Goal: Task Accomplishment & Management: Manage account settings

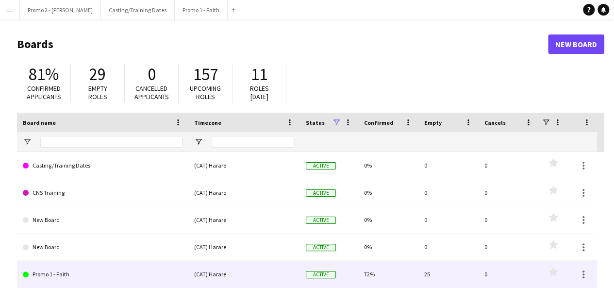
click at [103, 279] on link "Promo 1 - Faith" at bounding box center [103, 274] width 160 height 27
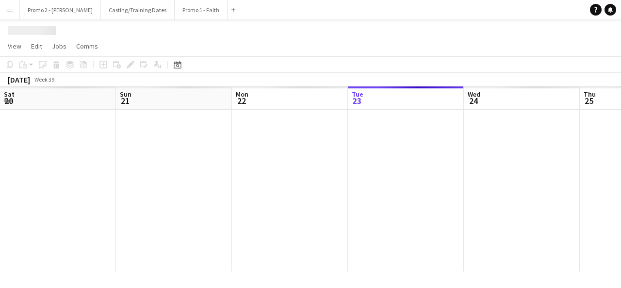
scroll to position [0, 232]
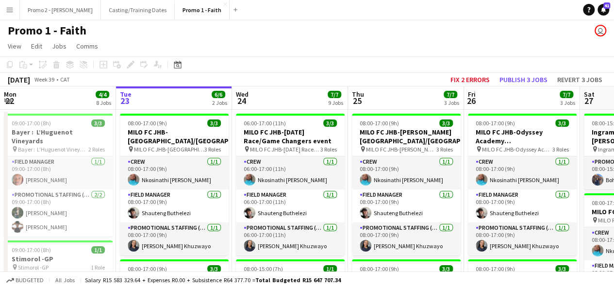
click at [11, 8] on app-icon "Menu" at bounding box center [10, 10] width 8 height 8
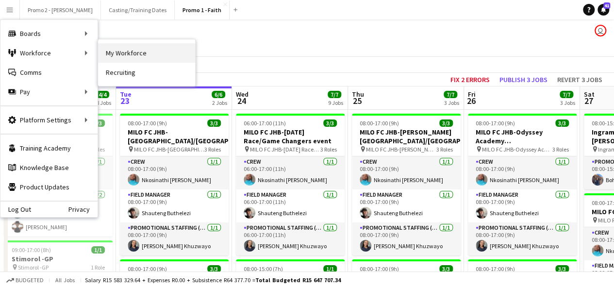
click at [143, 48] on link "My Workforce" at bounding box center [146, 52] width 97 height 19
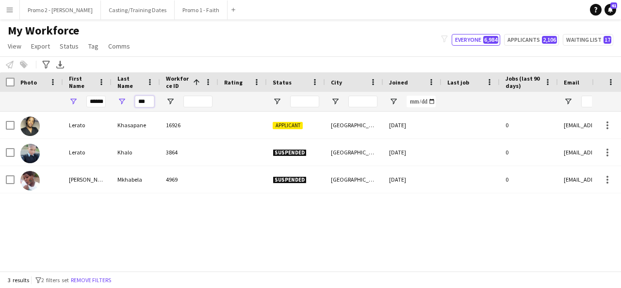
drag, startPoint x: 149, startPoint y: 100, endPoint x: 137, endPoint y: 100, distance: 12.1
click at [137, 100] on input "***" at bounding box center [144, 102] width 19 height 12
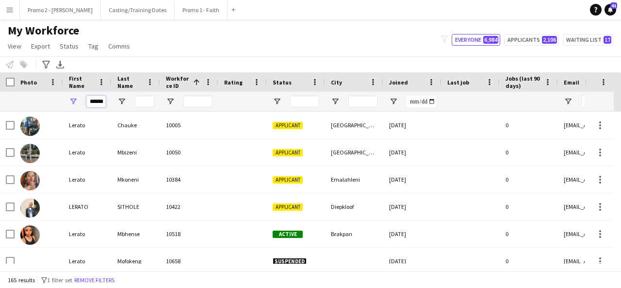
drag, startPoint x: 90, startPoint y: 101, endPoint x: 128, endPoint y: 91, distance: 39.3
click at [128, 91] on div "Workforce Details Photo First Name 1" at bounding box center [519, 91] width 1038 height 39
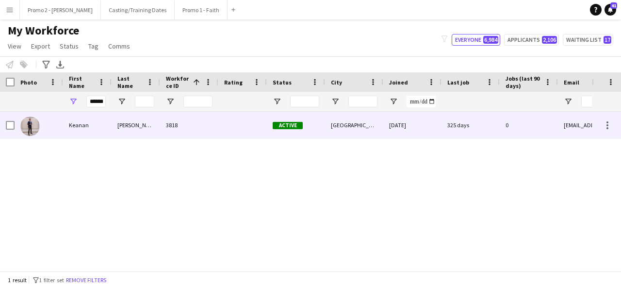
click at [131, 125] on div "[PERSON_NAME]" at bounding box center [136, 125] width 49 height 27
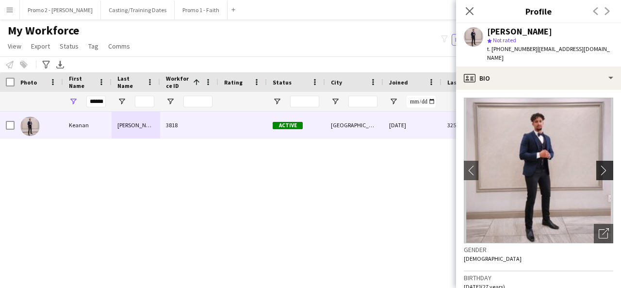
click at [599, 165] on app-icon "chevron-right" at bounding box center [606, 170] width 15 height 10
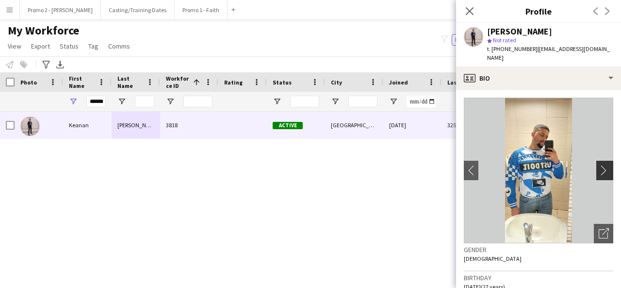
click at [599, 165] on app-icon "chevron-right" at bounding box center [606, 170] width 15 height 10
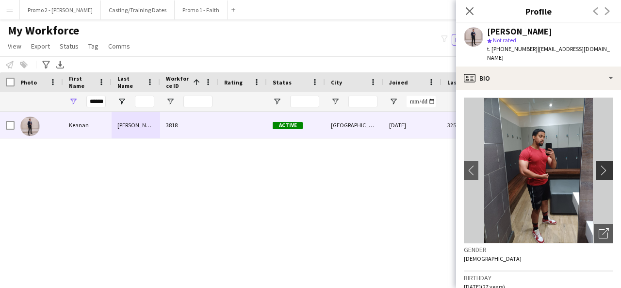
click at [599, 165] on app-icon "chevron-right" at bounding box center [606, 170] width 15 height 10
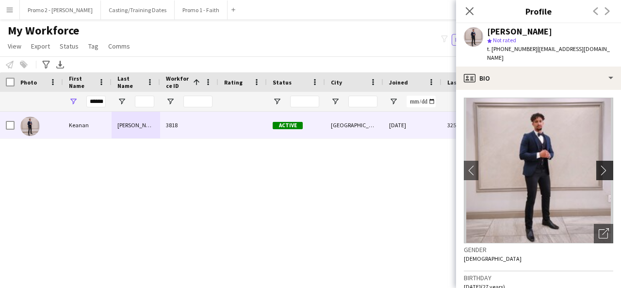
click at [599, 165] on app-icon "chevron-right" at bounding box center [606, 170] width 15 height 10
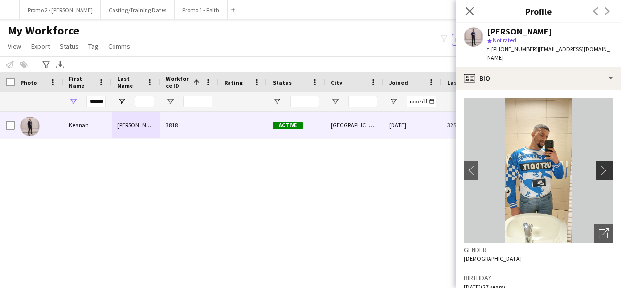
click at [599, 165] on app-icon "chevron-right" at bounding box center [606, 170] width 15 height 10
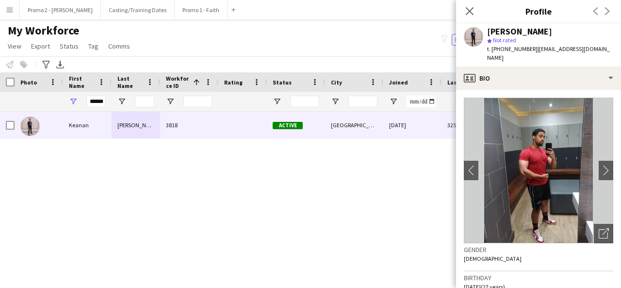
click at [342, 208] on div "[PERSON_NAME] 3818 Active [GEOGRAPHIC_DATA] [DATE] 325 days 0 [EMAIL_ADDRESS][D…" at bounding box center [296, 188] width 592 height 152
drag, startPoint x: 87, startPoint y: 98, endPoint x: 342, endPoint y: 85, distance: 255.2
click at [342, 85] on div "Workforce Details Photo First Name 1" at bounding box center [519, 91] width 1038 height 39
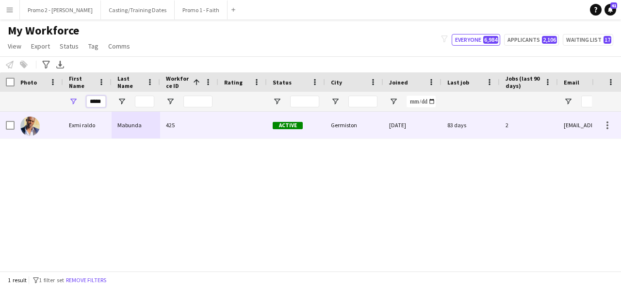
type input "*****"
click at [161, 133] on div "425" at bounding box center [189, 125] width 58 height 27
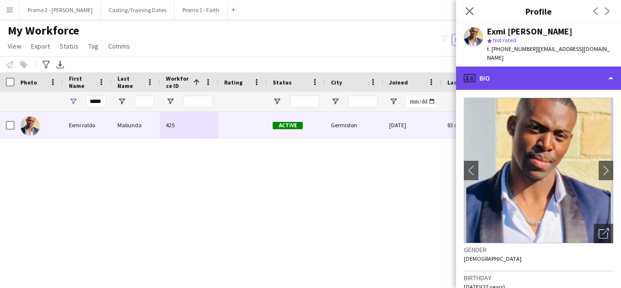
click at [532, 73] on div "profile Bio" at bounding box center [538, 78] width 165 height 23
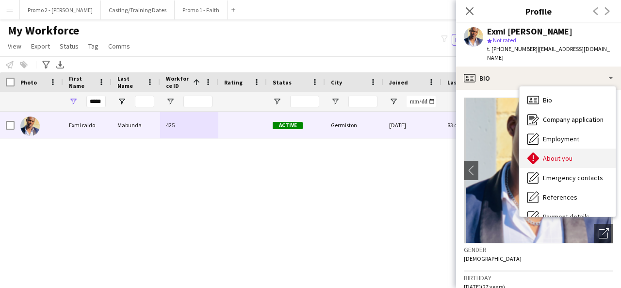
click at [553, 149] on div "About you About you" at bounding box center [568, 158] width 96 height 19
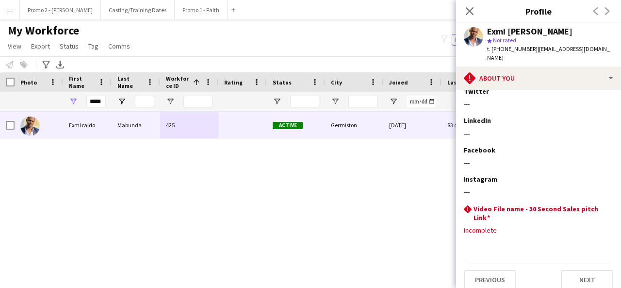
scroll to position [111, 0]
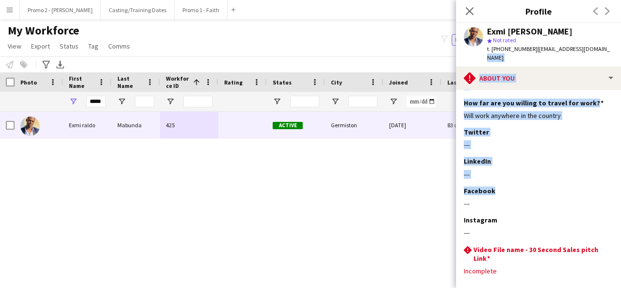
click at [617, 54] on app-crew-profile "Close pop-in Profile Previous Next Exmi [PERSON_NAME] star Not rated t. [PHONE_…" at bounding box center [538, 144] width 165 height 288
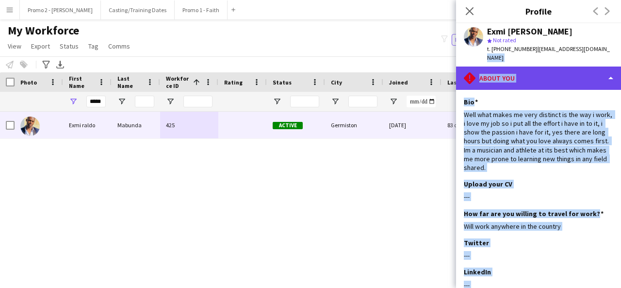
click at [550, 68] on div "rhombus-alert About you" at bounding box center [538, 78] width 165 height 23
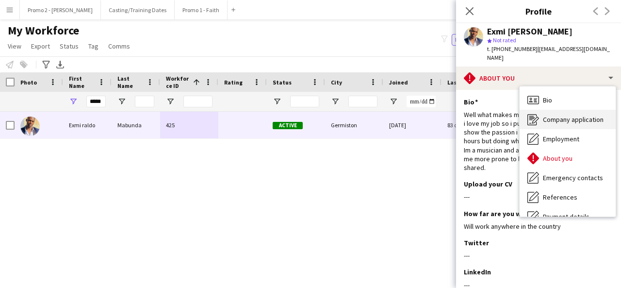
click at [571, 115] on span "Company application" at bounding box center [573, 119] width 61 height 9
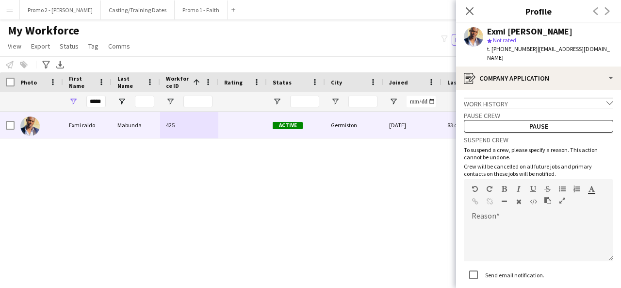
click at [416, 193] on div "Exmi [PERSON_NAME] 425 Active [GEOGRAPHIC_DATA] [DATE] 83 days 2 [EMAIL_ADDRESS…" at bounding box center [296, 188] width 592 height 152
drag, startPoint x: 105, startPoint y: 100, endPoint x: 88, endPoint y: 101, distance: 16.6
click at [88, 101] on input "*****" at bounding box center [95, 102] width 19 height 12
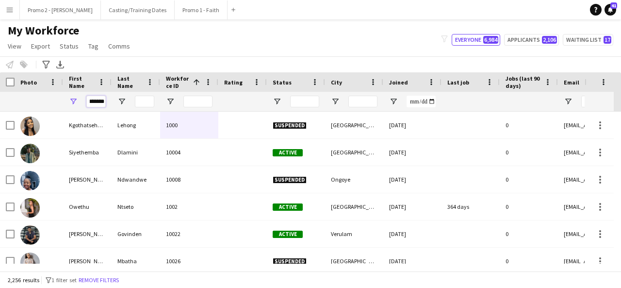
scroll to position [0, 5]
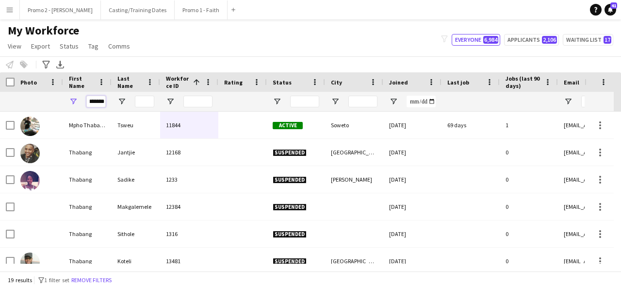
type input "*******"
click at [145, 102] on input "Last Name Filter Input" at bounding box center [144, 102] width 19 height 12
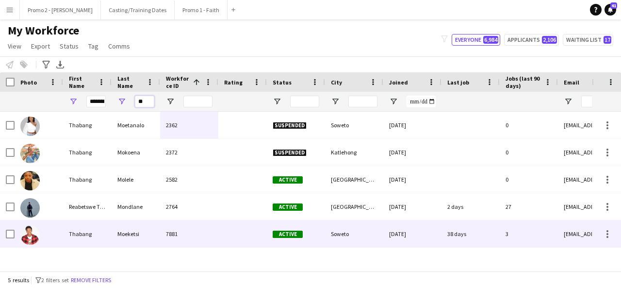
type input "**"
click at [119, 228] on div "Moeketsi" at bounding box center [136, 233] width 49 height 27
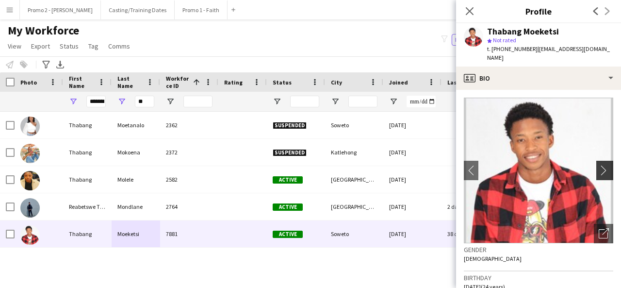
click at [601, 163] on button "chevron-right" at bounding box center [606, 170] width 19 height 19
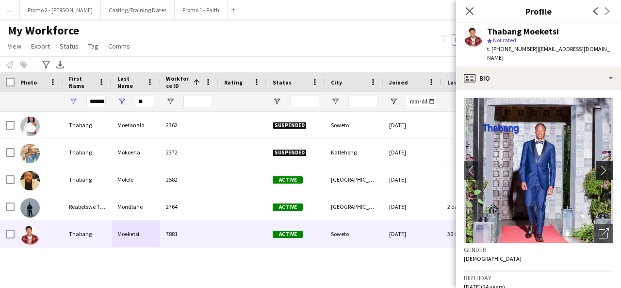
click at [601, 163] on button "chevron-right" at bounding box center [606, 170] width 19 height 19
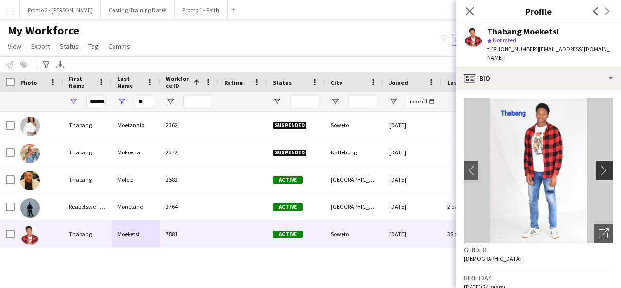
click at [601, 163] on button "chevron-right" at bounding box center [606, 170] width 19 height 19
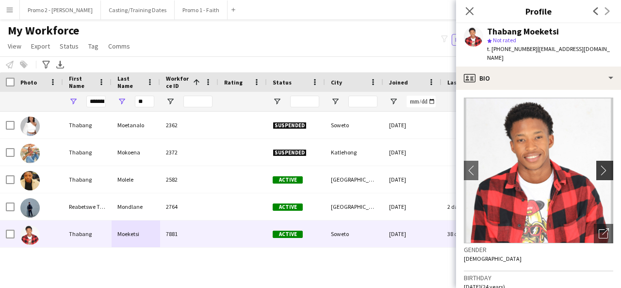
click at [601, 163] on button "chevron-right" at bounding box center [606, 170] width 19 height 19
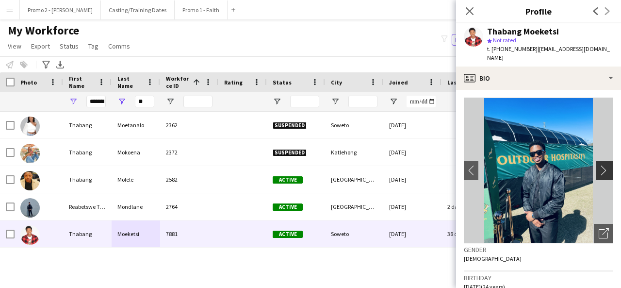
click at [601, 163] on button "chevron-right" at bounding box center [606, 170] width 19 height 19
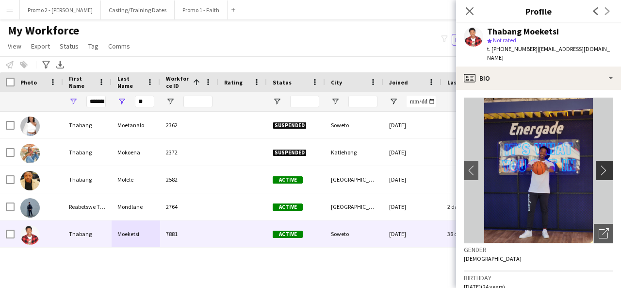
click at [601, 163] on button "chevron-right" at bounding box center [606, 170] width 19 height 19
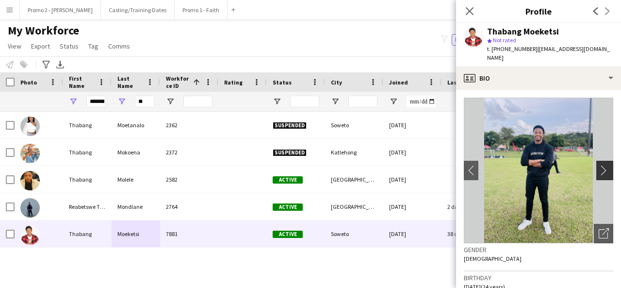
click at [601, 170] on app-icon "chevron-right" at bounding box center [606, 170] width 15 height 10
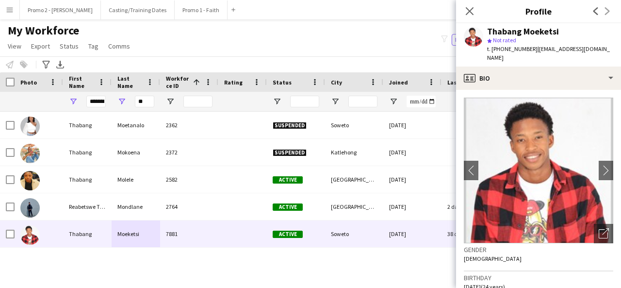
drag, startPoint x: 469, startPoint y: 172, endPoint x: 506, endPoint y: 163, distance: 38.5
click at [506, 163] on app-photos-slider "chevron-left chevron-right Open photos pop-in" at bounding box center [539, 171] width 150 height 146
click at [472, 170] on app-icon "chevron-left" at bounding box center [471, 170] width 15 height 10
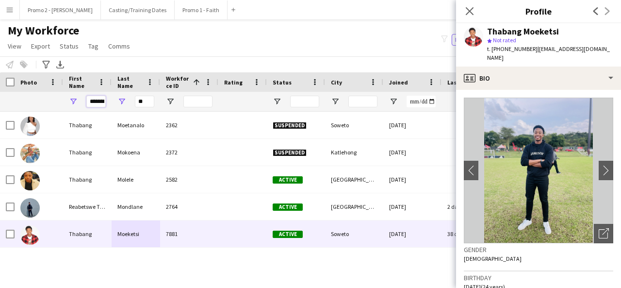
drag, startPoint x: 89, startPoint y: 100, endPoint x: 234, endPoint y: 66, distance: 148.6
click at [234, 66] on main "My Workforce View Views Default view Applicants New view Update view Delete vie…" at bounding box center [310, 146] width 621 height 255
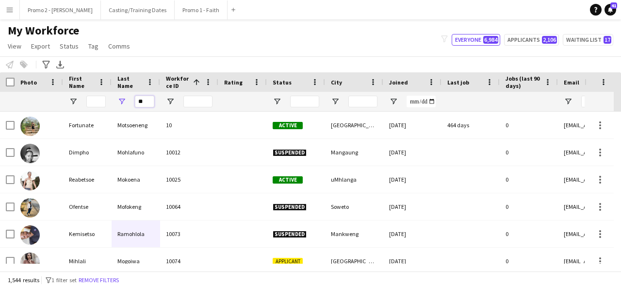
drag, startPoint x: 146, startPoint y: 101, endPoint x: 138, endPoint y: 101, distance: 8.3
click at [138, 101] on input "**" at bounding box center [144, 102] width 19 height 12
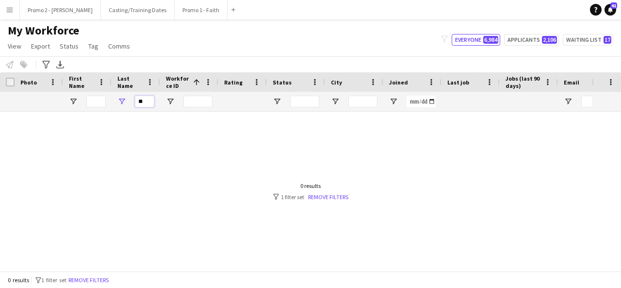
type input "*"
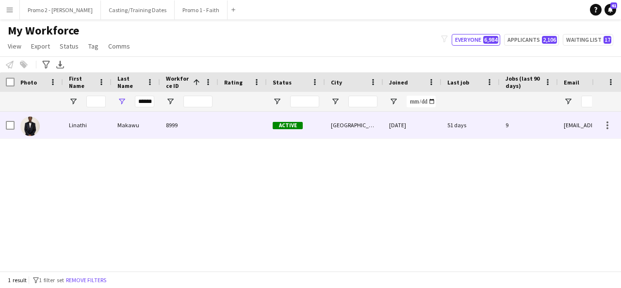
click at [138, 117] on div "Makawu" at bounding box center [136, 125] width 49 height 27
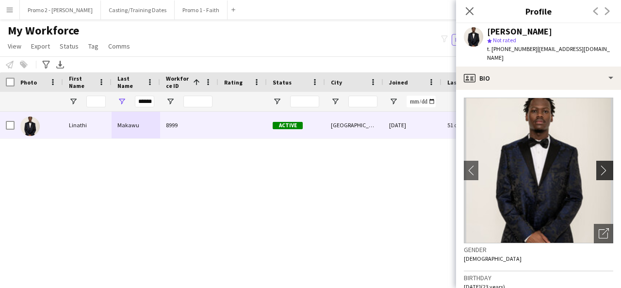
click at [600, 168] on app-icon "chevron-right" at bounding box center [606, 170] width 15 height 10
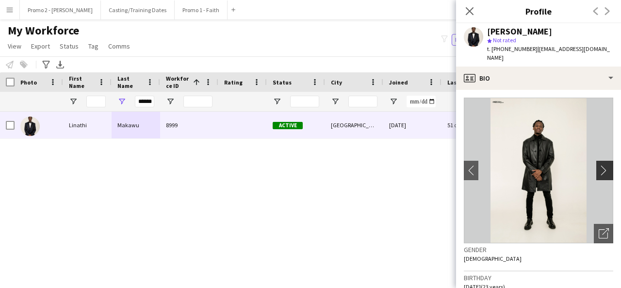
click at [600, 168] on app-icon "chevron-right" at bounding box center [606, 170] width 15 height 10
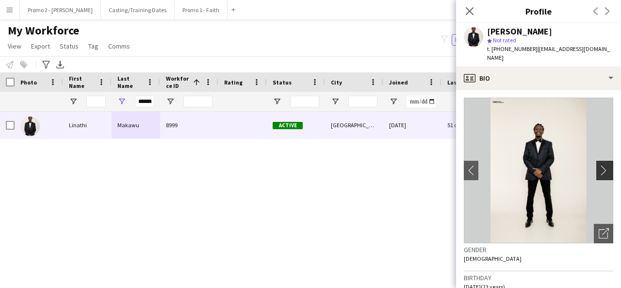
click at [600, 168] on app-icon "chevron-right" at bounding box center [606, 170] width 15 height 10
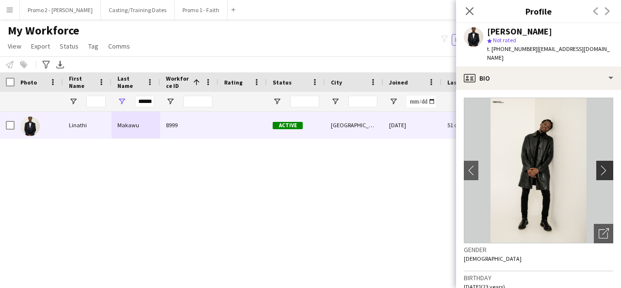
click at [600, 168] on app-icon "chevron-right" at bounding box center [606, 170] width 15 height 10
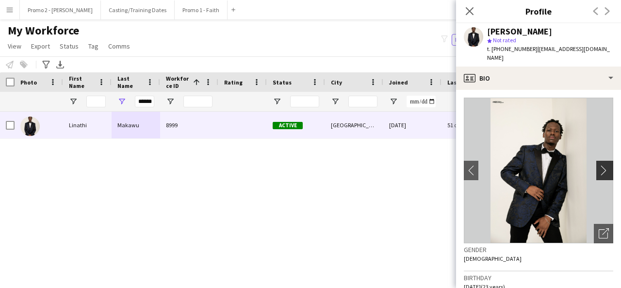
click at [600, 168] on app-icon "chevron-right" at bounding box center [606, 170] width 15 height 10
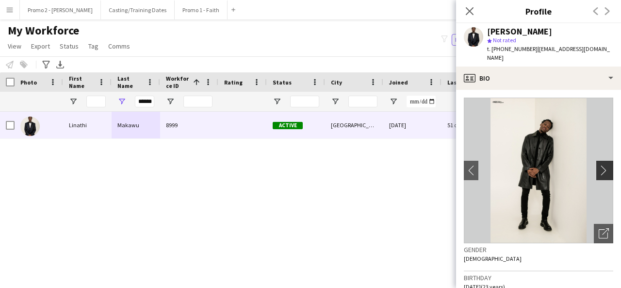
click at [600, 168] on app-icon "chevron-right" at bounding box center [606, 170] width 15 height 10
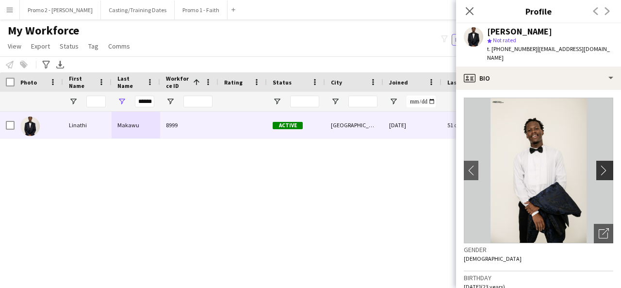
click at [600, 168] on app-icon "chevron-right" at bounding box center [606, 170] width 15 height 10
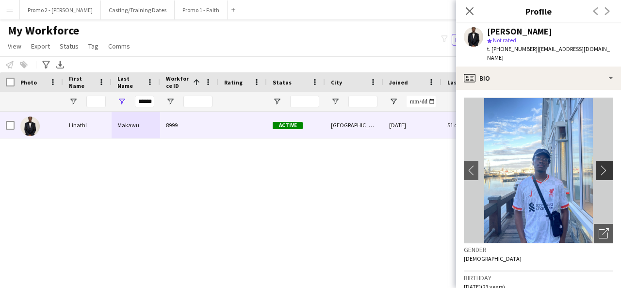
click at [600, 168] on app-icon "chevron-right" at bounding box center [606, 170] width 15 height 10
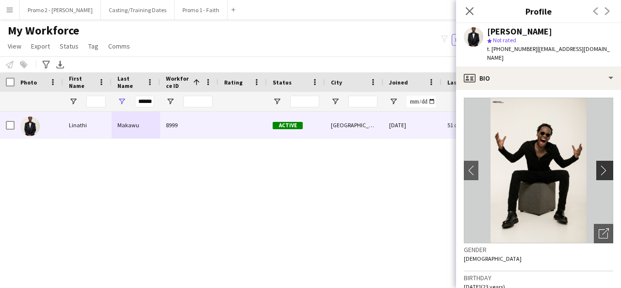
click at [600, 168] on app-icon "chevron-right" at bounding box center [606, 170] width 15 height 10
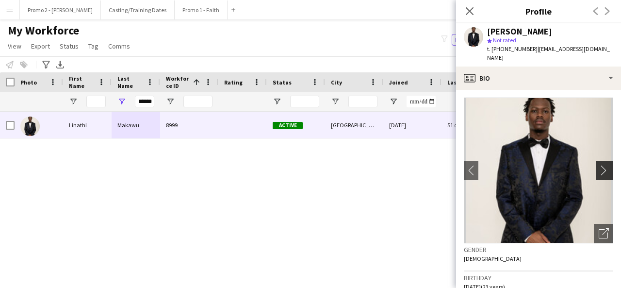
click at [600, 168] on app-icon "chevron-right" at bounding box center [606, 170] width 15 height 10
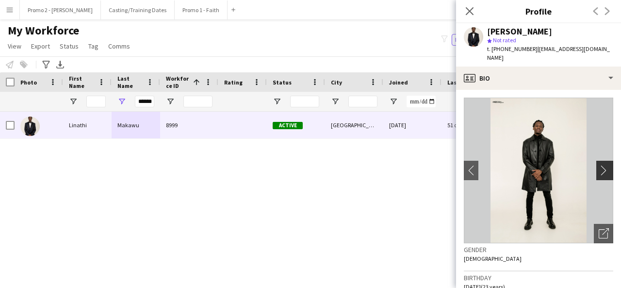
click at [600, 168] on app-icon "chevron-right" at bounding box center [606, 170] width 15 height 10
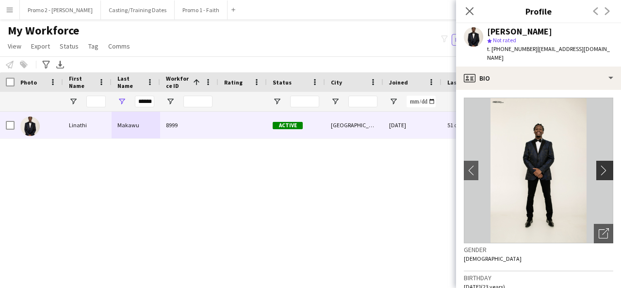
click at [600, 168] on app-icon "chevron-right" at bounding box center [606, 170] width 15 height 10
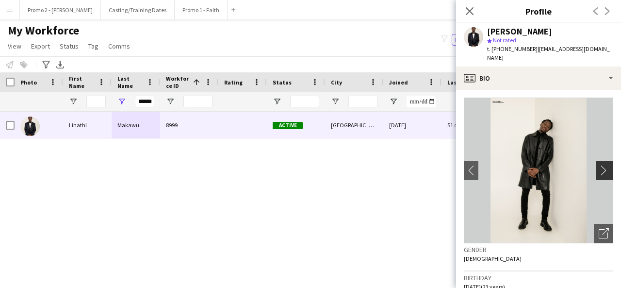
click at [600, 168] on app-icon "chevron-right" at bounding box center [606, 170] width 15 height 10
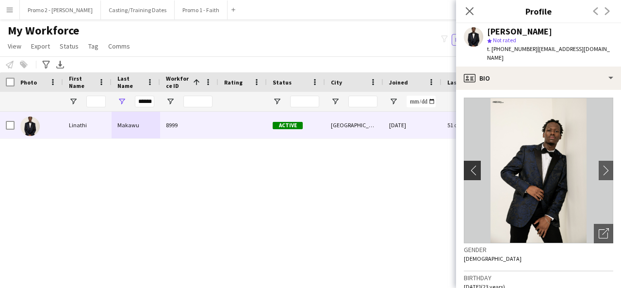
click at [464, 171] on app-icon "chevron-left" at bounding box center [471, 170] width 15 height 10
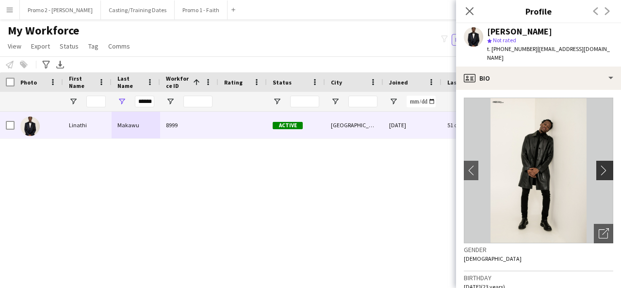
click at [603, 166] on app-icon "chevron-right" at bounding box center [606, 170] width 15 height 10
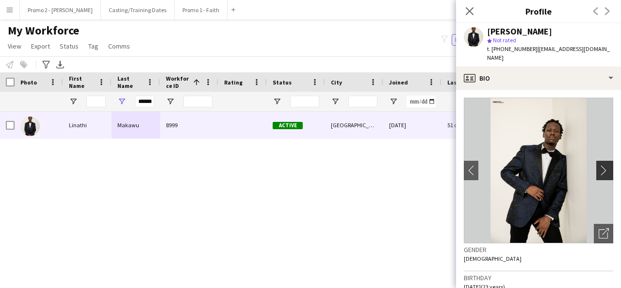
click at [603, 166] on app-icon "chevron-right" at bounding box center [606, 170] width 15 height 10
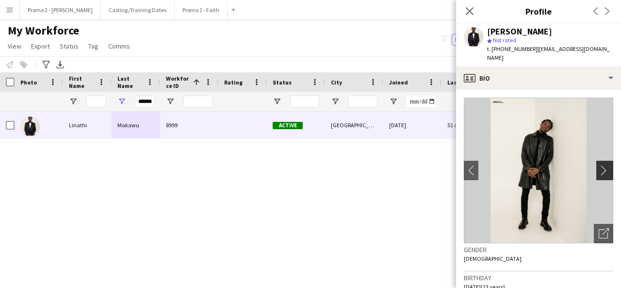
click at [603, 166] on app-icon "chevron-right" at bounding box center [606, 170] width 15 height 10
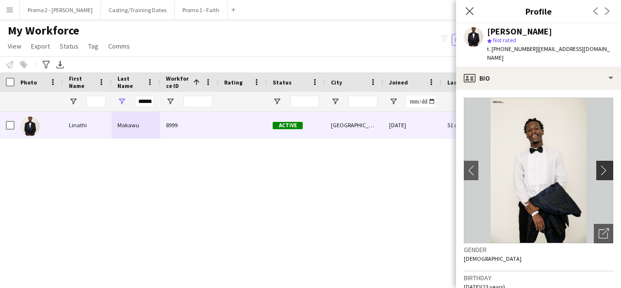
drag, startPoint x: 529, startPoint y: 155, endPoint x: 603, endPoint y: 167, distance: 74.9
click at [603, 167] on app-icon "chevron-right" at bounding box center [606, 170] width 15 height 10
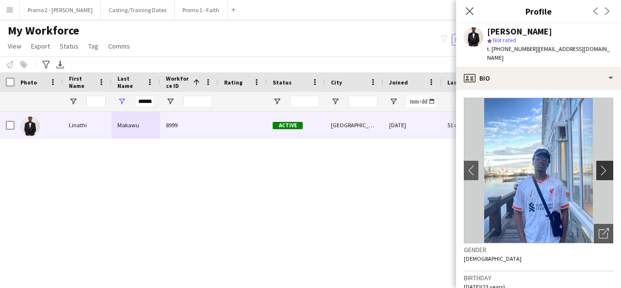
click at [600, 170] on app-icon "chevron-right" at bounding box center [606, 170] width 15 height 10
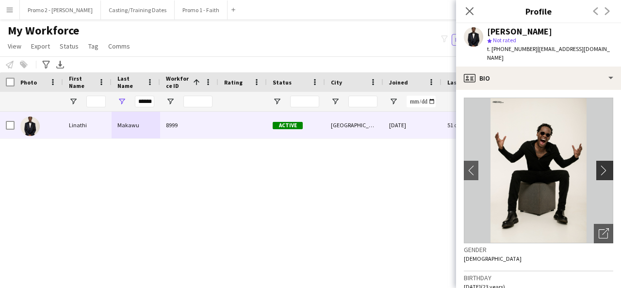
click at [600, 170] on app-icon "chevron-right" at bounding box center [606, 170] width 15 height 10
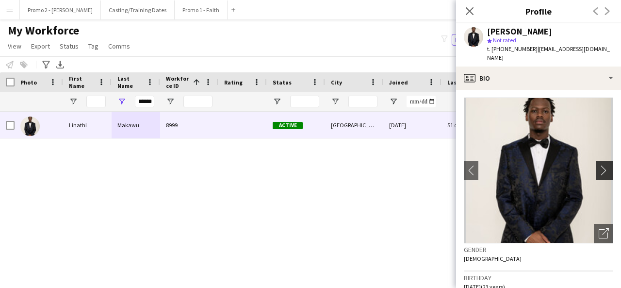
click at [600, 170] on app-icon "chevron-right" at bounding box center [606, 170] width 15 height 10
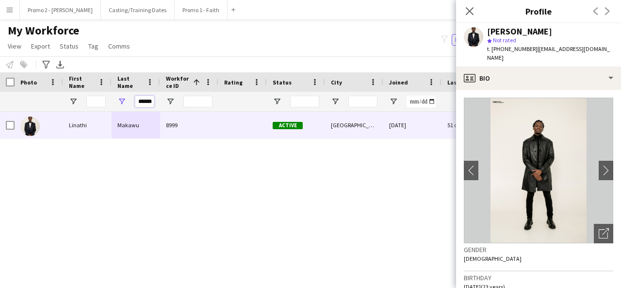
scroll to position [0, 6]
drag, startPoint x: 141, startPoint y: 101, endPoint x: 258, endPoint y: 100, distance: 117.0
click at [258, 100] on div "******" at bounding box center [519, 101] width 1038 height 19
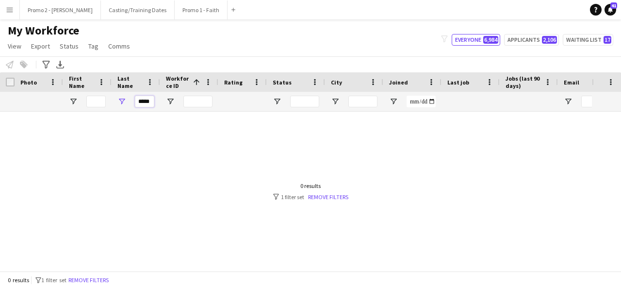
scroll to position [0, 0]
type input "*"
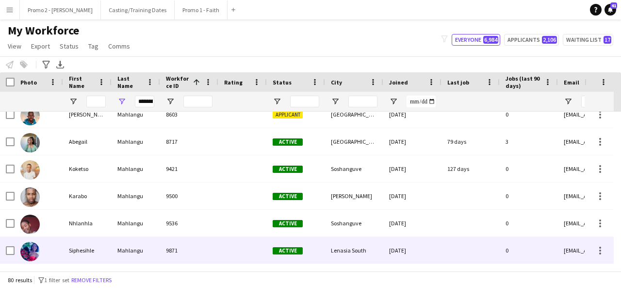
click at [199, 240] on div "9871" at bounding box center [189, 250] width 58 height 27
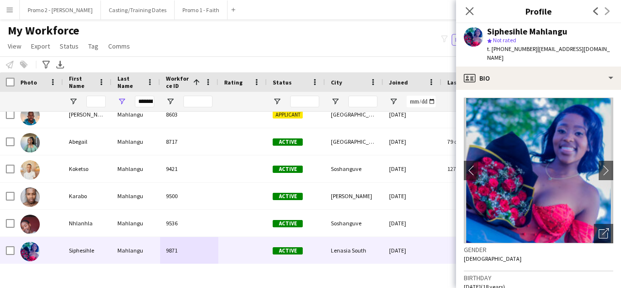
click at [304, 59] on div "Notify workforce Add to tag Select at least one crew to tag him or her. Advance…" at bounding box center [310, 64] width 621 height 16
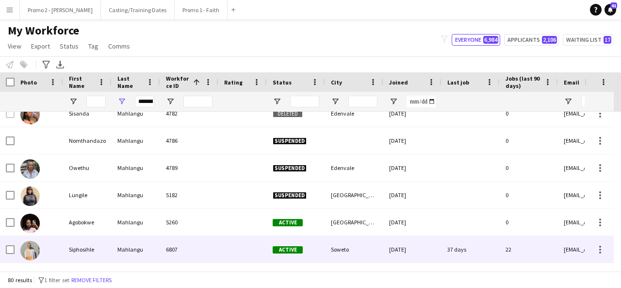
click at [82, 242] on div "Siphosihle" at bounding box center [87, 249] width 49 height 27
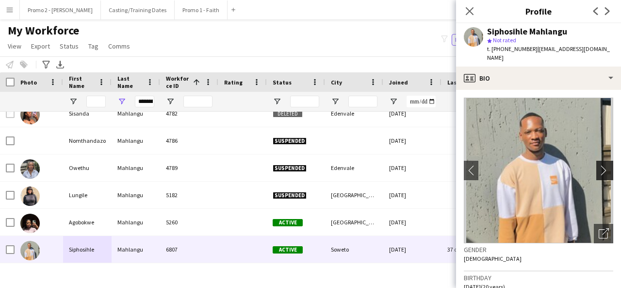
click at [599, 165] on app-icon "chevron-right" at bounding box center [606, 170] width 15 height 10
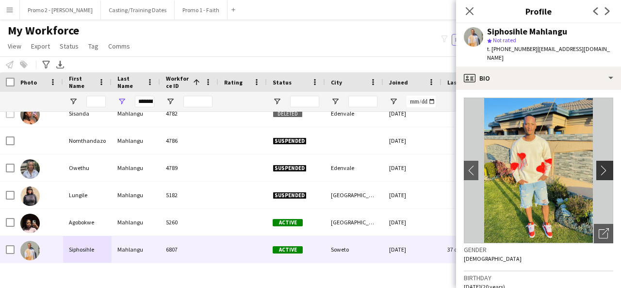
click at [599, 165] on app-icon "chevron-right" at bounding box center [606, 170] width 15 height 10
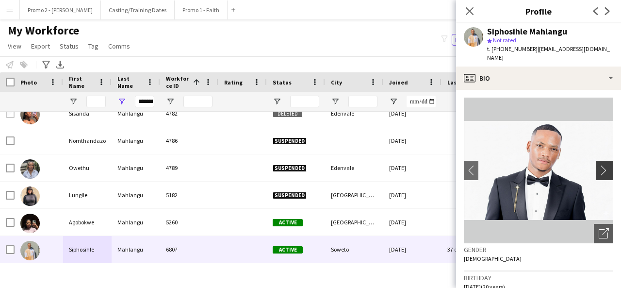
click at [599, 165] on app-icon "chevron-right" at bounding box center [606, 170] width 15 height 10
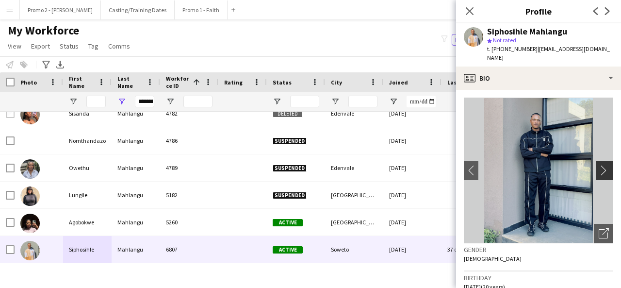
click at [599, 165] on app-icon "chevron-right" at bounding box center [606, 170] width 15 height 10
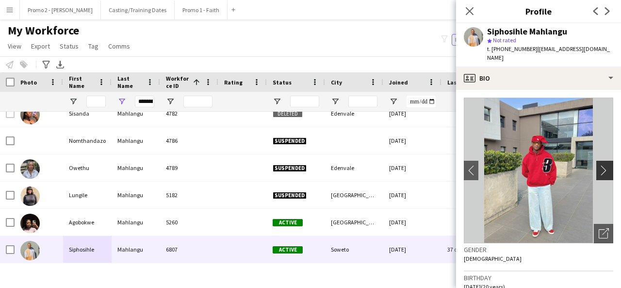
click at [599, 165] on app-icon "chevron-right" at bounding box center [606, 170] width 15 height 10
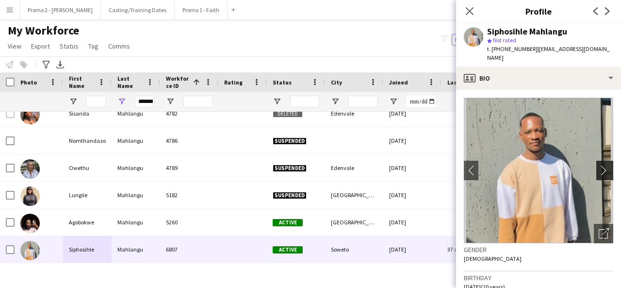
click at [599, 165] on app-icon "chevron-right" at bounding box center [606, 170] width 15 height 10
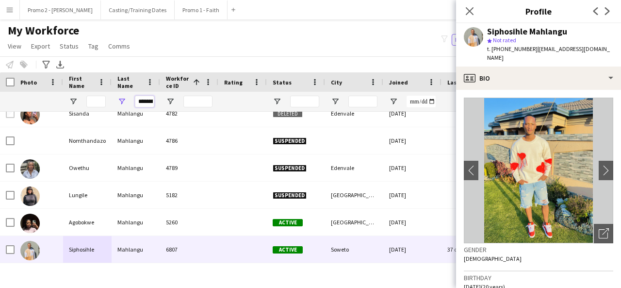
drag, startPoint x: 136, startPoint y: 102, endPoint x: 304, endPoint y: 90, distance: 168.4
click at [304, 90] on div "Workforce Details Photo First Name 1" at bounding box center [519, 91] width 1038 height 39
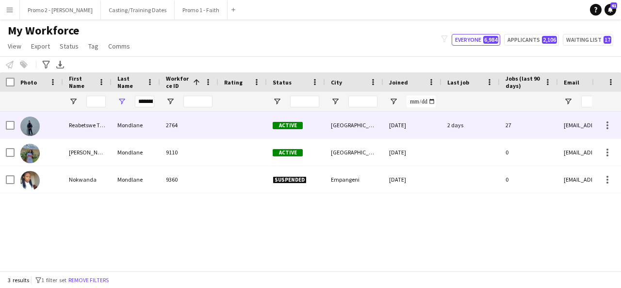
click at [187, 124] on div "2764" at bounding box center [189, 125] width 58 height 27
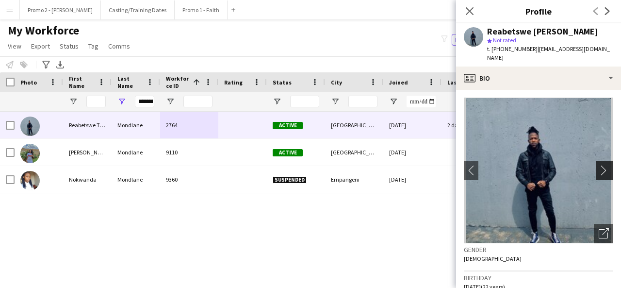
click at [602, 165] on button "chevron-right" at bounding box center [606, 170] width 19 height 19
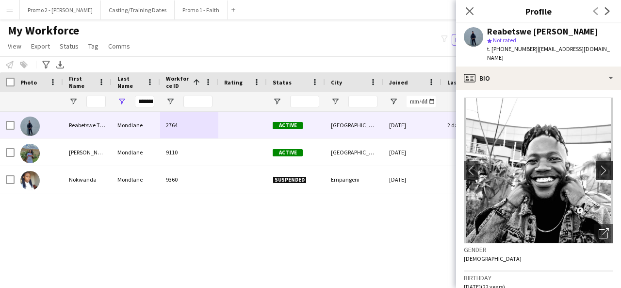
click at [602, 165] on button "chevron-right" at bounding box center [606, 170] width 19 height 19
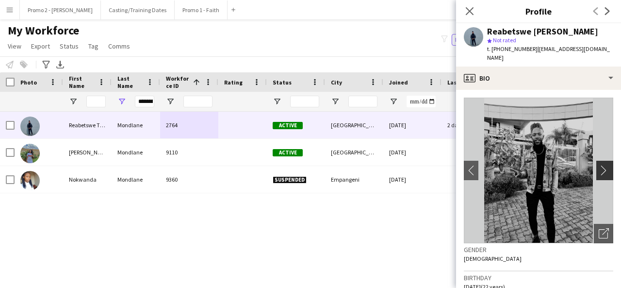
click at [600, 169] on app-icon "chevron-right" at bounding box center [606, 170] width 15 height 10
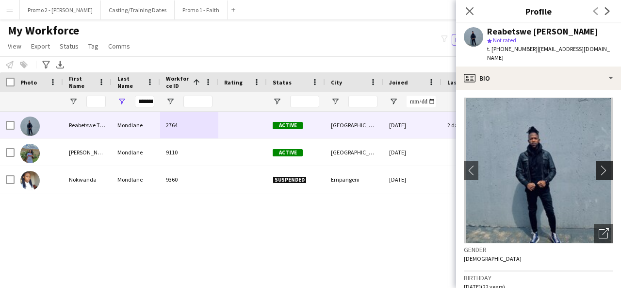
click at [600, 169] on app-icon "chevron-right" at bounding box center [606, 170] width 15 height 10
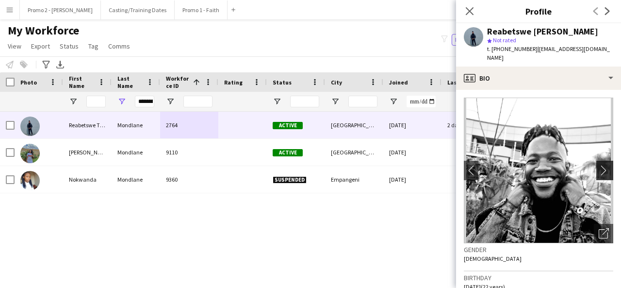
click at [600, 169] on app-icon "chevron-right" at bounding box center [606, 170] width 15 height 10
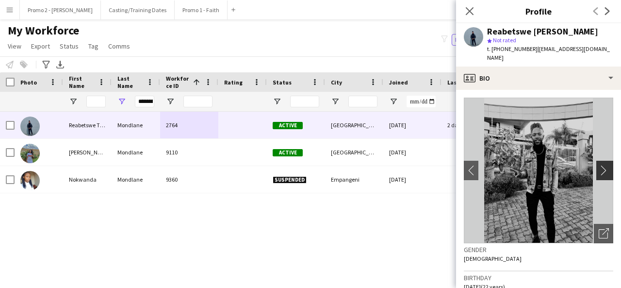
click at [600, 169] on app-icon "chevron-right" at bounding box center [606, 170] width 15 height 10
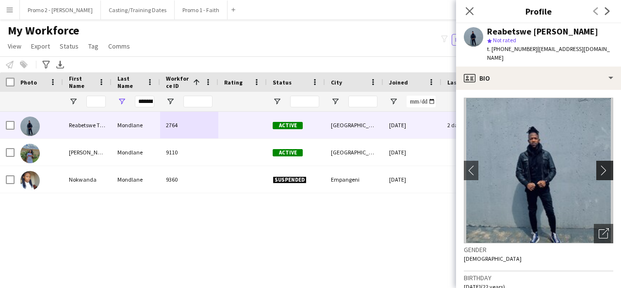
click at [599, 171] on app-icon "chevron-right" at bounding box center [606, 170] width 15 height 10
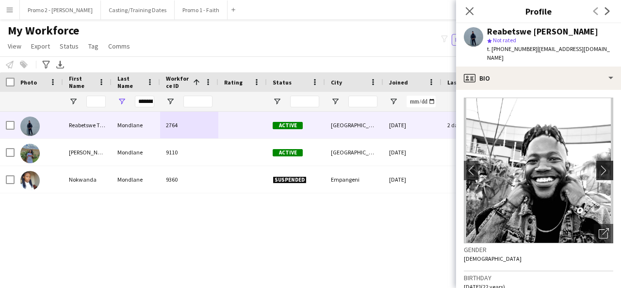
click at [599, 171] on app-icon "chevron-right" at bounding box center [606, 170] width 15 height 10
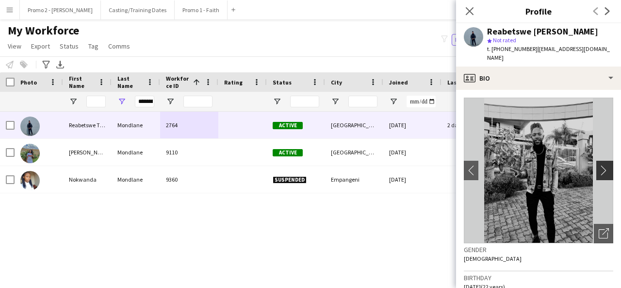
click at [599, 171] on app-icon "chevron-right" at bounding box center [606, 170] width 15 height 10
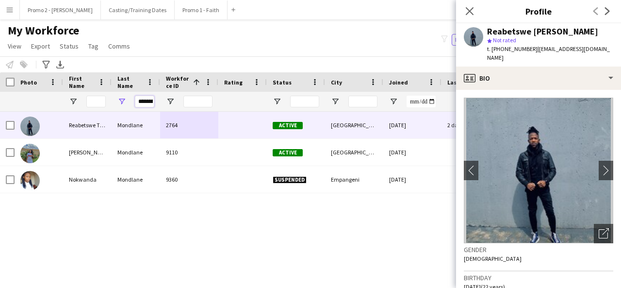
scroll to position [0, 10]
drag, startPoint x: 136, startPoint y: 103, endPoint x: 354, endPoint y: 100, distance: 218.5
click at [354, 100] on div "********" at bounding box center [519, 101] width 1038 height 19
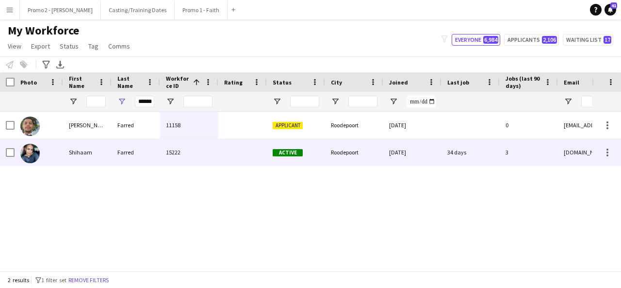
scroll to position [0, 0]
click at [233, 151] on div at bounding box center [242, 152] width 49 height 27
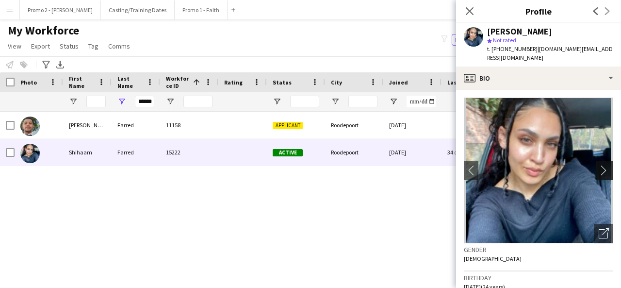
click at [599, 165] on app-icon "chevron-right" at bounding box center [606, 170] width 15 height 10
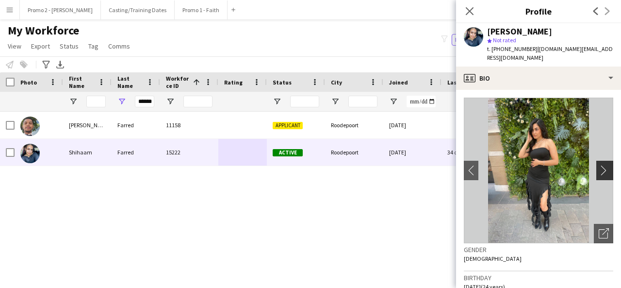
click at [599, 165] on app-icon "chevron-right" at bounding box center [606, 170] width 15 height 10
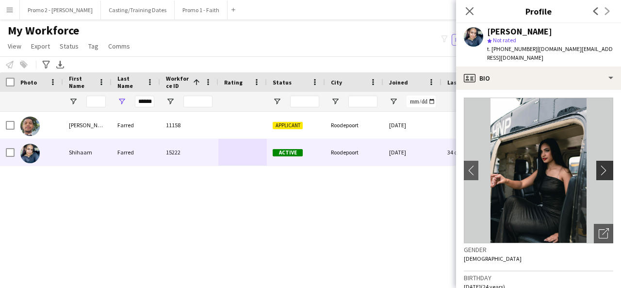
click at [599, 165] on app-icon "chevron-right" at bounding box center [606, 170] width 15 height 10
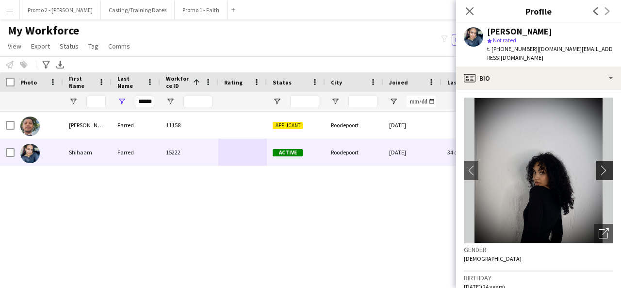
click at [599, 165] on app-icon "chevron-right" at bounding box center [606, 170] width 15 height 10
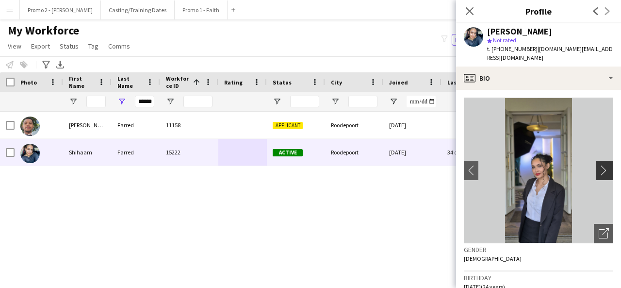
click at [599, 165] on app-icon "chevron-right" at bounding box center [606, 170] width 15 height 10
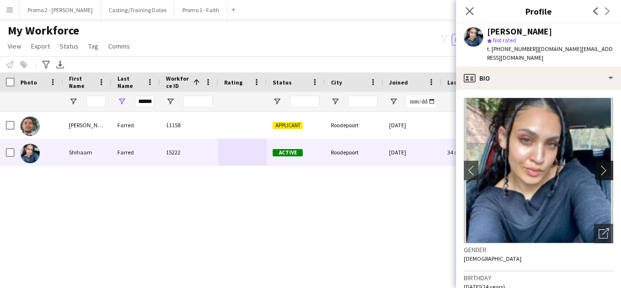
click at [599, 165] on app-icon "chevron-right" at bounding box center [606, 170] width 15 height 10
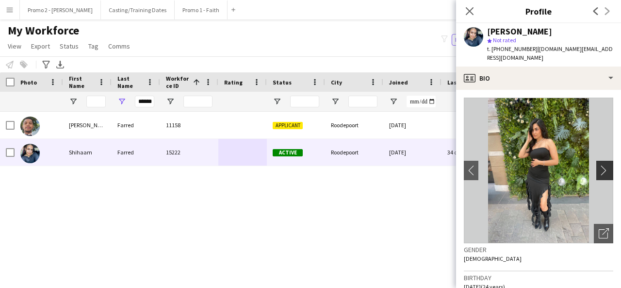
click at [599, 165] on app-icon "chevron-right" at bounding box center [606, 170] width 15 height 10
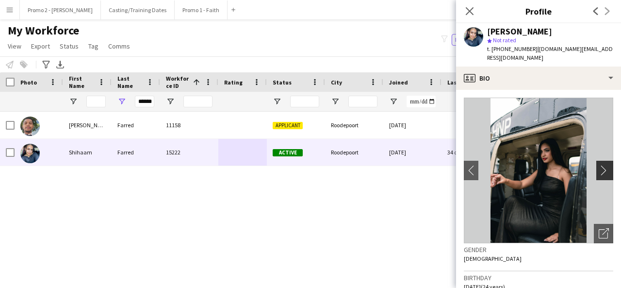
click at [599, 165] on app-icon "chevron-right" at bounding box center [606, 170] width 15 height 10
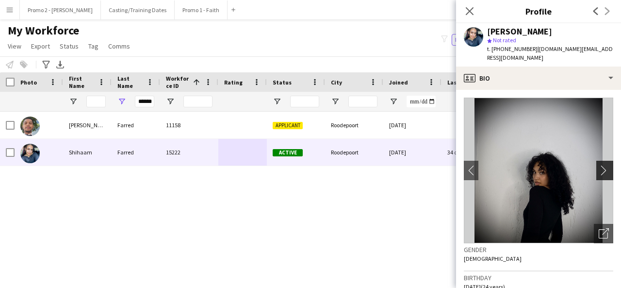
click at [599, 165] on app-icon "chevron-right" at bounding box center [606, 170] width 15 height 10
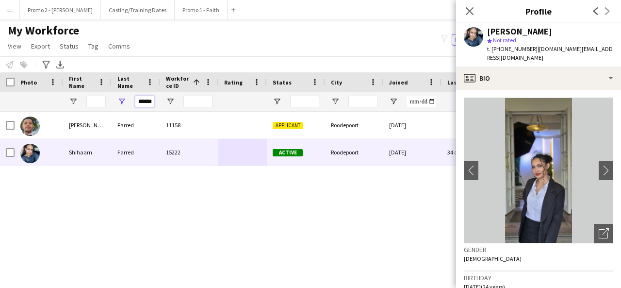
scroll to position [0, 4]
drag, startPoint x: 136, startPoint y: 100, endPoint x: 432, endPoint y: 96, distance: 295.7
click at [432, 96] on div "******" at bounding box center [519, 101] width 1038 height 19
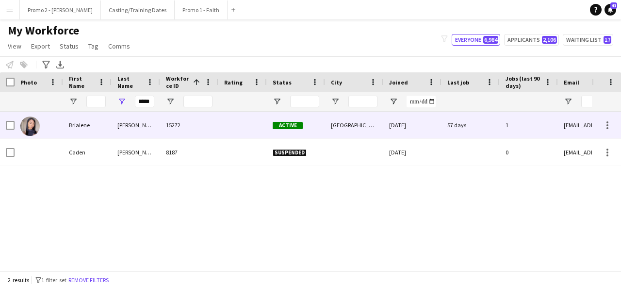
click at [230, 127] on div at bounding box center [242, 125] width 49 height 27
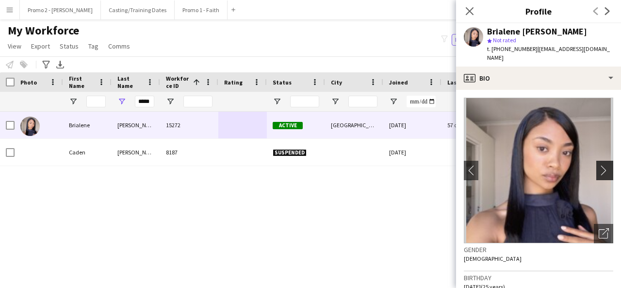
click at [599, 165] on app-icon "chevron-right" at bounding box center [606, 170] width 15 height 10
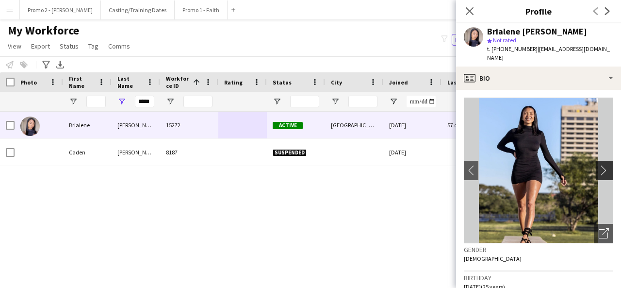
click at [599, 165] on app-icon "chevron-right" at bounding box center [606, 170] width 15 height 10
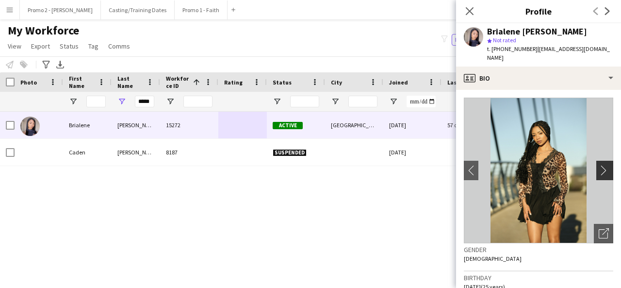
click at [599, 165] on app-icon "chevron-right" at bounding box center [606, 170] width 15 height 10
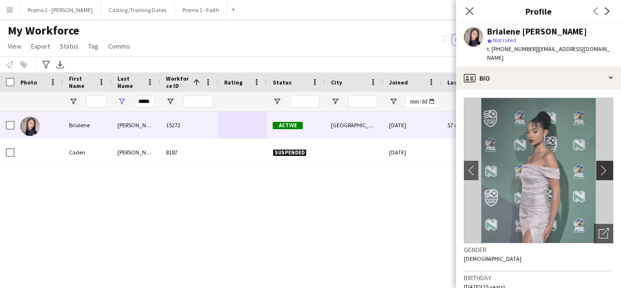
click at [599, 165] on app-icon "chevron-right" at bounding box center [606, 170] width 15 height 10
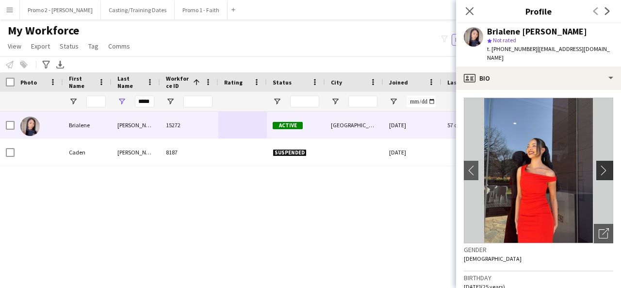
click at [599, 165] on app-icon "chevron-right" at bounding box center [606, 170] width 15 height 10
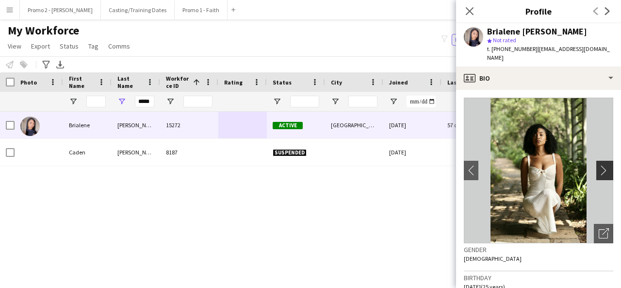
click at [599, 165] on app-icon "chevron-right" at bounding box center [606, 170] width 15 height 10
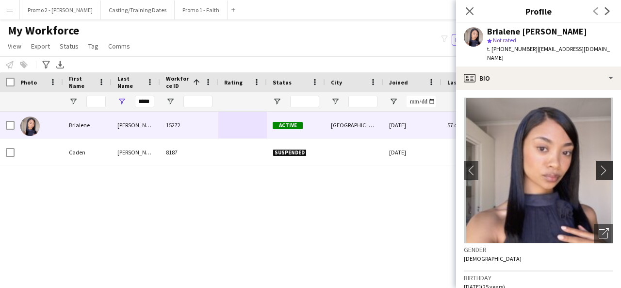
click at [599, 165] on app-icon "chevron-right" at bounding box center [606, 170] width 15 height 10
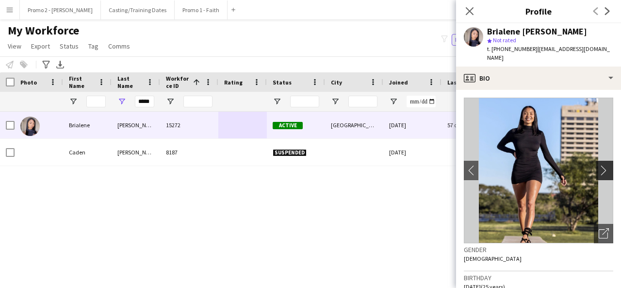
click at [599, 165] on app-icon "chevron-right" at bounding box center [606, 170] width 15 height 10
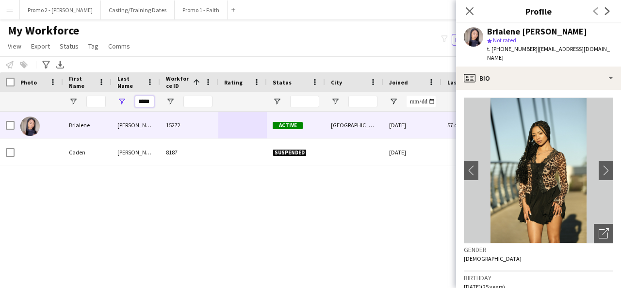
drag, startPoint x: 136, startPoint y: 104, endPoint x: 192, endPoint y: 87, distance: 58.0
click at [192, 87] on div "Workforce Details Photo First Name 1" at bounding box center [519, 91] width 1038 height 39
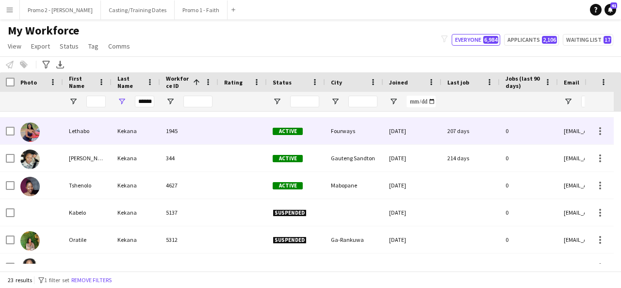
click at [217, 123] on div "1945" at bounding box center [189, 130] width 58 height 27
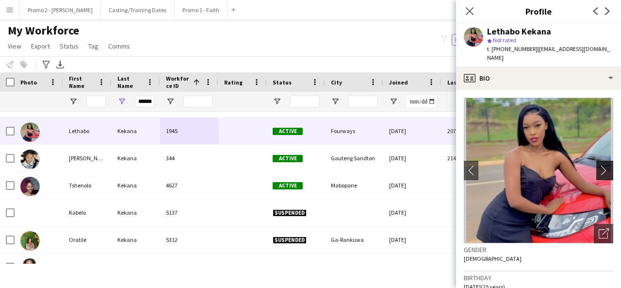
click at [599, 165] on app-icon "chevron-right" at bounding box center [606, 170] width 15 height 10
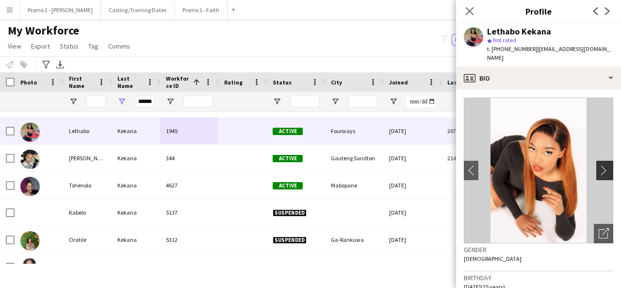
click at [599, 165] on app-icon "chevron-right" at bounding box center [606, 170] width 15 height 10
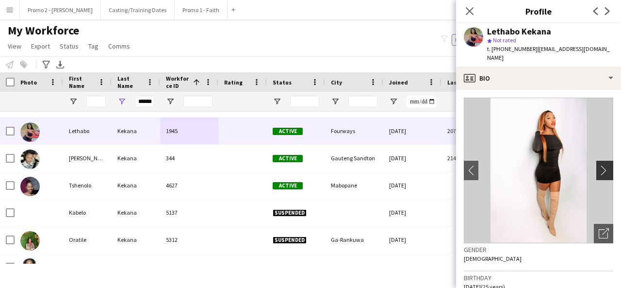
click at [599, 165] on app-icon "chevron-right" at bounding box center [606, 170] width 15 height 10
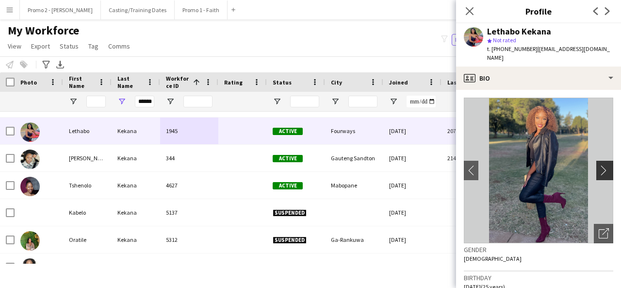
click at [599, 165] on app-icon "chevron-right" at bounding box center [606, 170] width 15 height 10
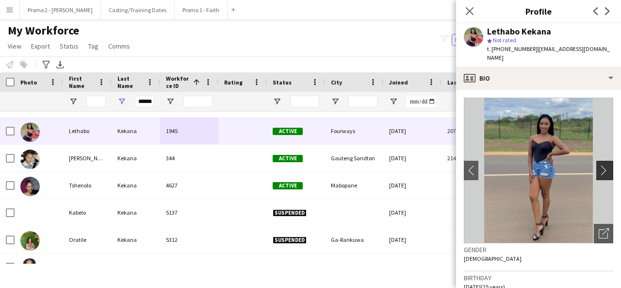
click at [599, 165] on app-icon "chevron-right" at bounding box center [606, 170] width 15 height 10
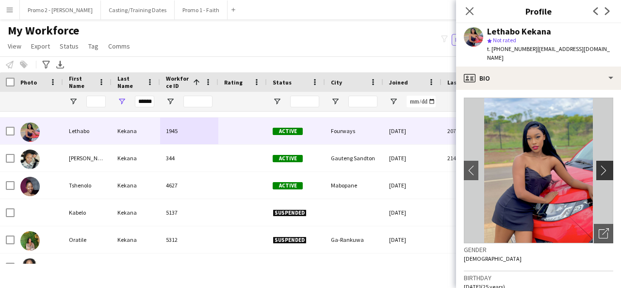
click at [599, 165] on app-icon "chevron-right" at bounding box center [606, 170] width 15 height 10
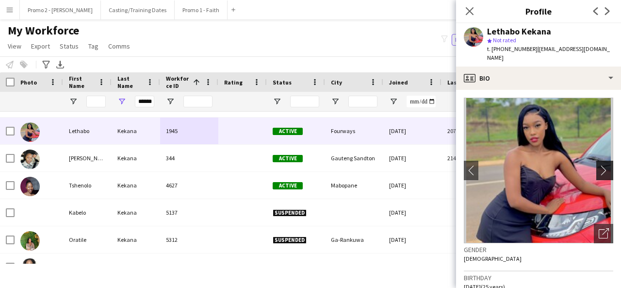
click at [599, 165] on app-icon "chevron-right" at bounding box center [606, 170] width 15 height 10
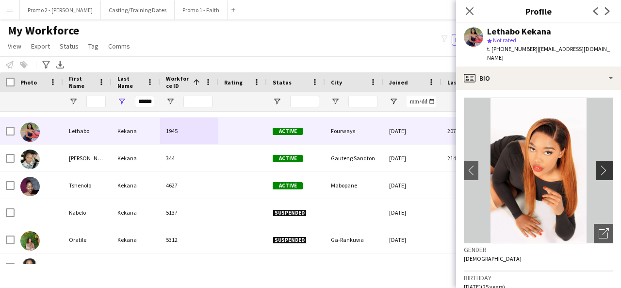
click at [599, 165] on app-icon "chevron-right" at bounding box center [606, 170] width 15 height 10
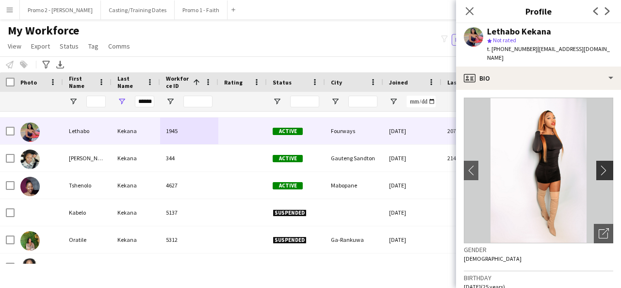
click at [599, 165] on app-icon "chevron-right" at bounding box center [606, 170] width 15 height 10
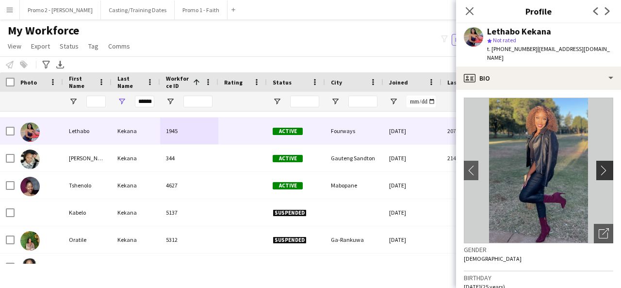
click at [599, 165] on app-icon "chevron-right" at bounding box center [606, 170] width 15 height 10
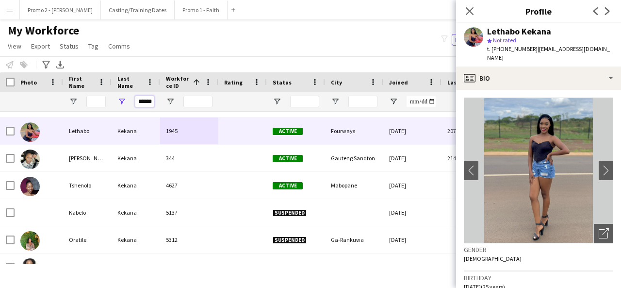
drag, startPoint x: 138, startPoint y: 106, endPoint x: 285, endPoint y: 94, distance: 146.6
click at [285, 94] on div "******" at bounding box center [519, 101] width 1038 height 19
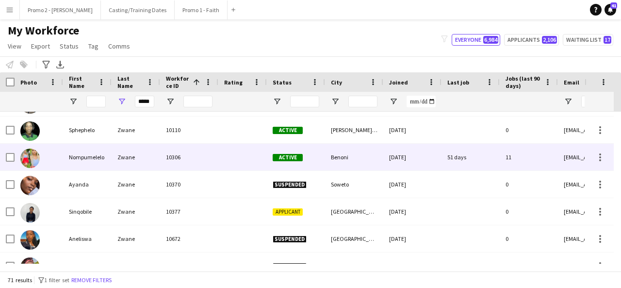
click at [93, 156] on div "Nompumelelo" at bounding box center [87, 157] width 49 height 27
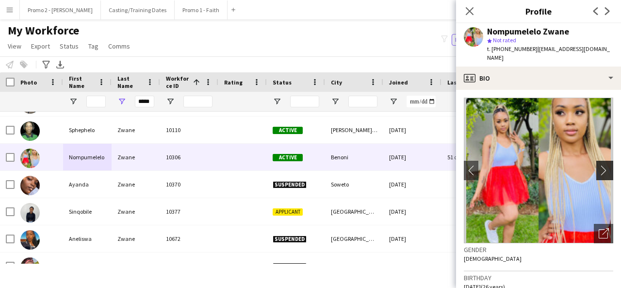
click at [599, 165] on app-icon "chevron-right" at bounding box center [606, 170] width 15 height 10
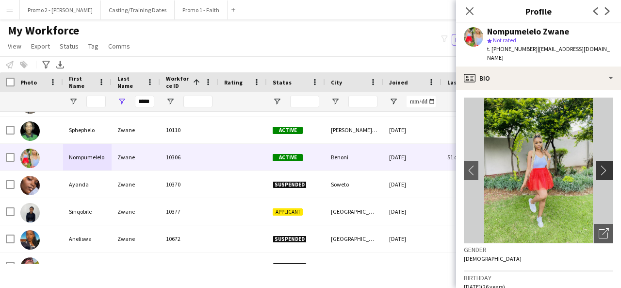
click at [599, 165] on app-icon "chevron-right" at bounding box center [606, 170] width 15 height 10
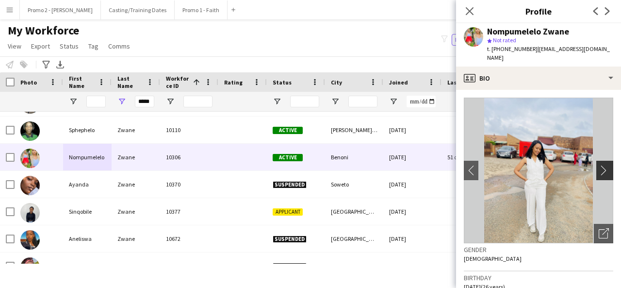
click at [603, 165] on app-icon "chevron-right" at bounding box center [606, 170] width 15 height 10
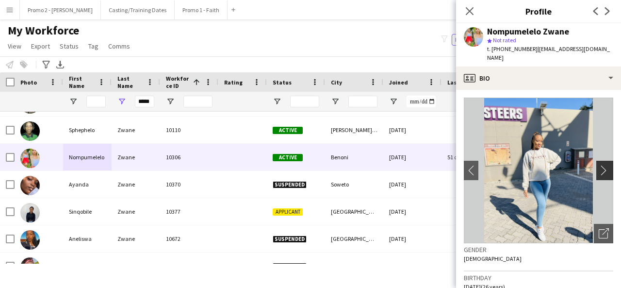
click at [603, 165] on app-icon "chevron-right" at bounding box center [606, 170] width 15 height 10
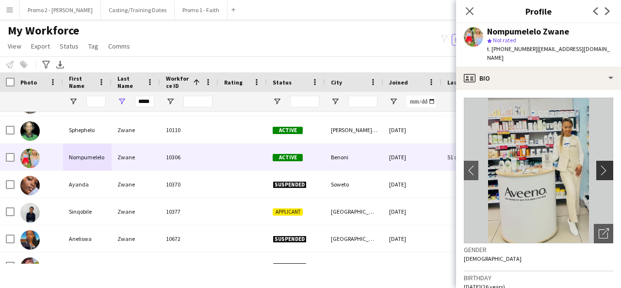
click at [603, 165] on app-icon "chevron-right" at bounding box center [606, 170] width 15 height 10
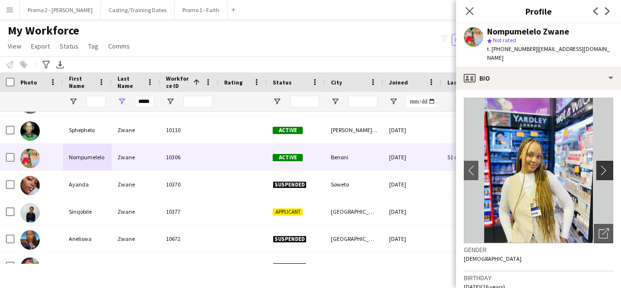
click at [599, 165] on app-icon "chevron-right" at bounding box center [606, 170] width 15 height 10
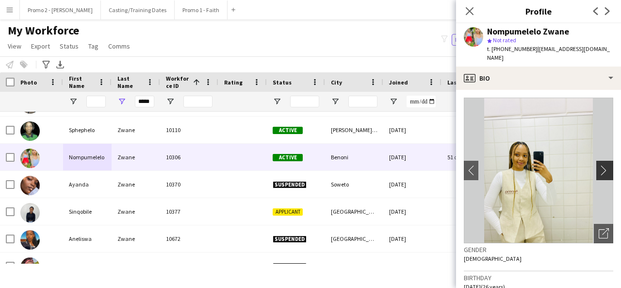
click at [599, 165] on app-icon "chevron-right" at bounding box center [606, 170] width 15 height 10
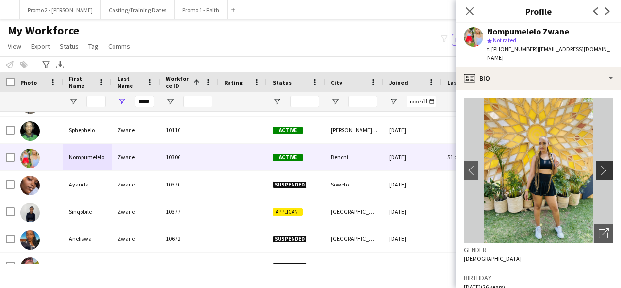
click at [599, 165] on app-icon "chevron-right" at bounding box center [606, 170] width 15 height 10
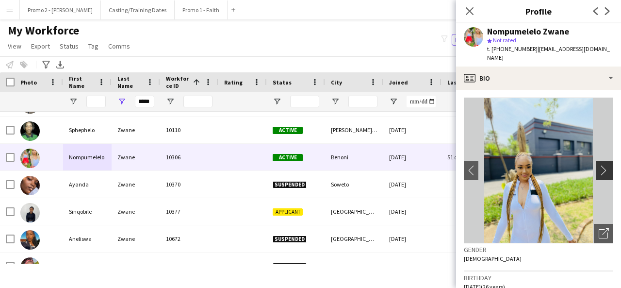
click at [599, 165] on app-icon "chevron-right" at bounding box center [606, 170] width 15 height 10
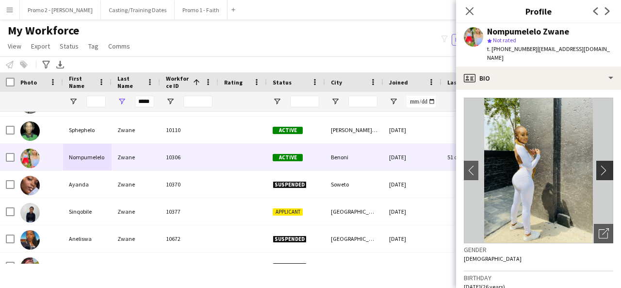
click at [599, 165] on app-icon "chevron-right" at bounding box center [606, 170] width 15 height 10
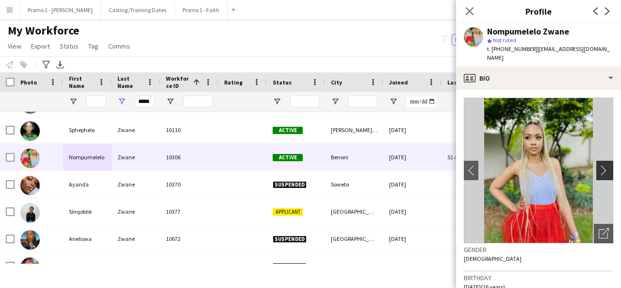
click at [599, 165] on app-icon "chevron-right" at bounding box center [606, 170] width 15 height 10
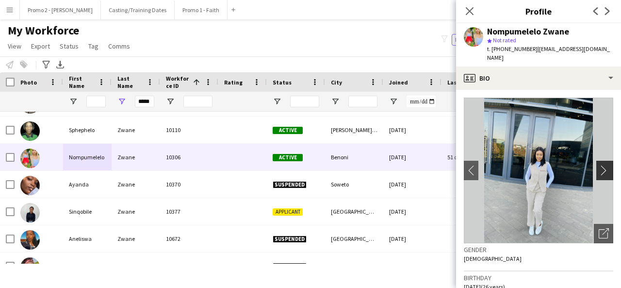
click at [599, 165] on app-icon "chevron-right" at bounding box center [606, 170] width 15 height 10
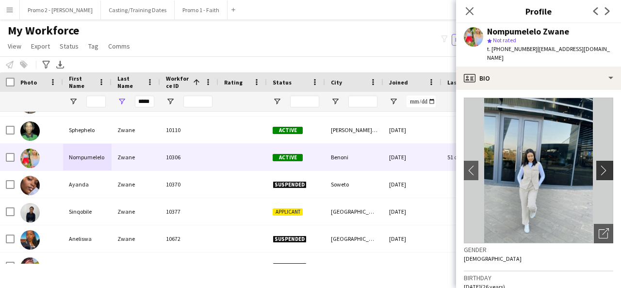
click at [599, 165] on app-icon "chevron-right" at bounding box center [606, 170] width 15 height 10
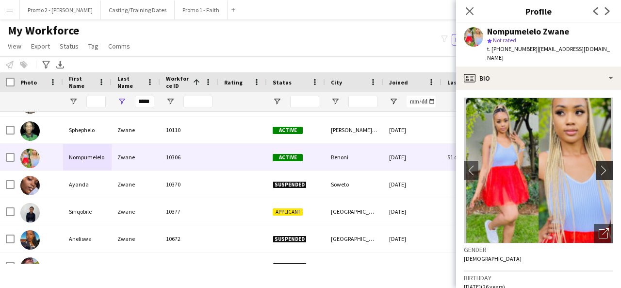
click at [599, 165] on app-icon "chevron-right" at bounding box center [606, 170] width 15 height 10
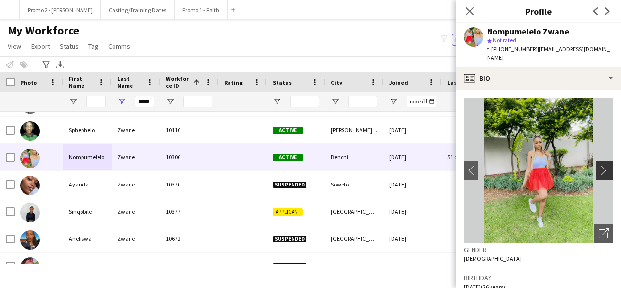
click at [599, 165] on app-icon "chevron-right" at bounding box center [606, 170] width 15 height 10
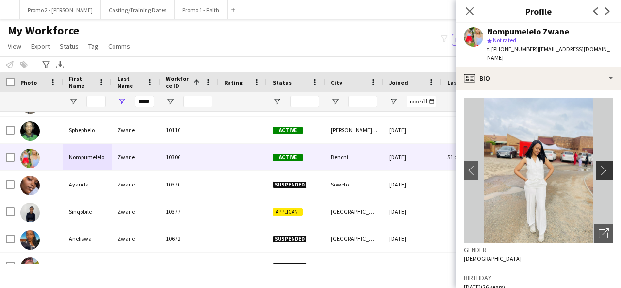
click at [599, 165] on app-icon "chevron-right" at bounding box center [606, 170] width 15 height 10
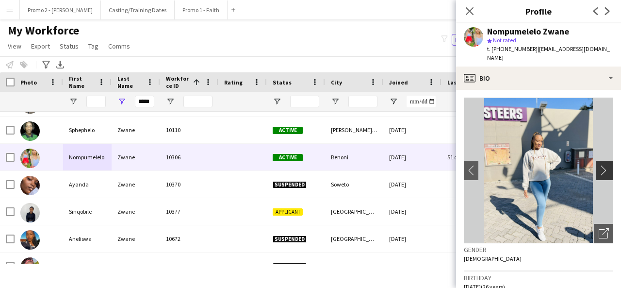
click at [599, 165] on app-icon "chevron-right" at bounding box center [606, 170] width 15 height 10
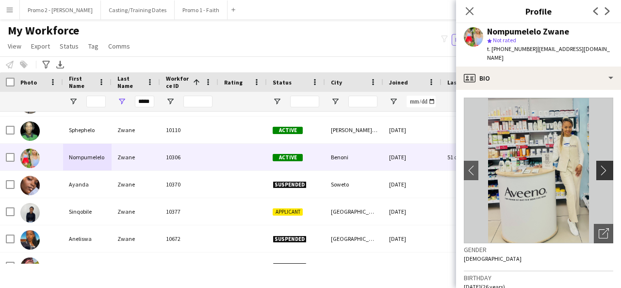
click at [599, 165] on app-icon "chevron-right" at bounding box center [606, 170] width 15 height 10
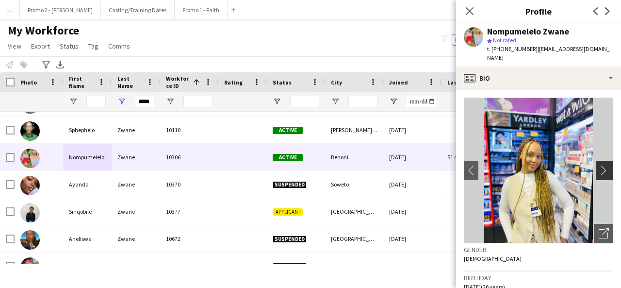
click at [599, 165] on app-icon "chevron-right" at bounding box center [606, 170] width 15 height 10
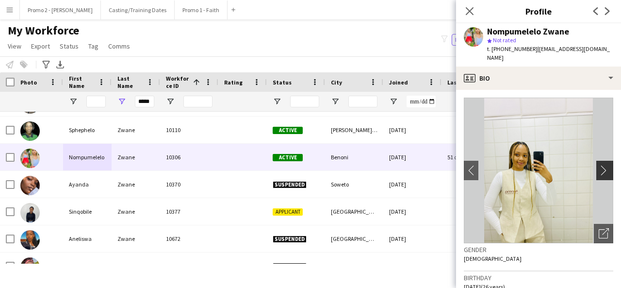
click at [599, 165] on app-icon "chevron-right" at bounding box center [606, 170] width 15 height 10
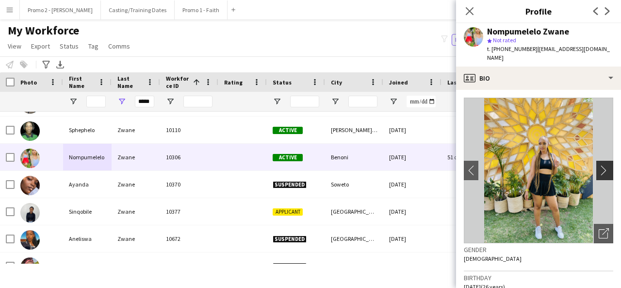
click at [597, 168] on button "chevron-right" at bounding box center [606, 170] width 19 height 19
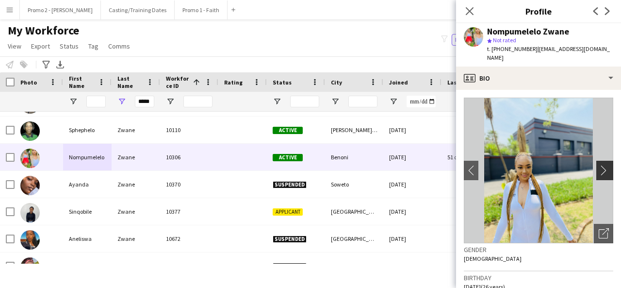
click at [597, 168] on button "chevron-right" at bounding box center [606, 170] width 19 height 19
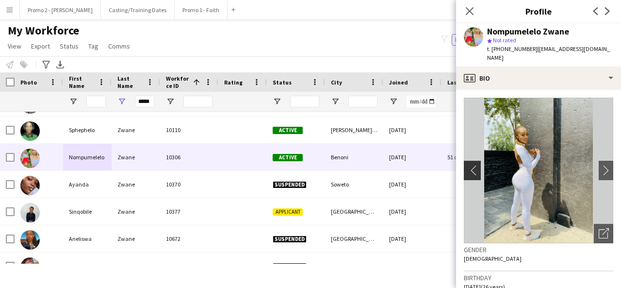
click at [477, 161] on button "chevron-left" at bounding box center [471, 170] width 19 height 19
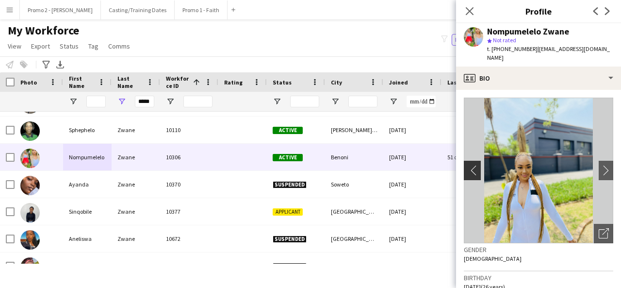
click at [474, 167] on button "chevron-left" at bounding box center [471, 170] width 19 height 19
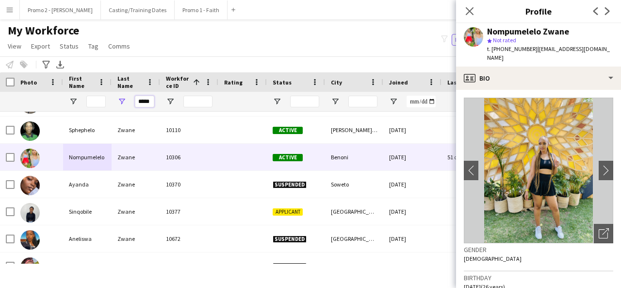
scroll to position [0, 0]
drag, startPoint x: 137, startPoint y: 100, endPoint x: 268, endPoint y: 90, distance: 131.5
click at [268, 90] on div "Workforce Details Photo First Name 1" at bounding box center [519, 91] width 1038 height 39
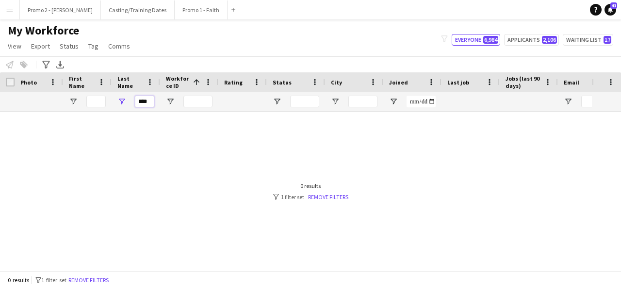
scroll to position [0, 0]
type input "*"
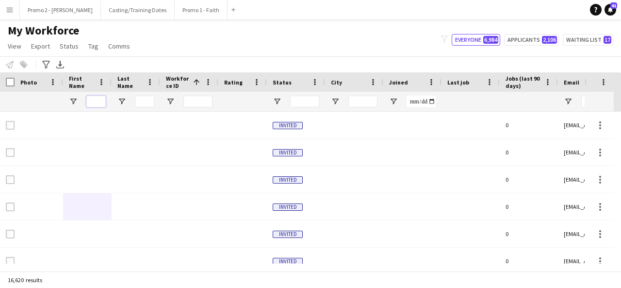
click at [97, 100] on input "First Name Filter Input" at bounding box center [95, 102] width 19 height 12
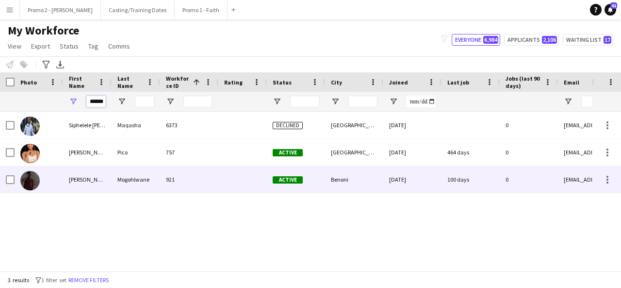
type input "******"
click at [117, 173] on div "Mogohlwane" at bounding box center [136, 179] width 49 height 27
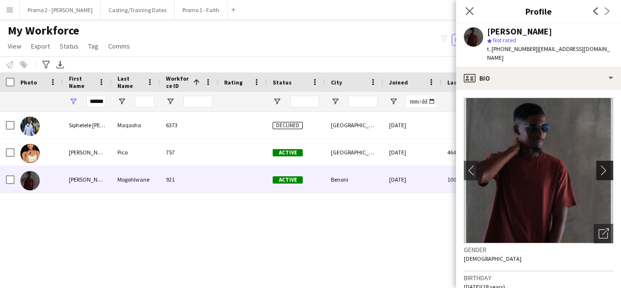
click at [599, 165] on app-icon "chevron-right" at bounding box center [606, 170] width 15 height 10
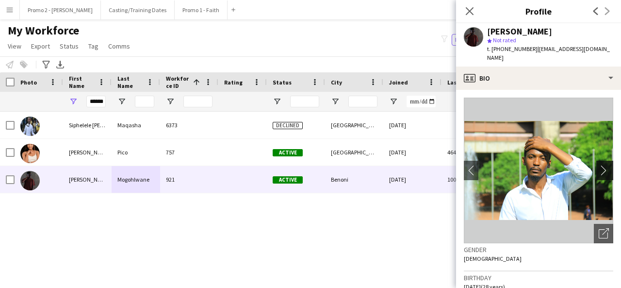
click at [599, 165] on app-icon "chevron-right" at bounding box center [606, 170] width 15 height 10
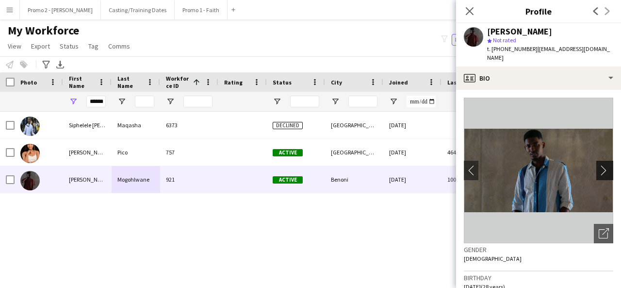
click at [599, 165] on app-icon "chevron-right" at bounding box center [606, 170] width 15 height 10
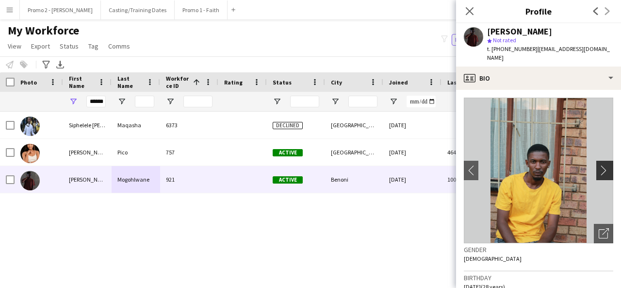
click at [599, 165] on app-icon "chevron-right" at bounding box center [606, 170] width 15 height 10
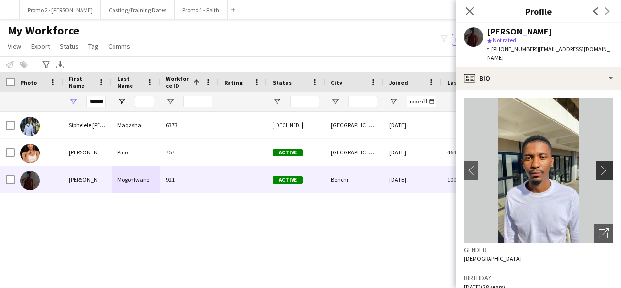
click at [599, 165] on app-icon "chevron-right" at bounding box center [606, 170] width 15 height 10
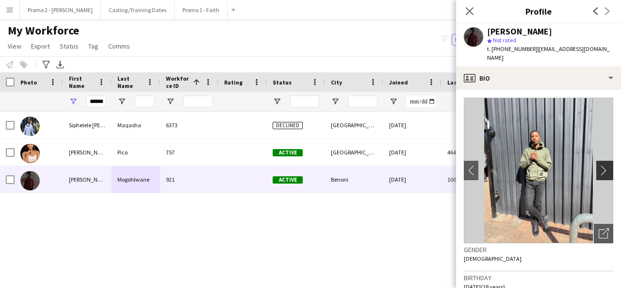
click at [599, 165] on app-icon "chevron-right" at bounding box center [606, 170] width 15 height 10
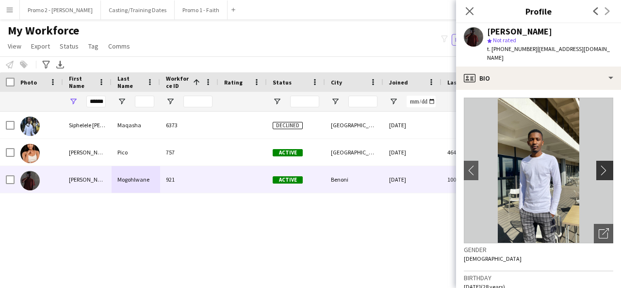
click at [602, 165] on app-icon "chevron-right" at bounding box center [606, 170] width 15 height 10
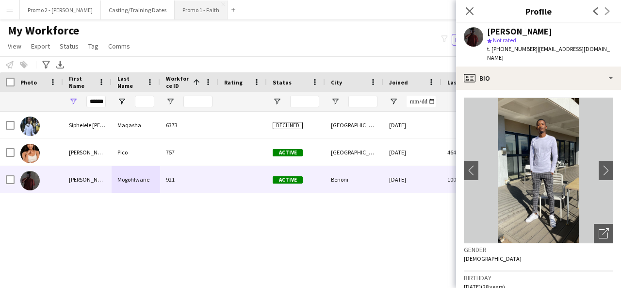
click at [175, 3] on button "Promo 1 - Faith Close" at bounding box center [201, 9] width 53 height 19
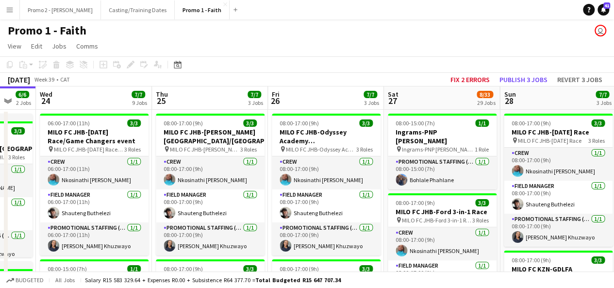
scroll to position [0, 241]
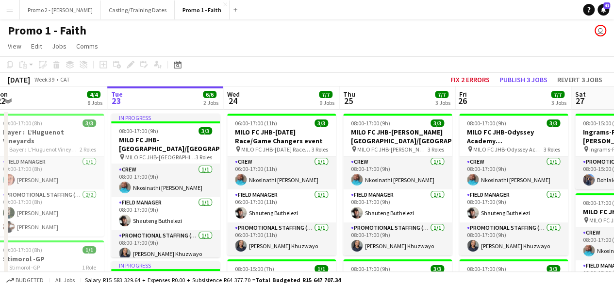
drag, startPoint x: 577, startPoint y: 125, endPoint x: 621, endPoint y: 99, distance: 51.4
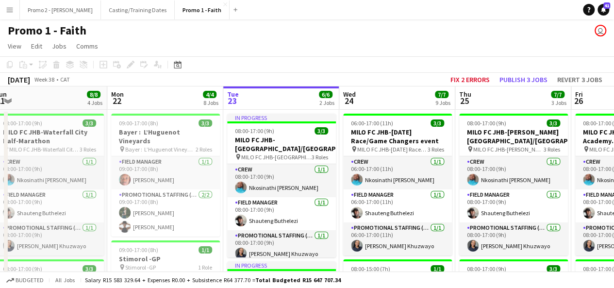
scroll to position [0, 209]
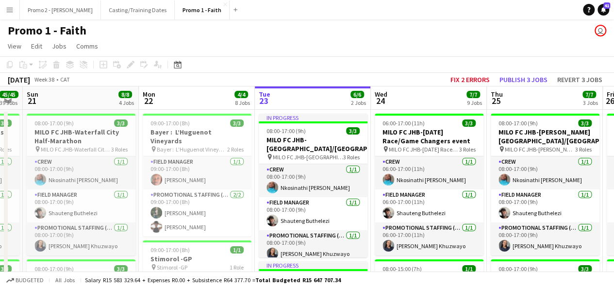
drag, startPoint x: 86, startPoint y: 149, endPoint x: 346, endPoint y: 158, distance: 259.4
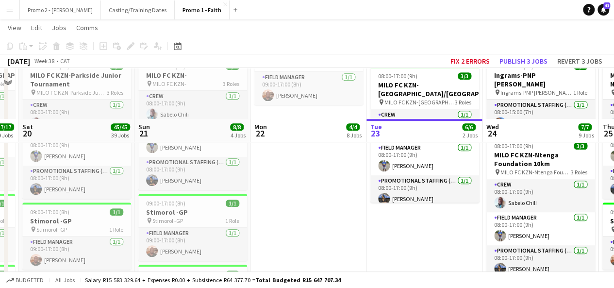
scroll to position [289, 0]
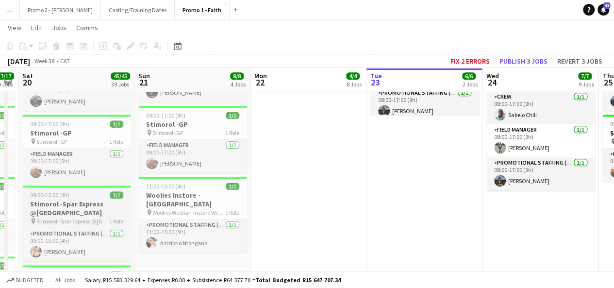
click at [52, 198] on span "09:00-13:00 (4h)" at bounding box center [49, 194] width 39 height 7
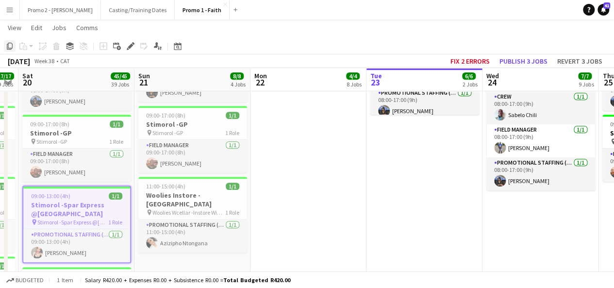
click at [10, 45] on icon "Copy" at bounding box center [10, 46] width 8 height 8
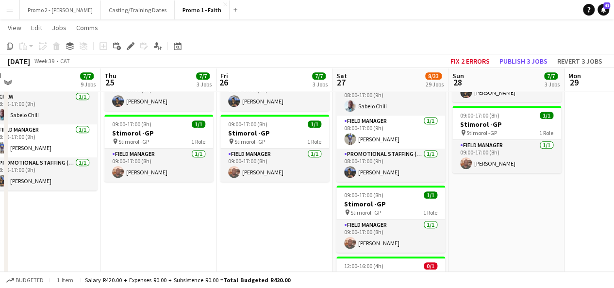
drag, startPoint x: 523, startPoint y: 196, endPoint x: 0, endPoint y: 190, distance: 522.9
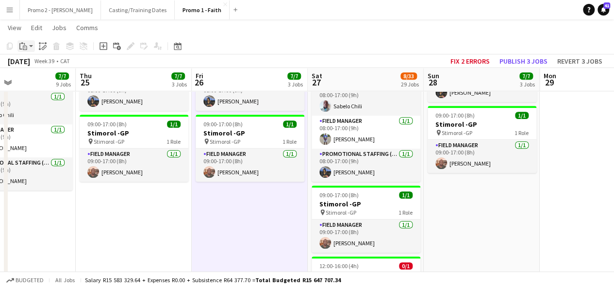
click at [32, 45] on app-action-btn "Paste" at bounding box center [25, 46] width 17 height 12
click at [38, 65] on link "Paste Ctrl+V" at bounding box center [71, 64] width 91 height 9
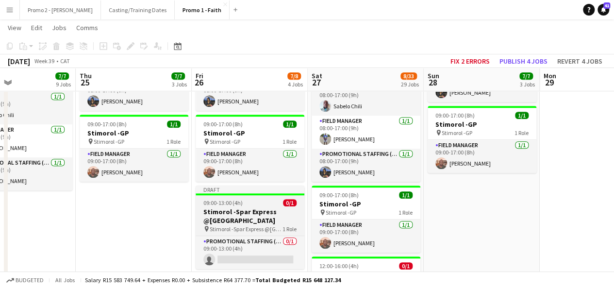
click at [217, 204] on span "09:00-13:00 (4h)" at bounding box center [222, 202] width 39 height 7
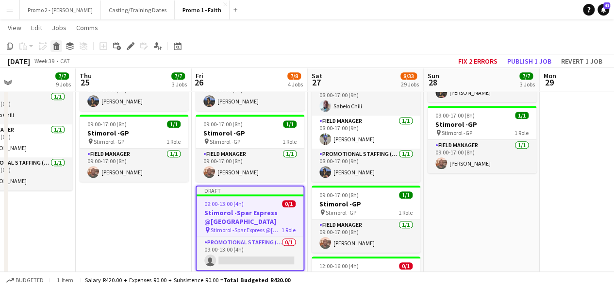
click at [59, 45] on icon "Delete" at bounding box center [56, 46] width 8 height 8
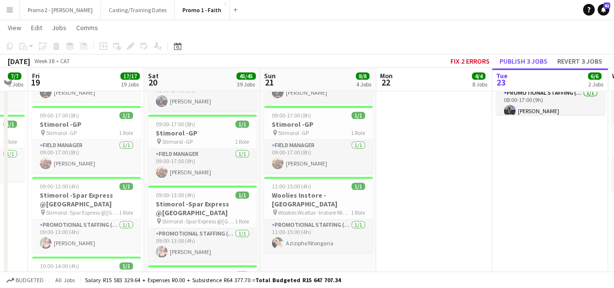
scroll to position [0, 287]
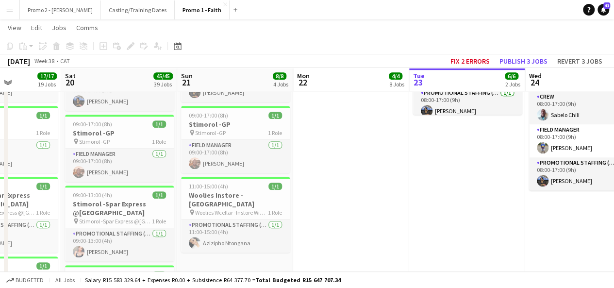
drag, startPoint x: 39, startPoint y: 194, endPoint x: 605, endPoint y: 187, distance: 565.7
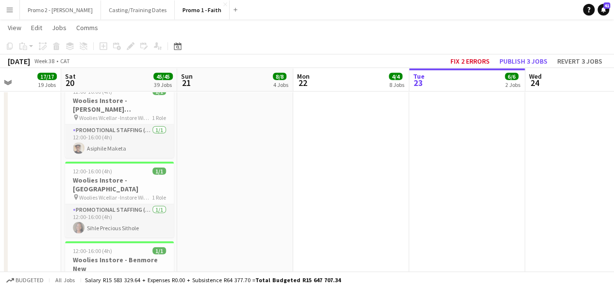
scroll to position [1163, 0]
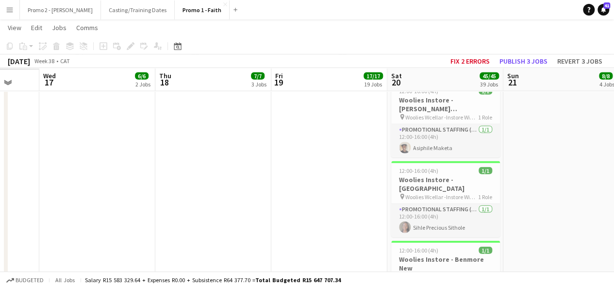
drag, startPoint x: 64, startPoint y: 170, endPoint x: 403, endPoint y: 183, distance: 339.6
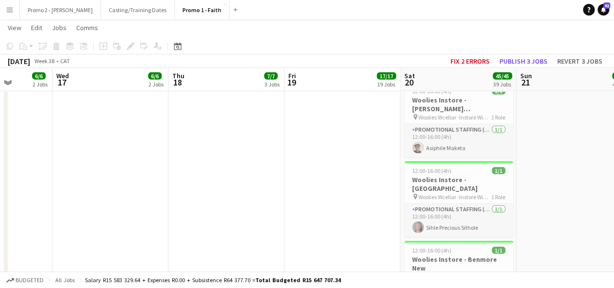
drag, startPoint x: 41, startPoint y: 129, endPoint x: 299, endPoint y: 148, distance: 258.5
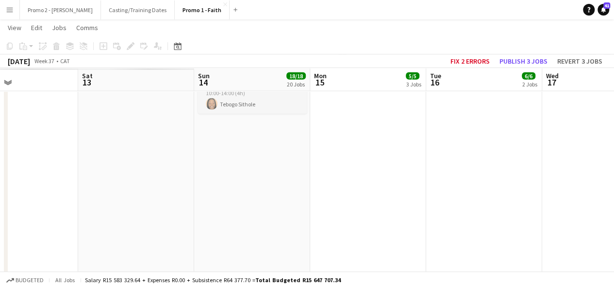
scroll to position [0, 270]
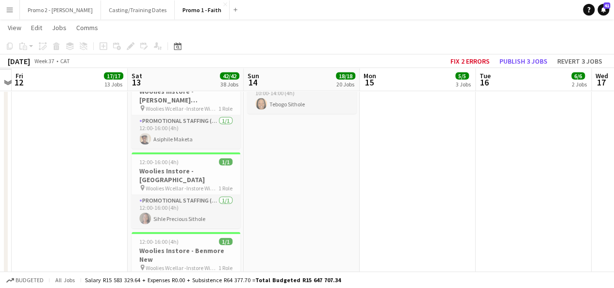
drag, startPoint x: 69, startPoint y: 185, endPoint x: 352, endPoint y: 159, distance: 284.3
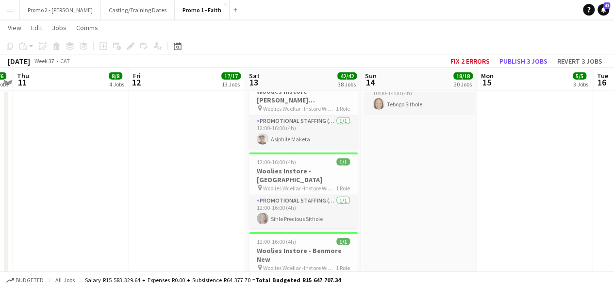
scroll to position [0, 262]
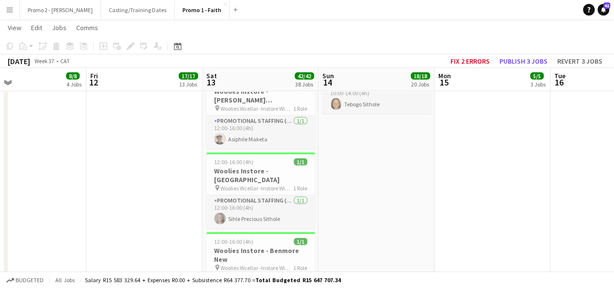
drag, startPoint x: 352, startPoint y: 159, endPoint x: 425, endPoint y: 155, distance: 73.4
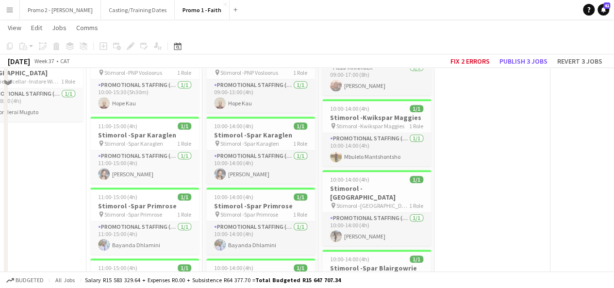
scroll to position [332, 0]
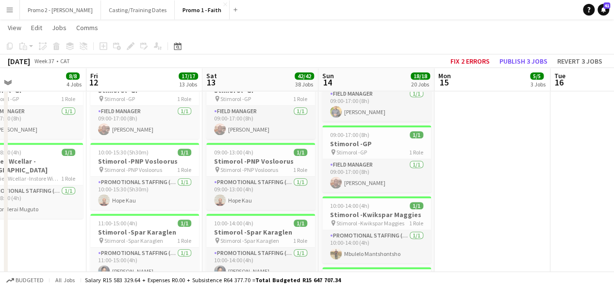
drag, startPoint x: 31, startPoint y: 261, endPoint x: 438, endPoint y: 216, distance: 410.3
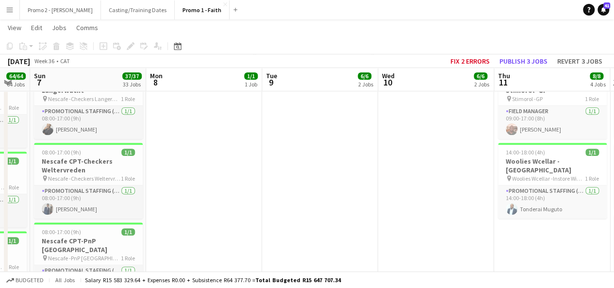
scroll to position [0, 177]
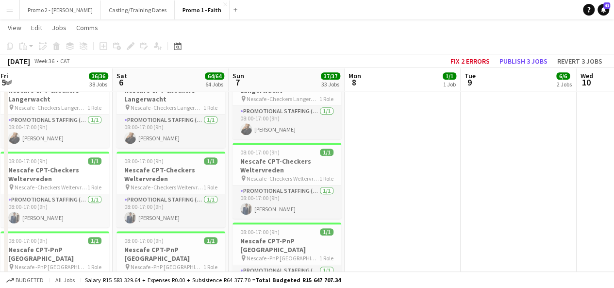
drag, startPoint x: 73, startPoint y: 207, endPoint x: 404, endPoint y: 198, distance: 331.7
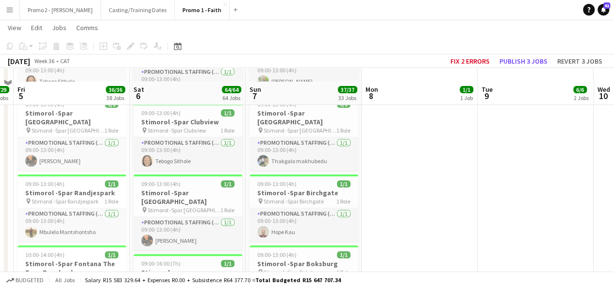
scroll to position [2013, 0]
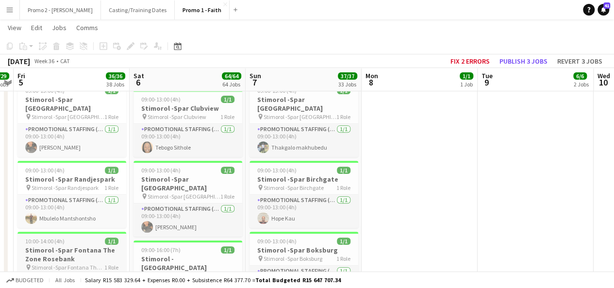
click at [34, 237] on span "10:00-14:00 (4h)" at bounding box center [44, 240] width 39 height 7
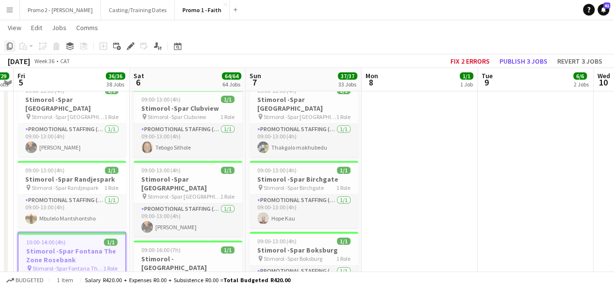
click at [9, 42] on icon "Copy" at bounding box center [10, 46] width 8 height 8
click at [179, 43] on icon "Date picker" at bounding box center [178, 46] width 8 height 8
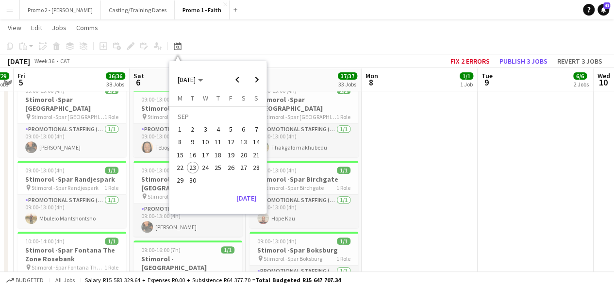
click at [229, 167] on span "26" at bounding box center [231, 168] width 12 height 12
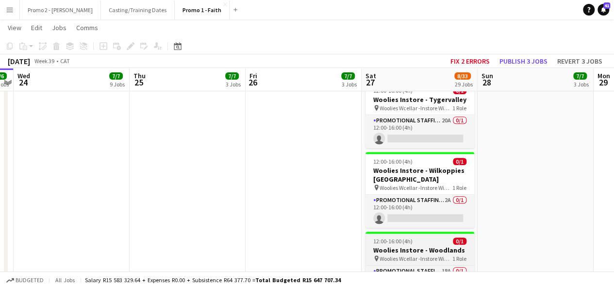
scroll to position [0, 334]
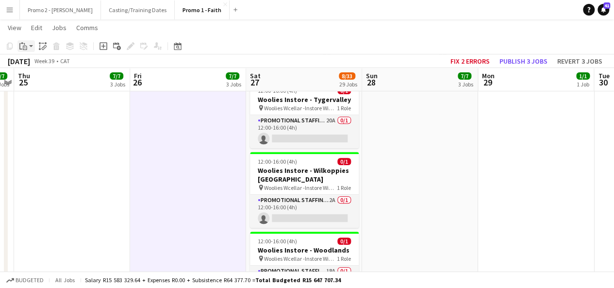
click at [31, 43] on app-action-btn "Paste" at bounding box center [25, 46] width 17 height 12
click at [45, 64] on link "Paste Ctrl+V" at bounding box center [71, 64] width 91 height 9
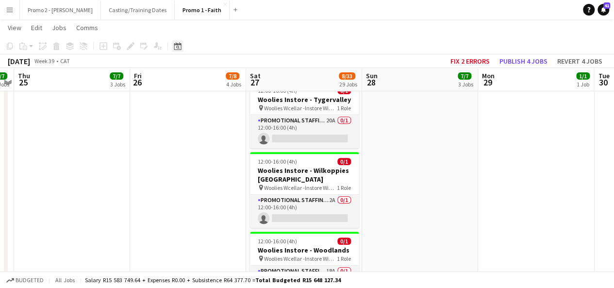
click at [177, 45] on icon at bounding box center [177, 46] width 7 height 8
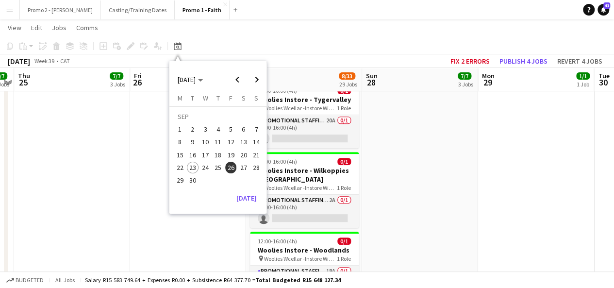
click at [229, 127] on span "5" at bounding box center [231, 129] width 12 height 12
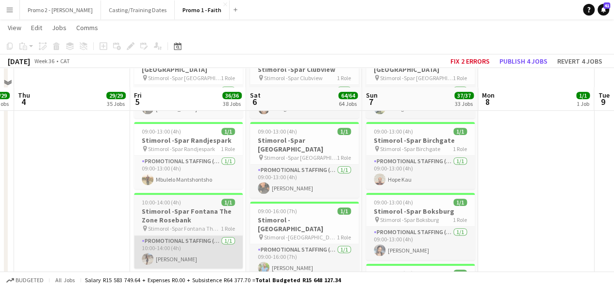
scroll to position [2072, 0]
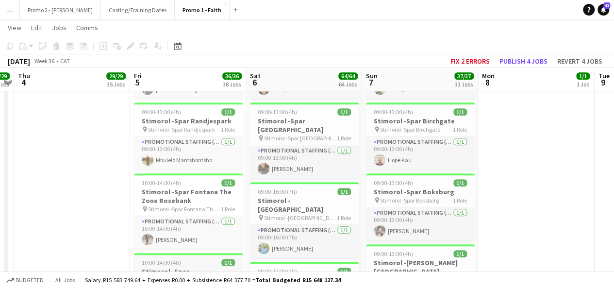
click at [148, 259] on span "10:00-14:00 (4h)" at bounding box center [161, 262] width 39 height 7
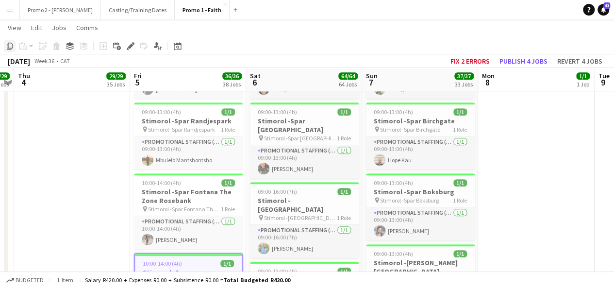
click at [10, 47] on icon "Copy" at bounding box center [10, 46] width 8 height 8
click at [180, 51] on div "Date picker" at bounding box center [178, 46] width 12 height 12
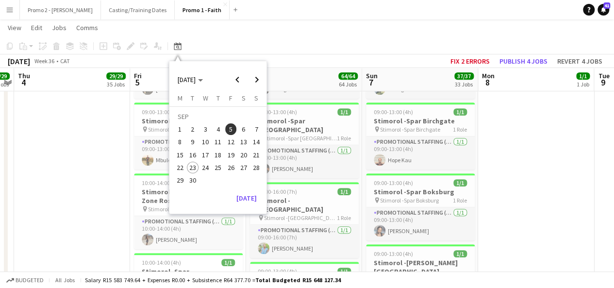
click at [230, 167] on span "26" at bounding box center [231, 168] width 12 height 12
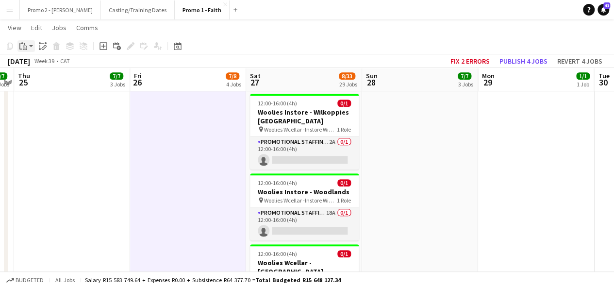
click at [29, 48] on app-action-btn "Paste" at bounding box center [25, 46] width 17 height 12
click at [47, 67] on link "Paste Ctrl+V" at bounding box center [71, 64] width 91 height 9
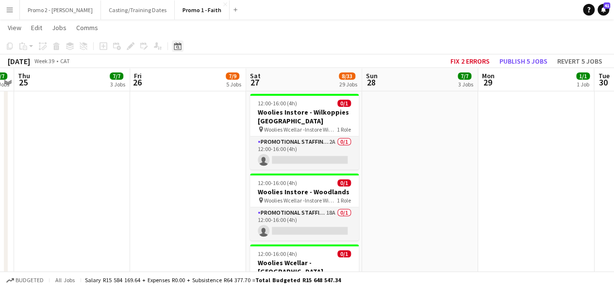
click at [183, 47] on div "Date picker" at bounding box center [178, 46] width 12 height 12
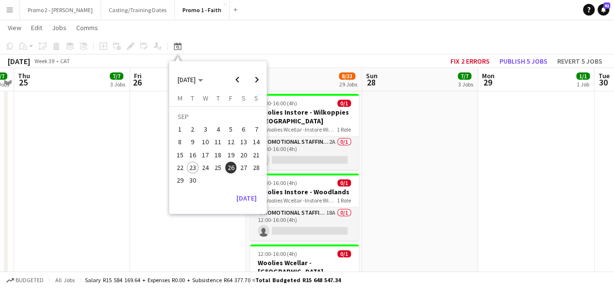
click at [230, 133] on span "5" at bounding box center [231, 129] width 12 height 12
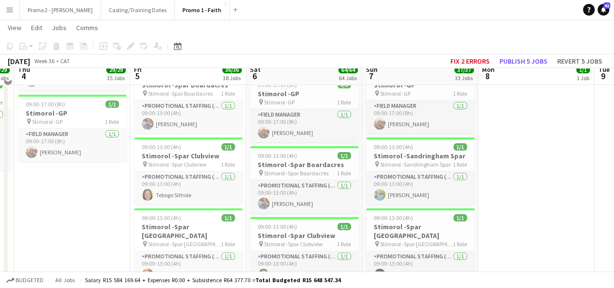
scroll to position [1873, 0]
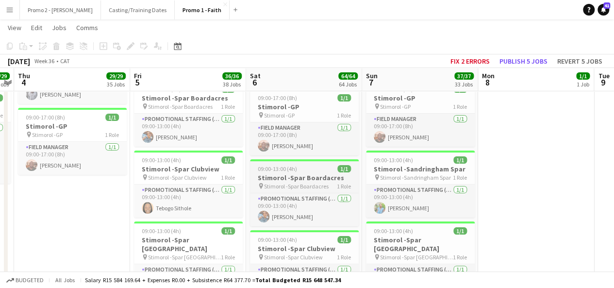
click at [285, 159] on app-job-card "09:00-13:00 (4h) 1/1 Stimorol -Spar Boardacres pin Stimorol -Spar Boardacres 1 …" at bounding box center [304, 192] width 109 height 67
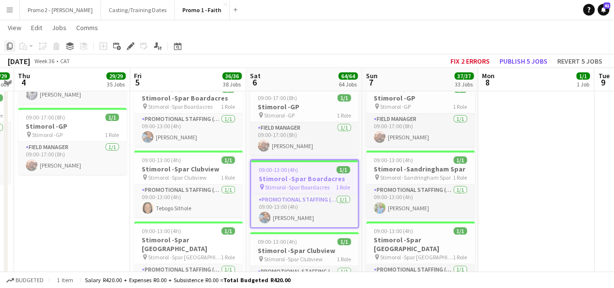
click at [11, 43] on icon at bounding box center [10, 46] width 6 height 7
click at [180, 46] on icon "Date picker" at bounding box center [178, 46] width 8 height 8
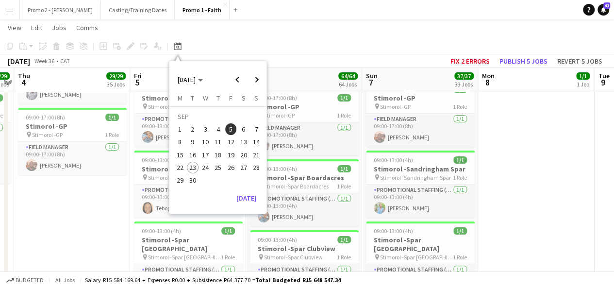
click at [231, 162] on span "26" at bounding box center [231, 168] width 12 height 12
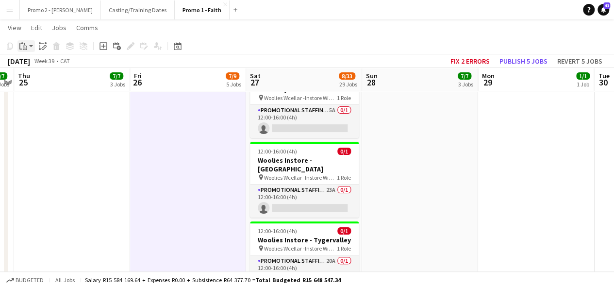
click at [33, 44] on app-action-btn "Paste" at bounding box center [25, 46] width 17 height 12
click at [49, 67] on link "Paste Ctrl+V" at bounding box center [71, 64] width 91 height 9
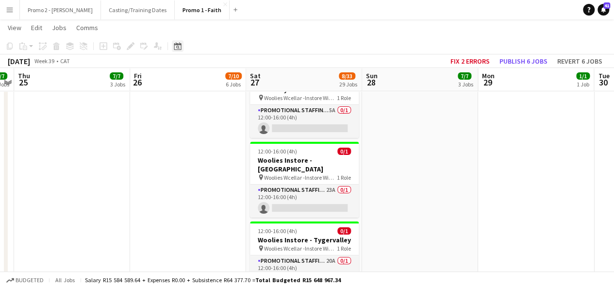
click at [180, 44] on icon at bounding box center [177, 46] width 7 height 8
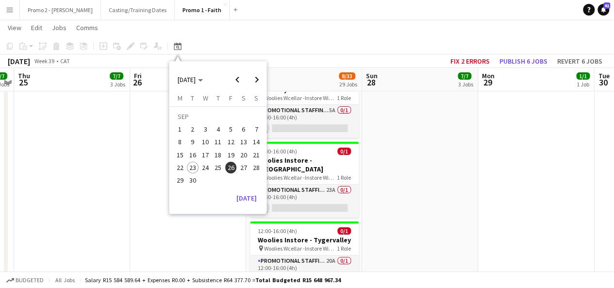
click at [256, 141] on span "14" at bounding box center [257, 142] width 12 height 12
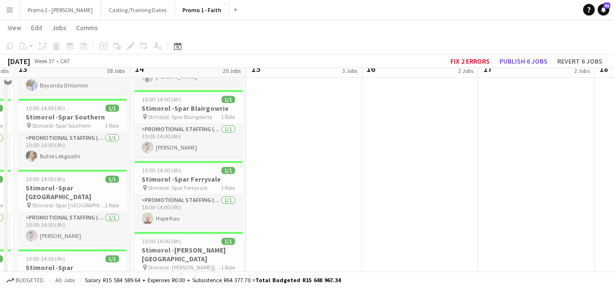
scroll to position [555, 0]
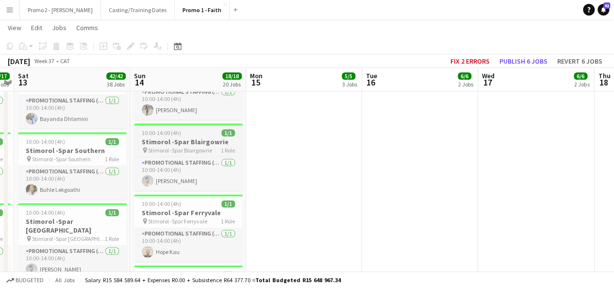
click at [160, 129] on span "10:00-14:00 (4h)" at bounding box center [161, 132] width 39 height 7
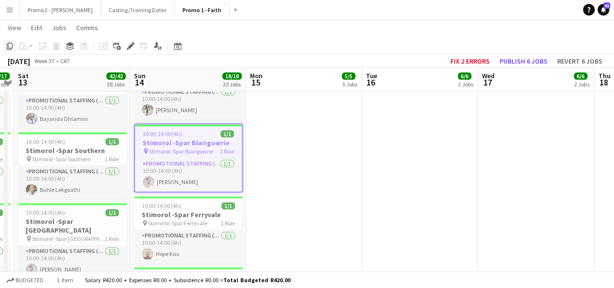
click at [11, 44] on icon "Copy" at bounding box center [10, 46] width 8 height 8
click at [180, 45] on icon "Date picker" at bounding box center [178, 46] width 8 height 8
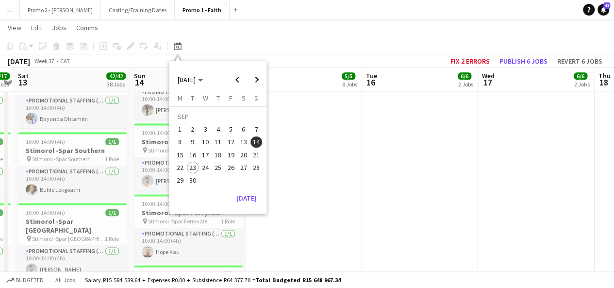
click at [231, 167] on span "26" at bounding box center [231, 168] width 12 height 12
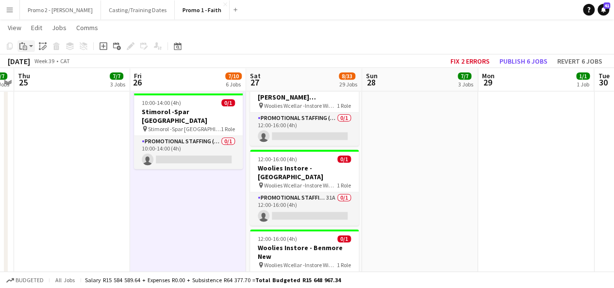
click at [33, 46] on app-action-btn "Paste" at bounding box center [25, 46] width 17 height 12
click at [50, 64] on link "Paste Ctrl+V" at bounding box center [71, 64] width 91 height 9
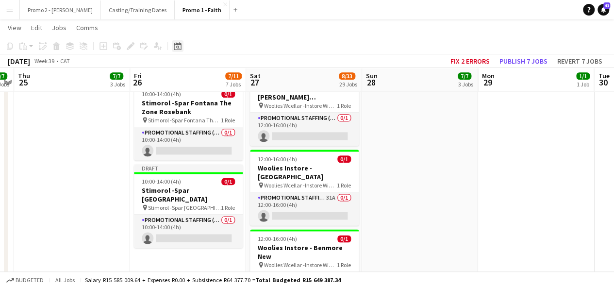
click at [178, 49] on icon "Date picker" at bounding box center [178, 46] width 8 height 8
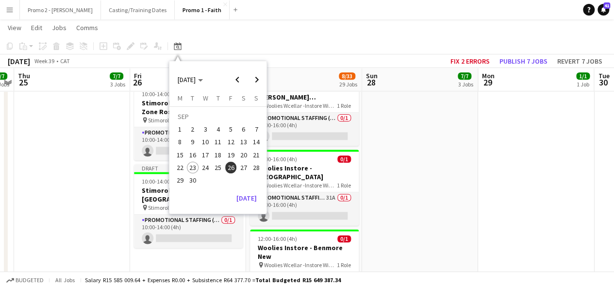
click at [258, 144] on span "14" at bounding box center [257, 142] width 12 height 12
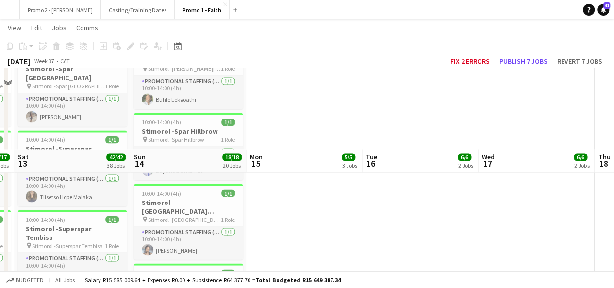
scroll to position [997, 0]
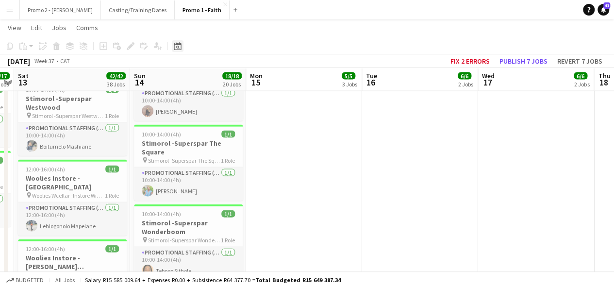
click at [182, 47] on div "Date picker" at bounding box center [178, 46] width 12 height 12
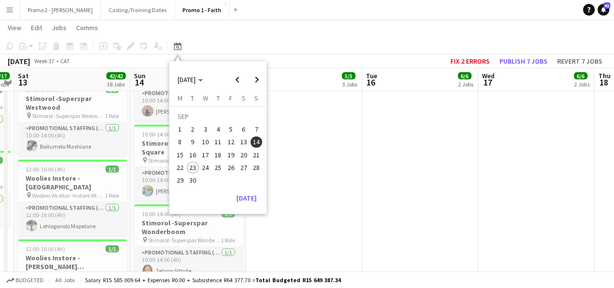
click at [256, 157] on span "21" at bounding box center [257, 155] width 12 height 12
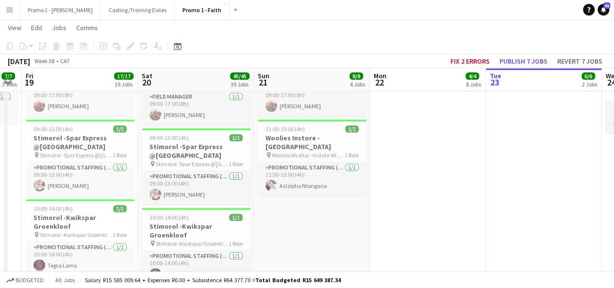
scroll to position [0, 207]
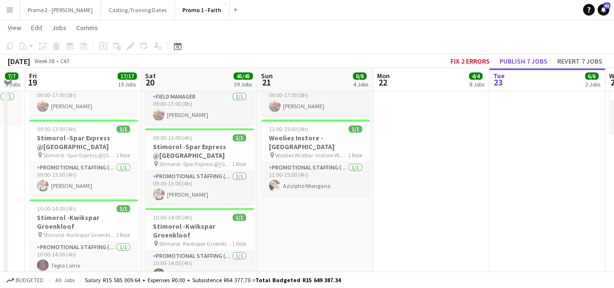
drag, startPoint x: 184, startPoint y: 212, endPoint x: 311, endPoint y: 197, distance: 128.0
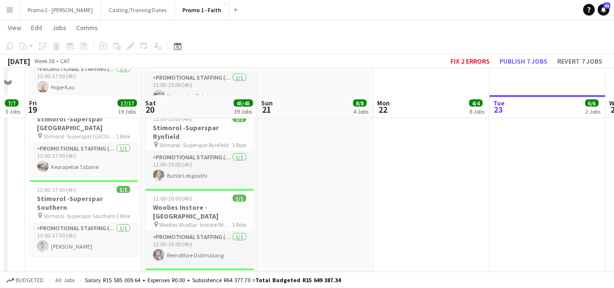
scroll to position [1004, 0]
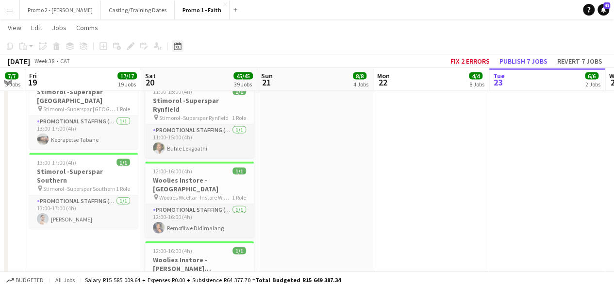
click at [175, 42] on icon "Date picker" at bounding box center [178, 46] width 8 height 8
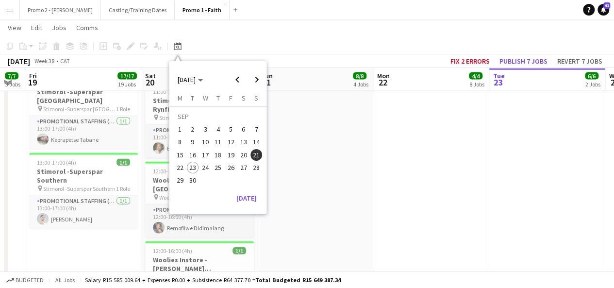
click at [242, 142] on span "13" at bounding box center [244, 142] width 12 height 12
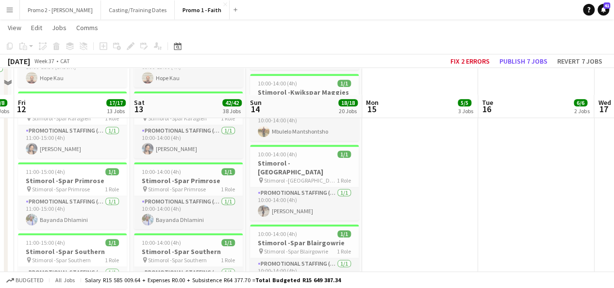
scroll to position [488, 0]
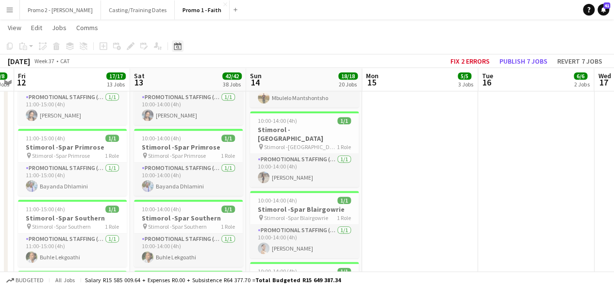
click at [180, 49] on icon at bounding box center [177, 46] width 7 height 8
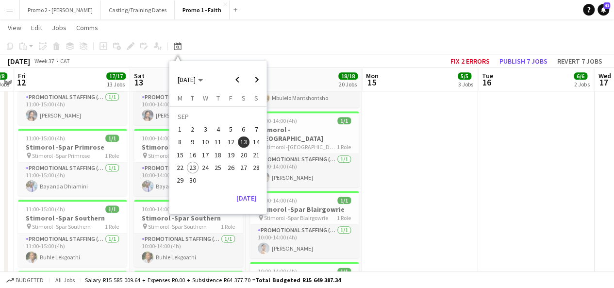
click at [233, 167] on span "26" at bounding box center [231, 168] width 12 height 12
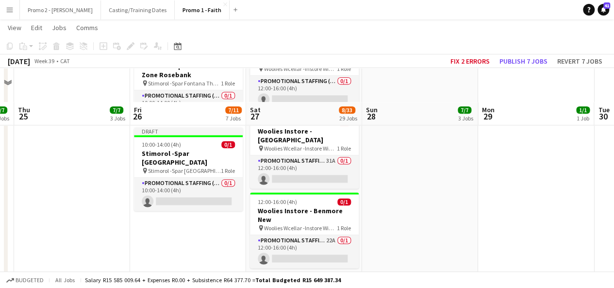
scroll to position [633, 0]
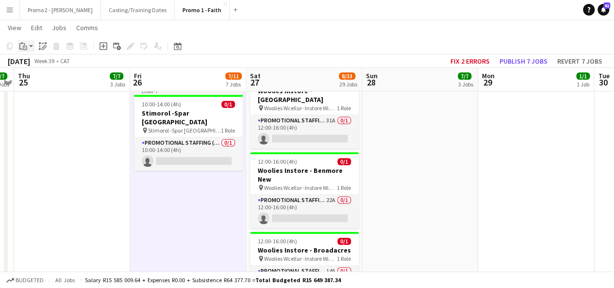
click at [31, 45] on app-action-btn "Paste" at bounding box center [25, 46] width 17 height 12
click at [44, 62] on link "Paste Ctrl+V" at bounding box center [71, 64] width 91 height 9
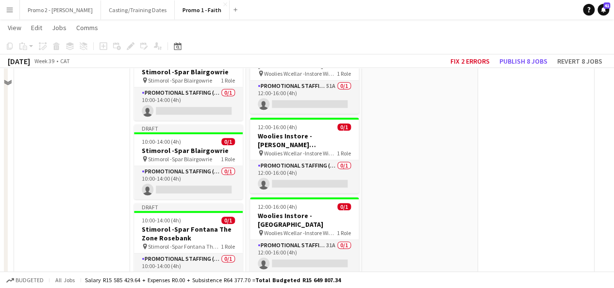
scroll to position [481, 0]
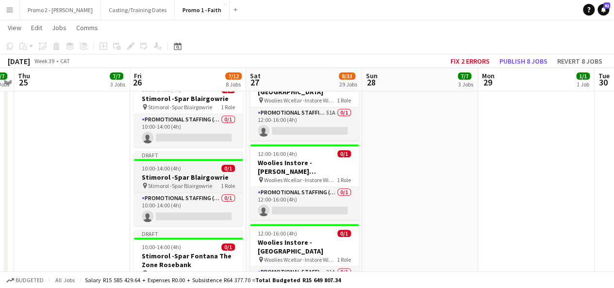
click at [173, 170] on span "10:00-14:00 (4h)" at bounding box center [161, 168] width 39 height 7
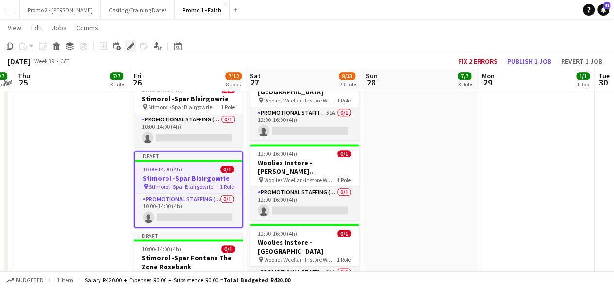
click at [130, 44] on icon "Edit" at bounding box center [131, 46] width 8 height 8
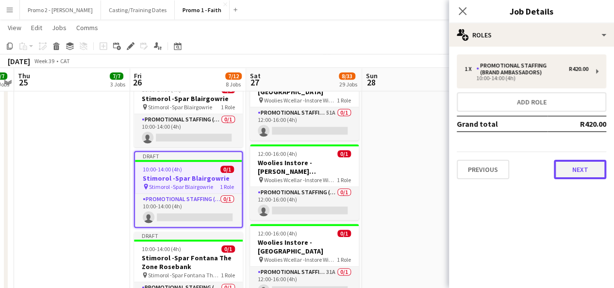
click at [584, 165] on button "Next" at bounding box center [580, 169] width 52 height 19
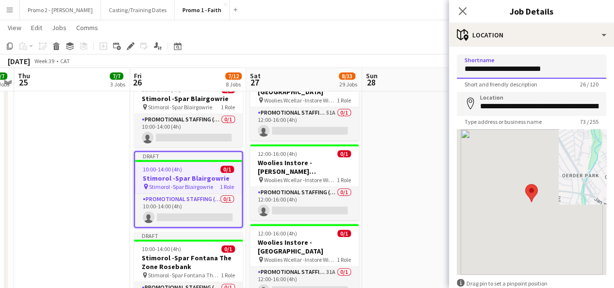
drag, startPoint x: 501, startPoint y: 69, endPoint x: 598, endPoint y: 51, distance: 98.7
click at [598, 51] on div "**********" at bounding box center [531, 195] width 165 height 296
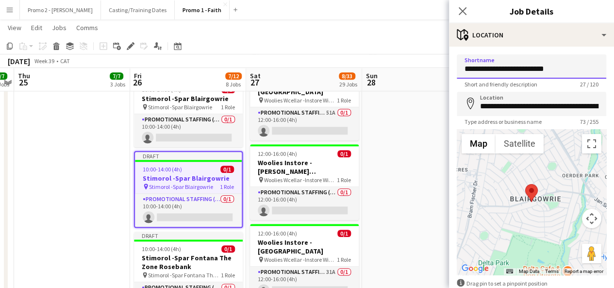
drag, startPoint x: 496, startPoint y: 68, endPoint x: 568, endPoint y: 64, distance: 72.0
click at [568, 64] on input "**********" at bounding box center [532, 66] width 150 height 24
type input "**********"
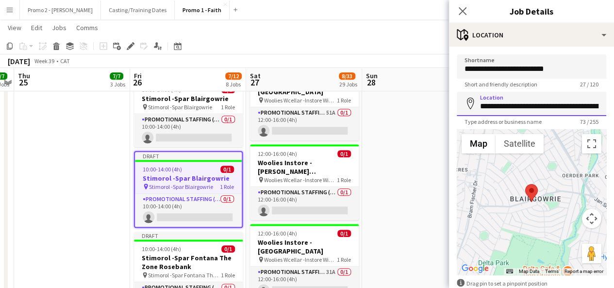
scroll to position [0, 127]
drag, startPoint x: 480, startPoint y: 107, endPoint x: 621, endPoint y: 105, distance: 141.3
paste input
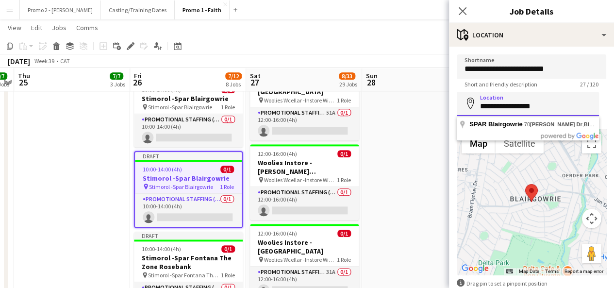
scroll to position [0, 0]
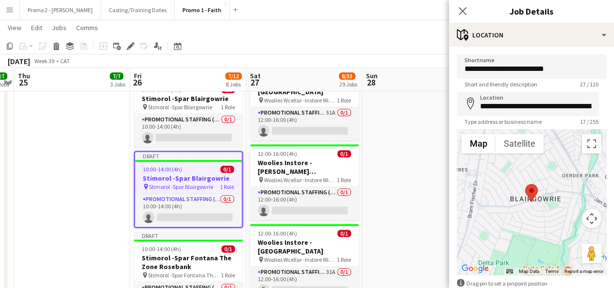
type input "**********"
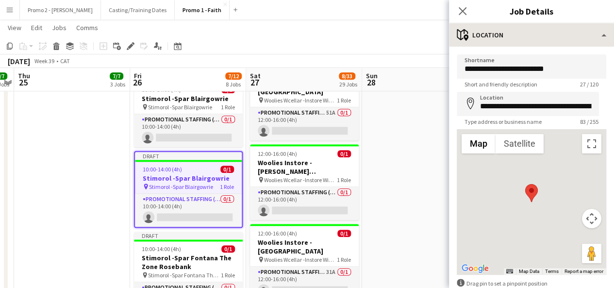
drag, startPoint x: 509, startPoint y: 123, endPoint x: 525, endPoint y: 45, distance: 79.9
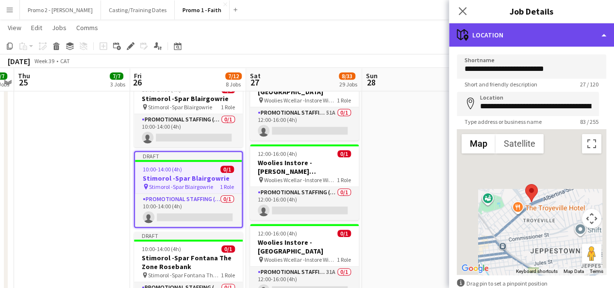
click at [525, 45] on div "maps-pin-1 Location" at bounding box center [531, 34] width 165 height 23
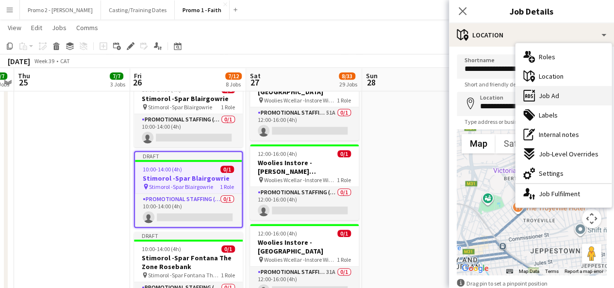
click at [563, 101] on div "ads-window Job Ad" at bounding box center [564, 95] width 96 height 19
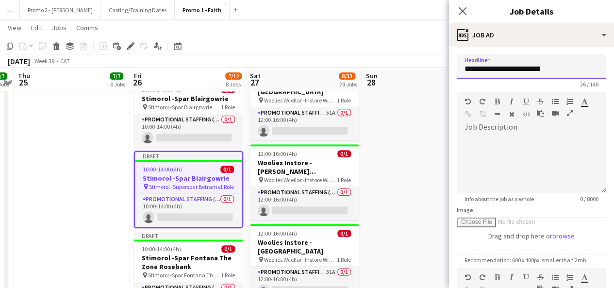
drag, startPoint x: 497, startPoint y: 68, endPoint x: 621, endPoint y: 61, distance: 124.0
paste input "*"
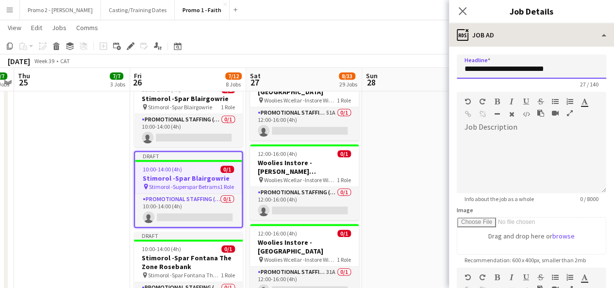
type input "**********"
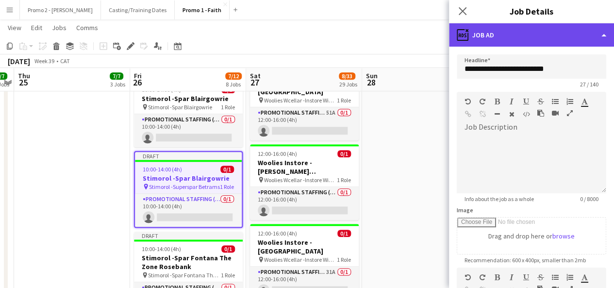
click at [487, 34] on div "ads-window Job Ad" at bounding box center [531, 34] width 165 height 23
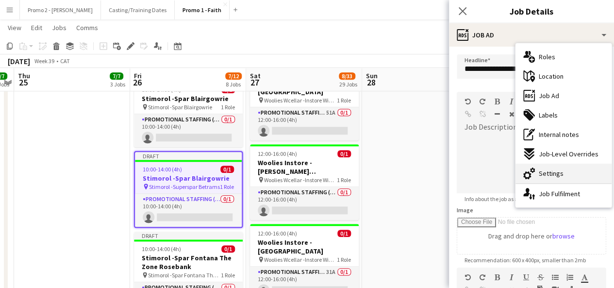
click at [563, 180] on div "cog-double-3 Settings" at bounding box center [564, 173] width 96 height 19
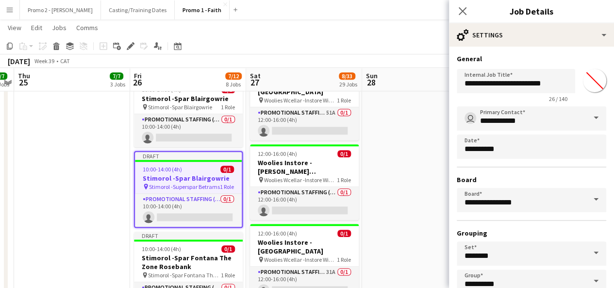
type input "*******"
drag, startPoint x: 497, startPoint y: 83, endPoint x: 565, endPoint y: 79, distance: 68.1
click at [565, 79] on input "**********" at bounding box center [516, 81] width 118 height 24
paste input "*"
type input "**********"
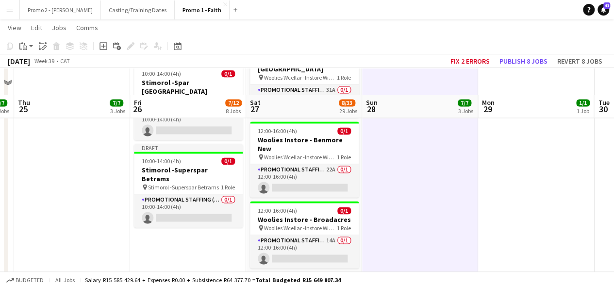
scroll to position [744, 0]
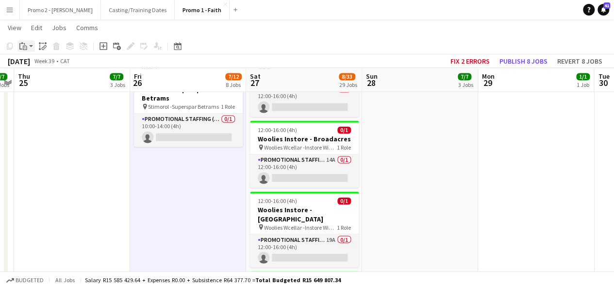
click at [27, 46] on div "Paste" at bounding box center [23, 46] width 12 height 12
click at [58, 63] on link "Paste Ctrl+V" at bounding box center [71, 64] width 91 height 9
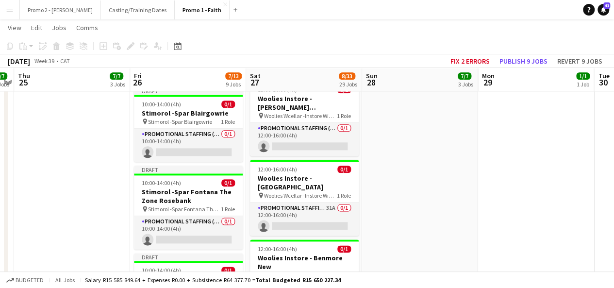
scroll to position [478, 0]
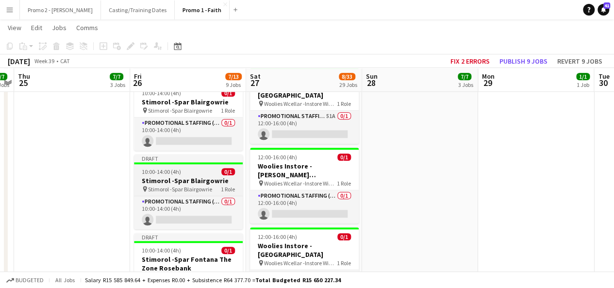
click at [191, 176] on h3 "Stimorol -Spar Blairgowrie" at bounding box center [188, 180] width 109 height 9
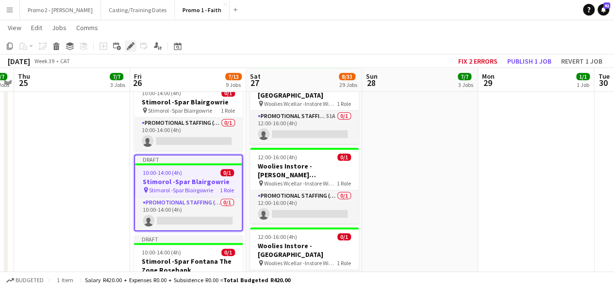
click at [133, 43] on icon at bounding box center [133, 43] width 2 height 2
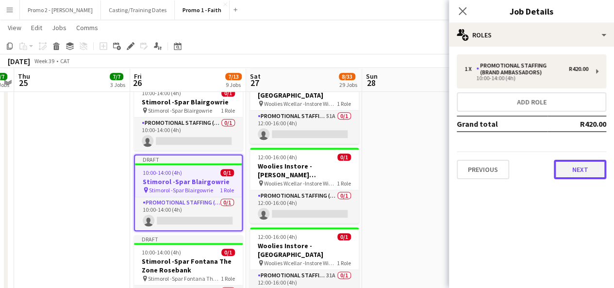
click at [599, 165] on button "Next" at bounding box center [580, 169] width 52 height 19
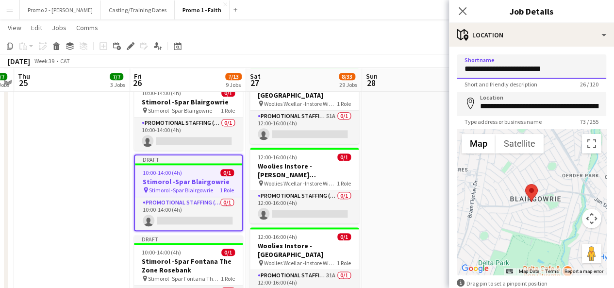
drag, startPoint x: 516, startPoint y: 69, endPoint x: 621, endPoint y: 58, distance: 105.9
type input "**********"
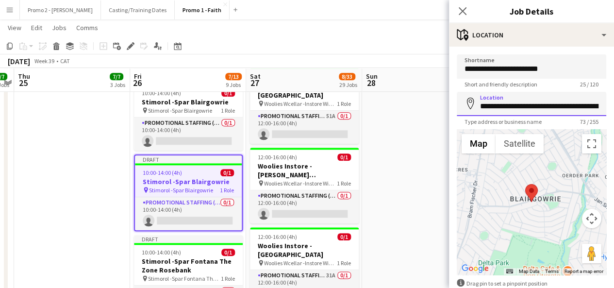
scroll to position [0, 127]
drag, startPoint x: 498, startPoint y: 106, endPoint x: 621, endPoint y: 83, distance: 125.0
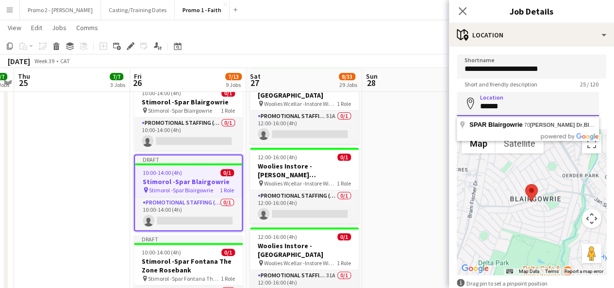
scroll to position [0, 0]
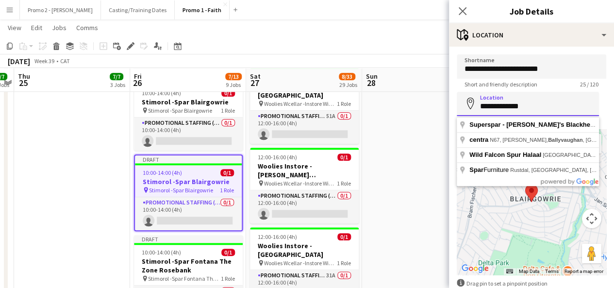
click at [483, 104] on input "**********" at bounding box center [528, 104] width 142 height 24
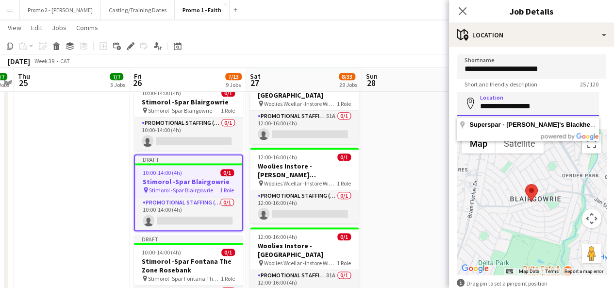
click at [558, 108] on input "**********" at bounding box center [528, 104] width 142 height 24
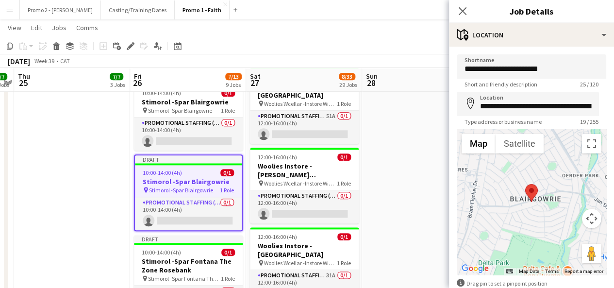
type input "**********"
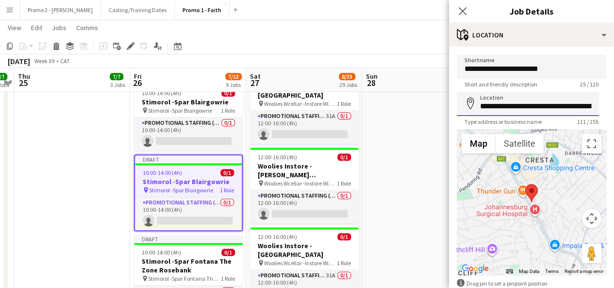
click at [567, 101] on input "**********" at bounding box center [528, 104] width 142 height 24
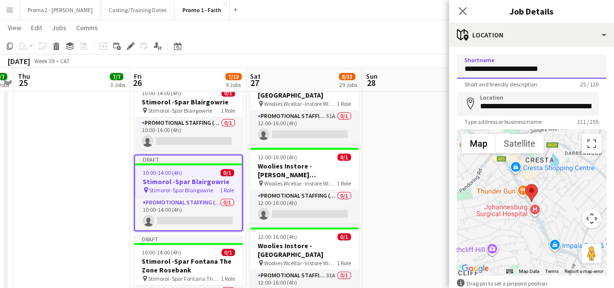
drag, startPoint x: 497, startPoint y: 71, endPoint x: 576, endPoint y: 66, distance: 78.8
click at [576, 66] on input "**********" at bounding box center [532, 66] width 150 height 24
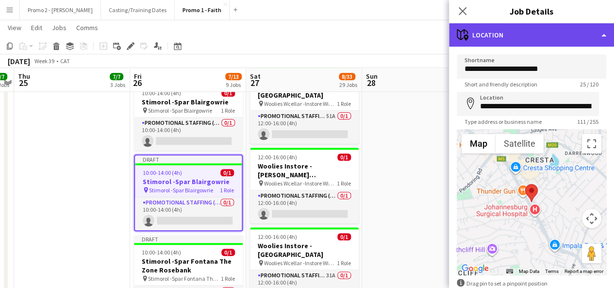
click at [486, 37] on div "maps-pin-1 Location" at bounding box center [531, 34] width 165 height 23
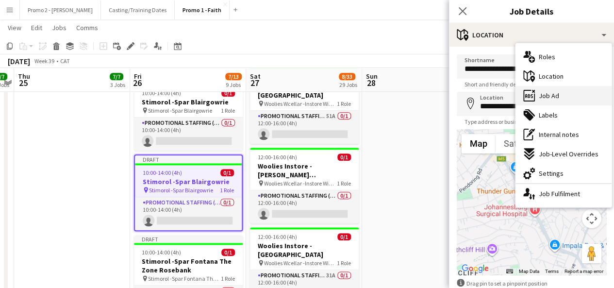
click at [580, 98] on div "ads-window Job Ad" at bounding box center [564, 95] width 96 height 19
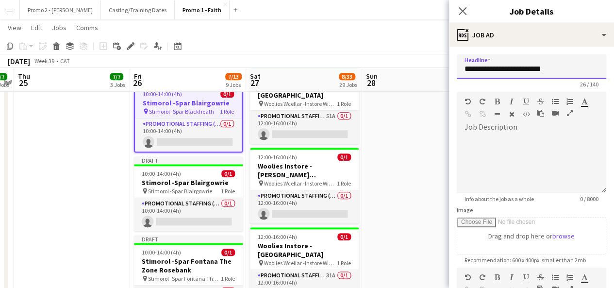
drag, startPoint x: 496, startPoint y: 67, endPoint x: 573, endPoint y: 64, distance: 77.3
click at [573, 64] on input "**********" at bounding box center [532, 66] width 150 height 24
paste input "text"
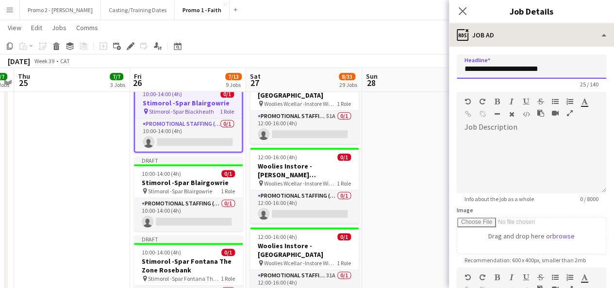
type input "**********"
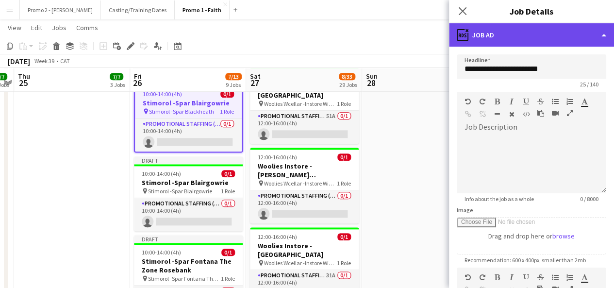
click at [525, 44] on div "ads-window Job Ad" at bounding box center [531, 34] width 165 height 23
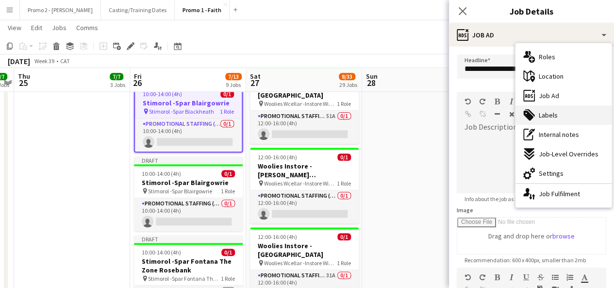
click at [550, 119] on div "tags-double Labels" at bounding box center [564, 114] width 96 height 19
type input "*******"
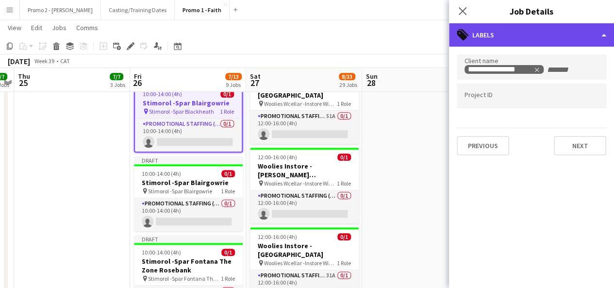
click at [494, 33] on div "tags-double Labels" at bounding box center [531, 34] width 165 height 23
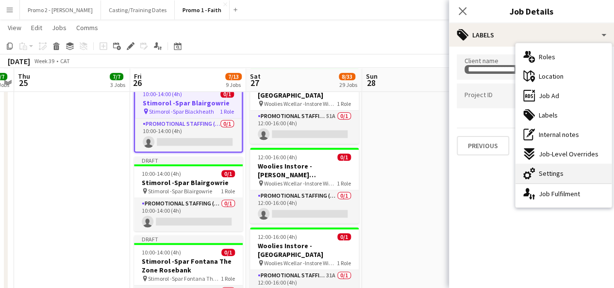
click at [551, 169] on span "Settings" at bounding box center [551, 173] width 25 height 9
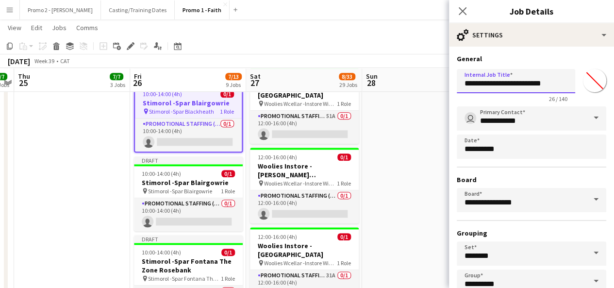
drag, startPoint x: 497, startPoint y: 81, endPoint x: 609, endPoint y: 84, distance: 112.2
click at [609, 84] on mat-expansion-panel "**********" at bounding box center [531, 167] width 165 height 241
paste input "text"
type input "**********"
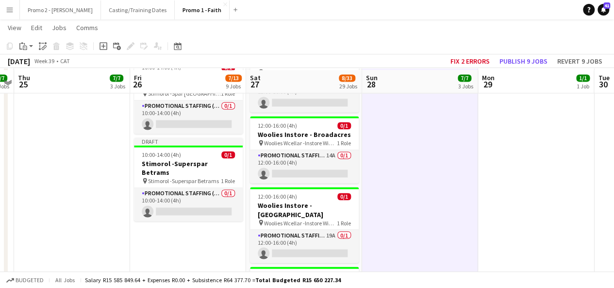
scroll to position [769, 0]
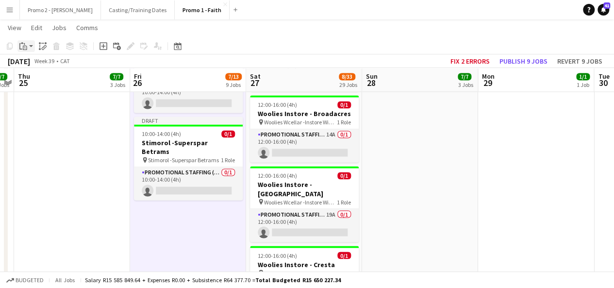
click at [29, 46] on app-action-btn "Paste" at bounding box center [25, 46] width 17 height 12
click at [52, 63] on link "Paste Ctrl+V" at bounding box center [71, 64] width 91 height 9
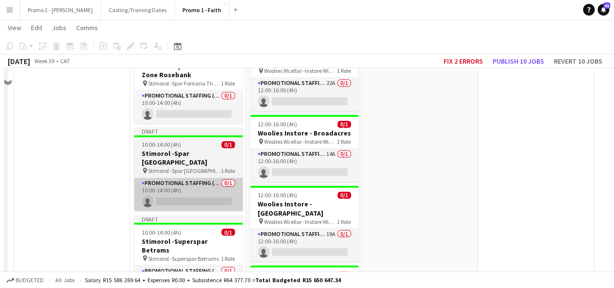
scroll to position [536, 0]
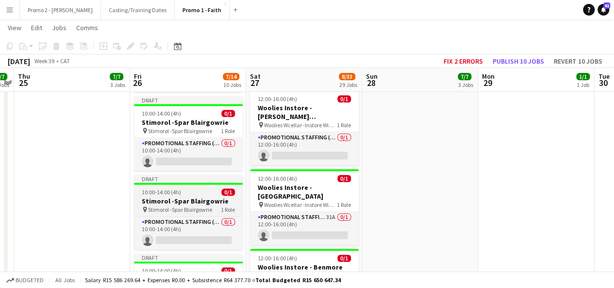
click at [165, 206] on span "Stimorol -Spar Blairgowrie" at bounding box center [180, 209] width 64 height 7
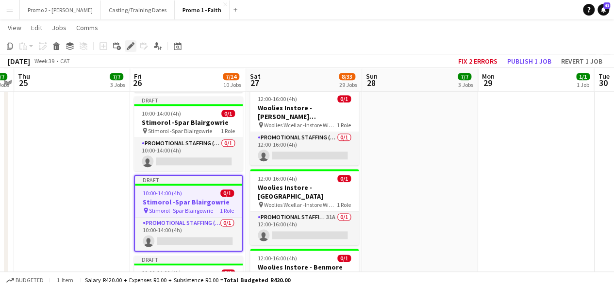
click at [130, 44] on icon "Edit" at bounding box center [131, 46] width 8 height 8
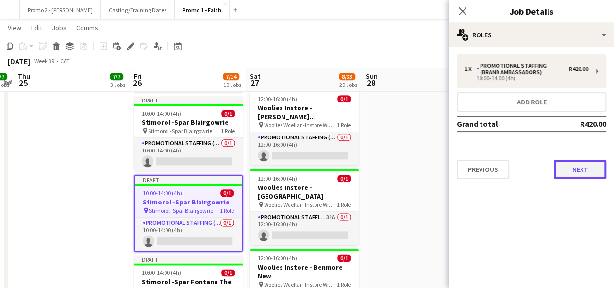
click at [588, 172] on button "Next" at bounding box center [580, 169] width 52 height 19
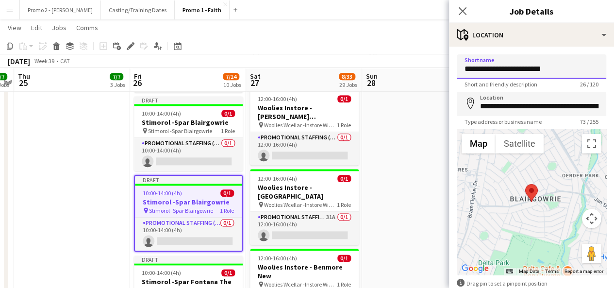
click at [501, 71] on input "**********" at bounding box center [532, 66] width 150 height 24
drag, startPoint x: 533, startPoint y: 69, endPoint x: 621, endPoint y: 69, distance: 87.9
drag, startPoint x: 497, startPoint y: 69, endPoint x: 597, endPoint y: 65, distance: 100.1
click at [597, 65] on input "**********" at bounding box center [532, 66] width 150 height 24
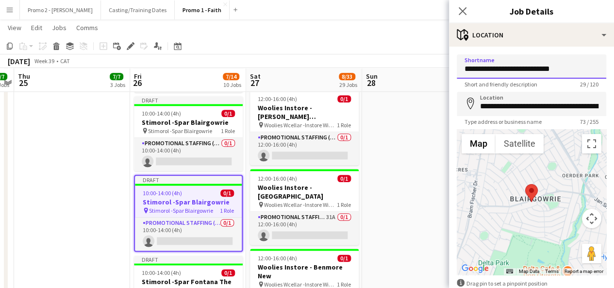
type input "**********"
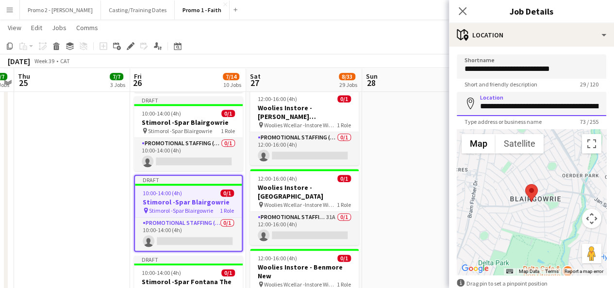
scroll to position [0, 127]
drag, startPoint x: 480, startPoint y: 103, endPoint x: 621, endPoint y: 97, distance: 141.0
paste input
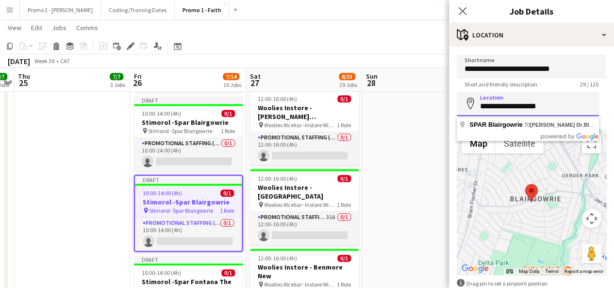
scroll to position [0, 0]
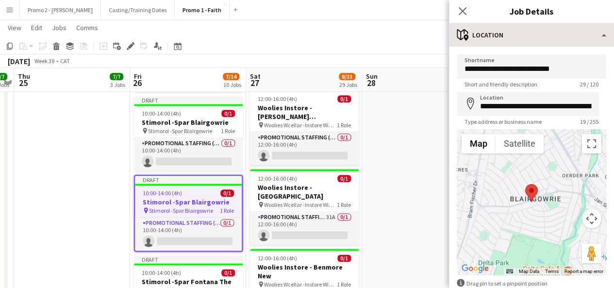
type input "**********"
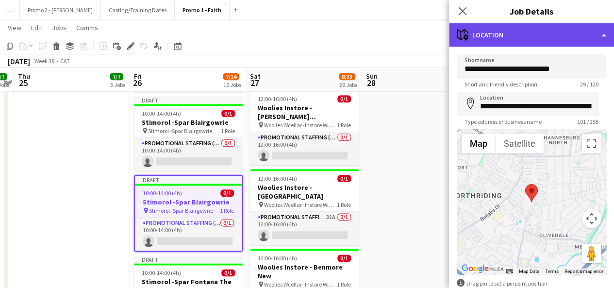
click at [502, 26] on div "maps-pin-1 Location" at bounding box center [531, 34] width 165 height 23
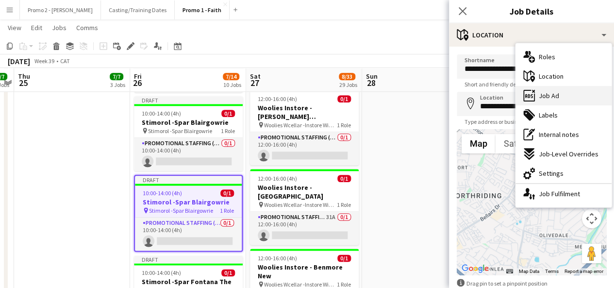
click at [559, 95] on div "ads-window Job Ad" at bounding box center [564, 95] width 96 height 19
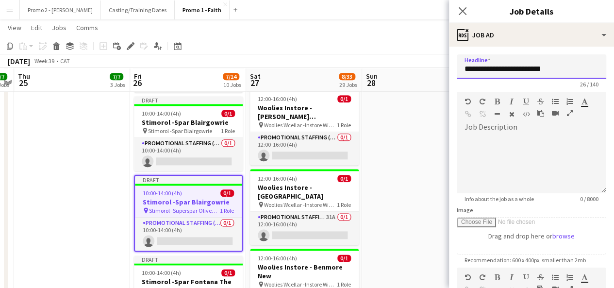
drag, startPoint x: 497, startPoint y: 67, endPoint x: 581, endPoint y: 65, distance: 83.5
click at [581, 65] on input "**********" at bounding box center [532, 66] width 150 height 24
paste input "***"
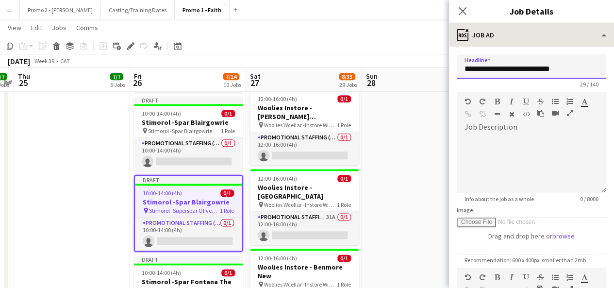
type input "**********"
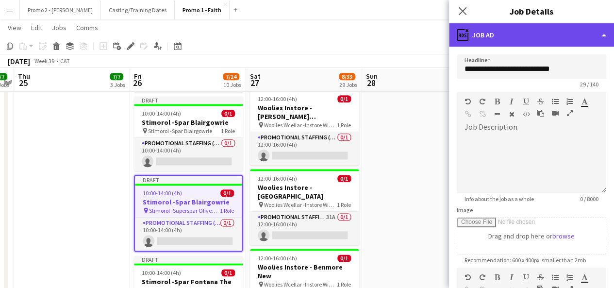
click at [499, 38] on div "ads-window Job Ad" at bounding box center [531, 34] width 165 height 23
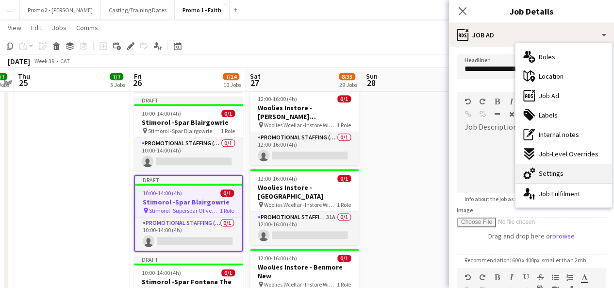
click at [562, 171] on div "cog-double-3 Settings" at bounding box center [564, 173] width 96 height 19
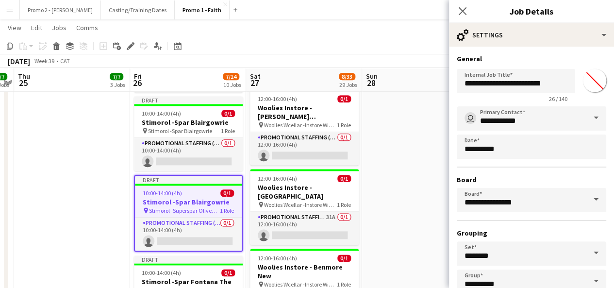
type input "*******"
drag, startPoint x: 498, startPoint y: 83, endPoint x: 532, endPoint y: 81, distance: 34.1
click at [532, 81] on input "**********" at bounding box center [516, 81] width 118 height 24
drag, startPoint x: 560, startPoint y: 82, endPoint x: 498, endPoint y: 84, distance: 62.2
click at [498, 84] on input "**********" at bounding box center [516, 81] width 118 height 24
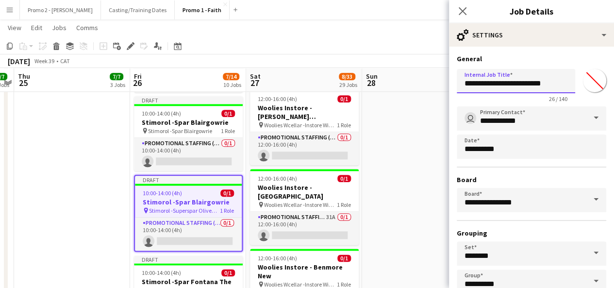
paste input "***"
type input "**********"
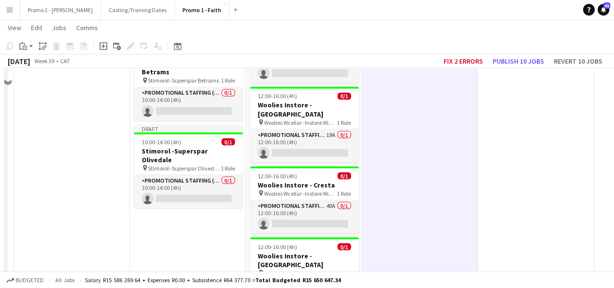
scroll to position [886, 0]
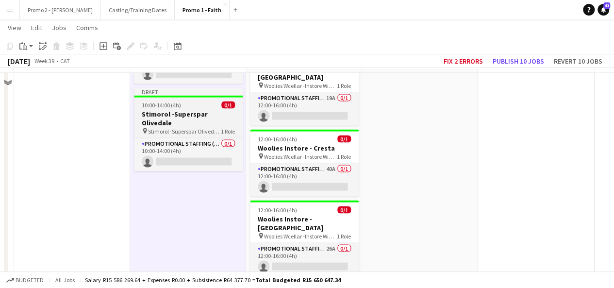
scroll to position [866, 0]
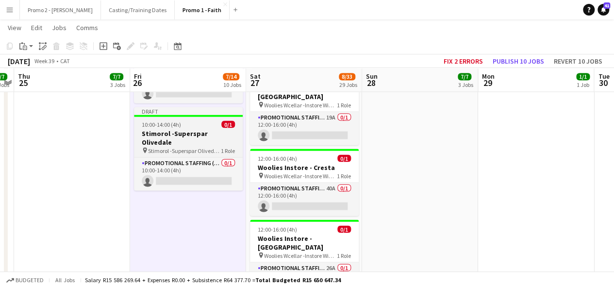
click at [165, 120] on span "10:00-14:00 (4h)" at bounding box center [161, 123] width 39 height 7
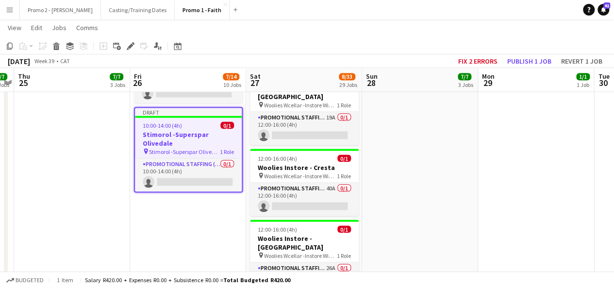
drag, startPoint x: 7, startPoint y: 47, endPoint x: 155, endPoint y: 187, distance: 203.6
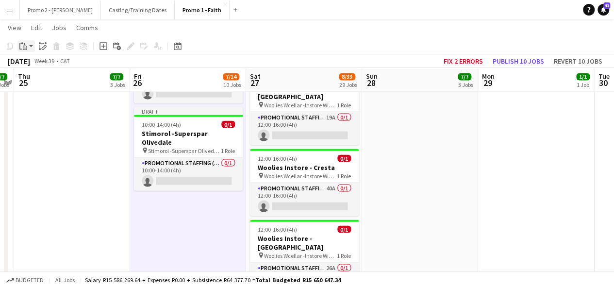
click at [30, 50] on app-action-btn "Paste" at bounding box center [25, 46] width 17 height 12
click at [79, 63] on link "Paste Ctrl+V" at bounding box center [71, 64] width 91 height 9
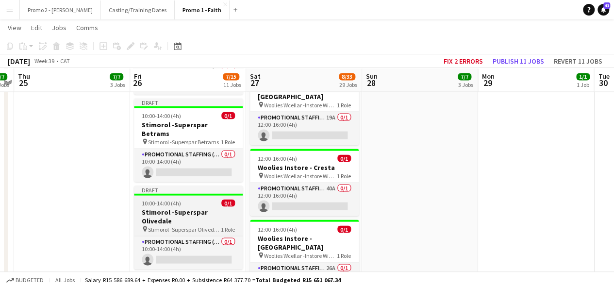
click at [188, 187] on app-job-card "Draft 10:00-14:00 (4h) 0/1 Stimorol -Superspar Olivedale pin Stimorol -Superspa…" at bounding box center [188, 227] width 109 height 84
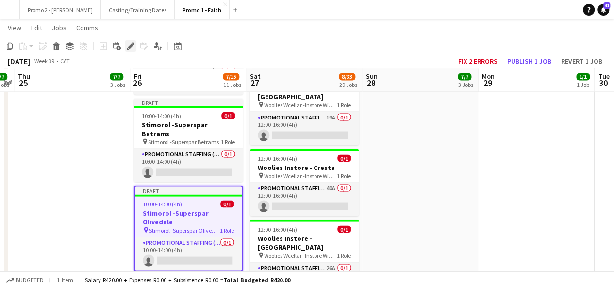
click at [132, 46] on icon at bounding box center [130, 46] width 5 height 5
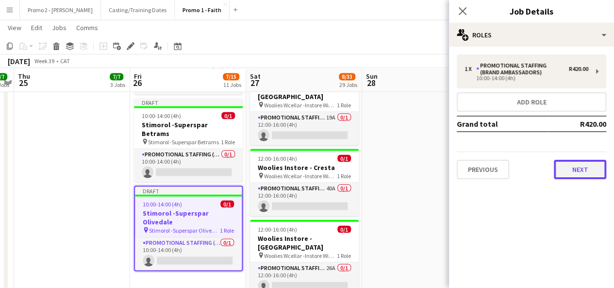
click at [593, 176] on button "Next" at bounding box center [580, 169] width 52 height 19
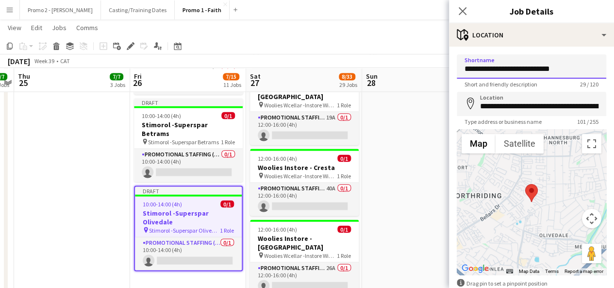
drag, startPoint x: 533, startPoint y: 67, endPoint x: 621, endPoint y: 59, distance: 88.8
type input "**********"
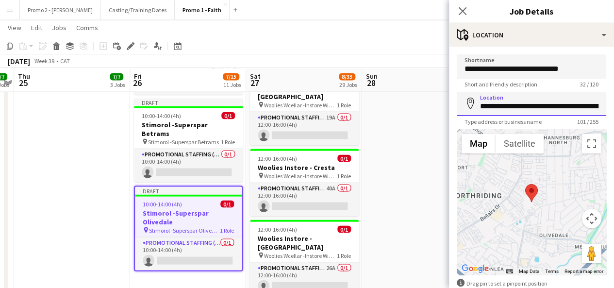
scroll to position [0, 225]
drag, startPoint x: 520, startPoint y: 107, endPoint x: 621, endPoint y: 110, distance: 100.6
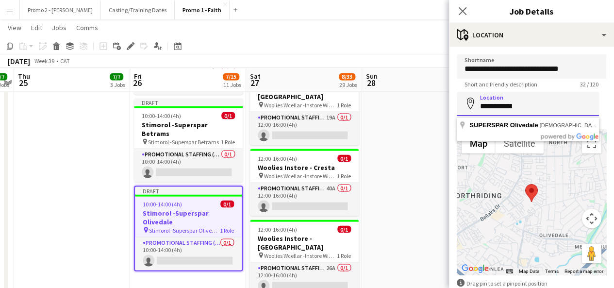
scroll to position [0, 0]
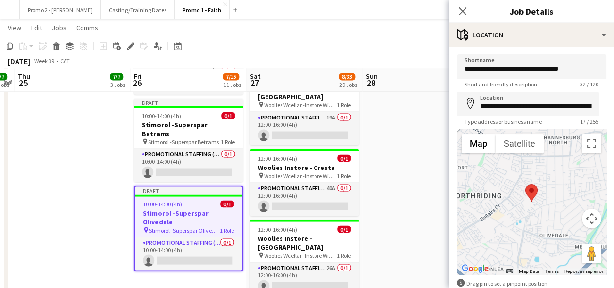
type input "**********"
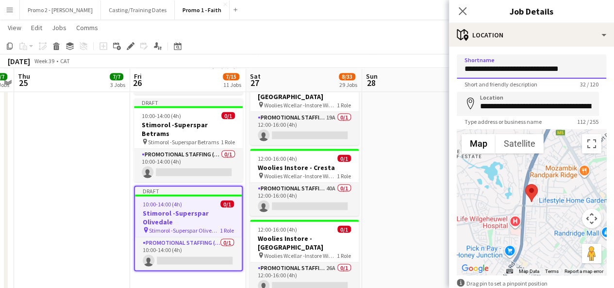
drag, startPoint x: 495, startPoint y: 69, endPoint x: 588, endPoint y: 64, distance: 93.4
click at [588, 64] on input "**********" at bounding box center [532, 66] width 150 height 24
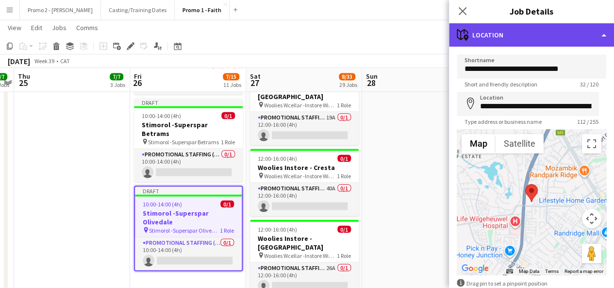
click at [492, 43] on div "maps-pin-1 Location" at bounding box center [531, 34] width 165 height 23
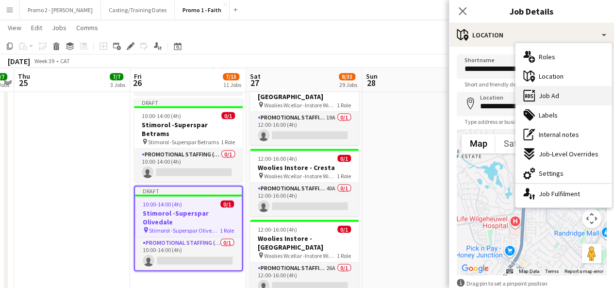
click at [586, 101] on div "ads-window Job Ad" at bounding box center [564, 95] width 96 height 19
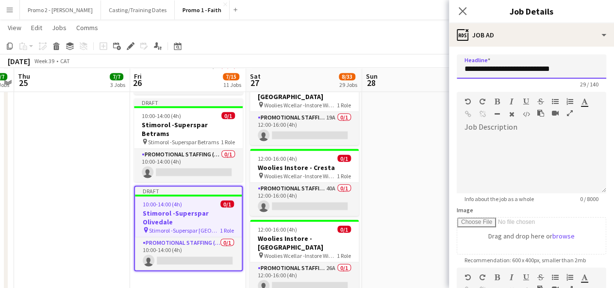
drag, startPoint x: 497, startPoint y: 68, endPoint x: 572, endPoint y: 67, distance: 75.3
click at [572, 67] on input "**********" at bounding box center [532, 66] width 150 height 24
paste input "***"
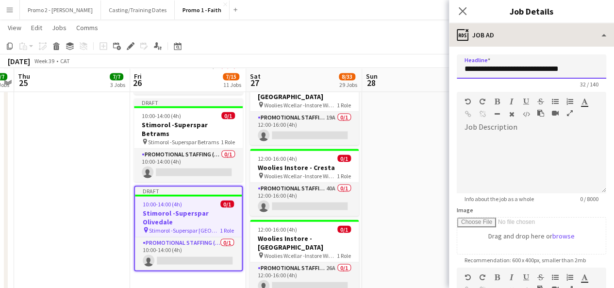
type input "**********"
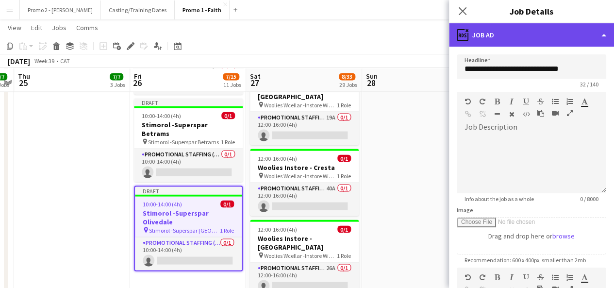
click at [503, 36] on div "ads-window Job Ad" at bounding box center [531, 34] width 165 height 23
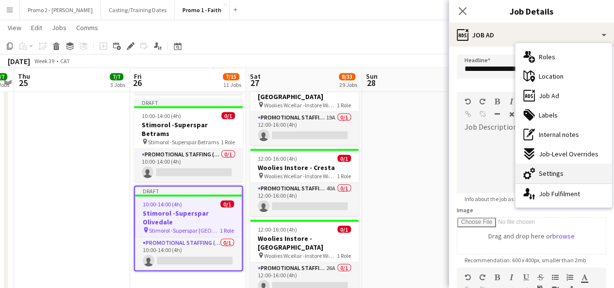
click at [568, 172] on div "cog-double-3 Settings" at bounding box center [564, 173] width 96 height 19
type input "*******"
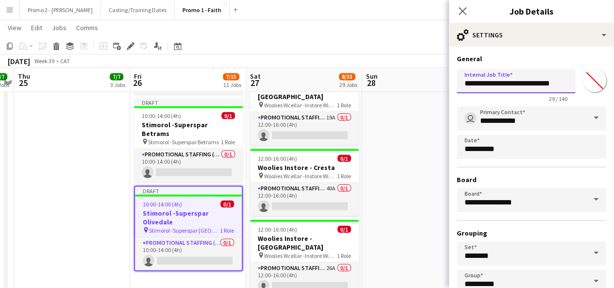
drag, startPoint x: 497, startPoint y: 83, endPoint x: 603, endPoint y: 80, distance: 106.4
click at [603, 80] on form "**********" at bounding box center [531, 197] width 165 height 286
paste input "***"
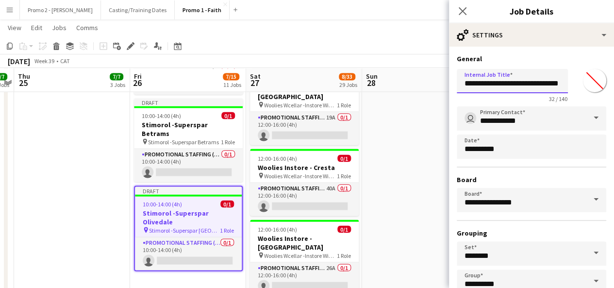
type input "**********"
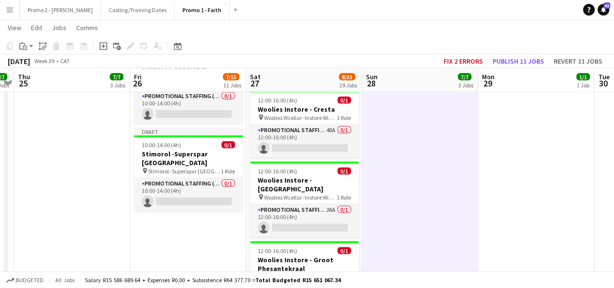
scroll to position [924, 0]
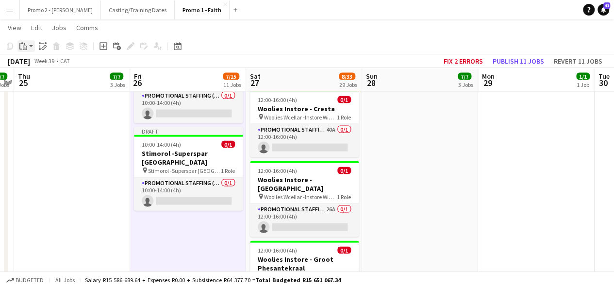
click at [31, 44] on app-action-btn "Paste" at bounding box center [25, 46] width 17 height 12
click at [46, 66] on link "Paste Ctrl+V" at bounding box center [71, 64] width 91 height 9
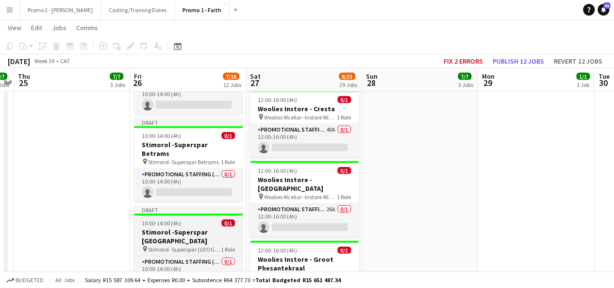
click at [179, 228] on h3 "Stimorol -Superspar [GEOGRAPHIC_DATA]" at bounding box center [188, 236] width 109 height 17
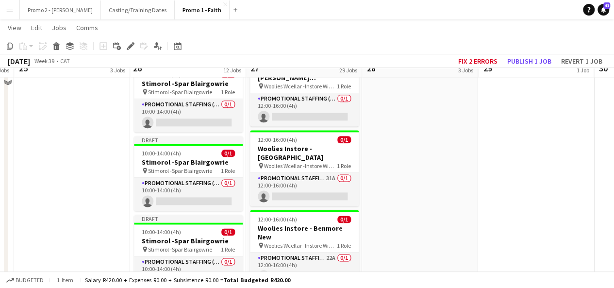
scroll to position [555, 0]
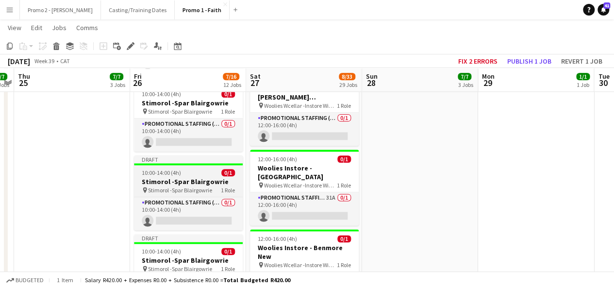
click at [161, 187] on span "Stimorol -Spar Blairgowrie" at bounding box center [180, 189] width 64 height 7
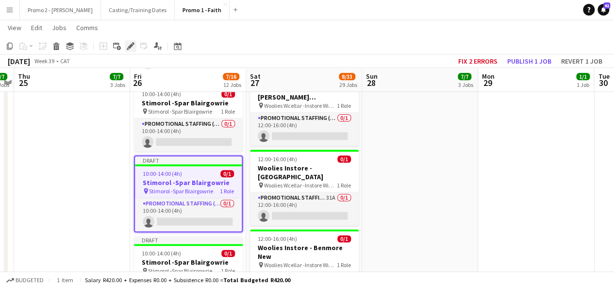
click at [134, 46] on icon "Edit" at bounding box center [131, 46] width 8 height 8
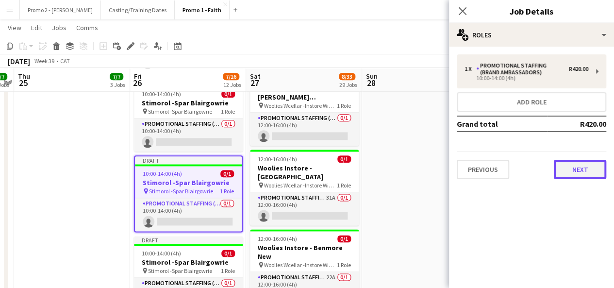
click at [573, 169] on button "Next" at bounding box center [580, 169] width 52 height 19
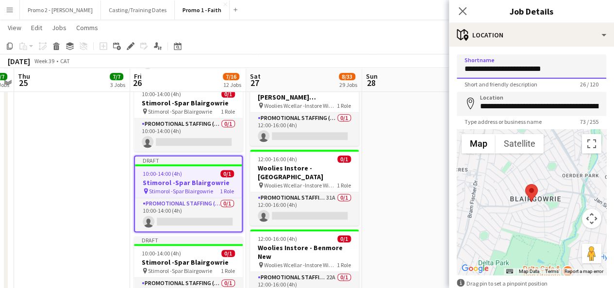
click at [500, 68] on input "**********" at bounding box center [532, 66] width 150 height 24
drag, startPoint x: 530, startPoint y: 69, endPoint x: 621, endPoint y: 93, distance: 93.9
drag, startPoint x: 497, startPoint y: 71, endPoint x: 621, endPoint y: 66, distance: 123.9
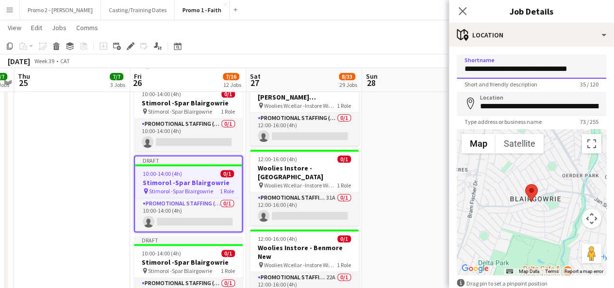
type input "**********"
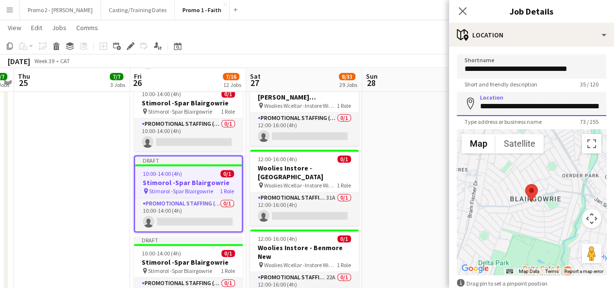
scroll to position [0, 127]
drag, startPoint x: 478, startPoint y: 104, endPoint x: 621, endPoint y: 114, distance: 143.1
paste input
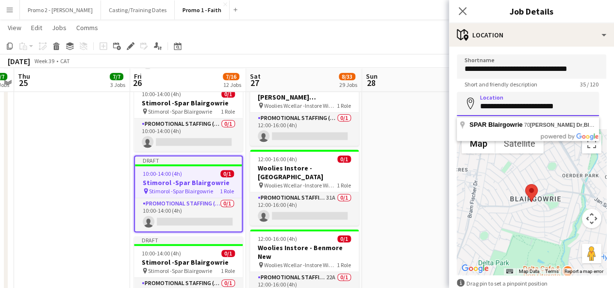
scroll to position [0, 0]
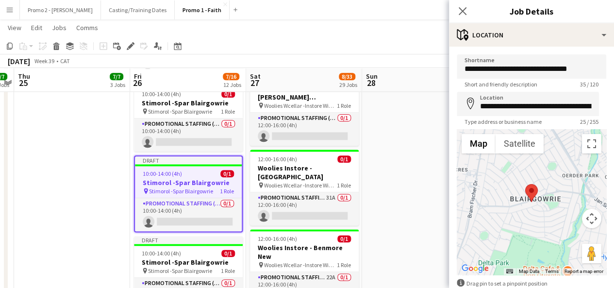
type input "**********"
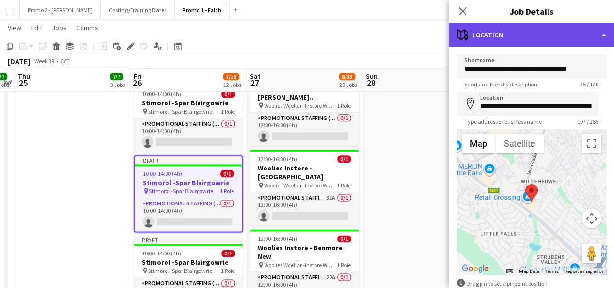
click at [513, 45] on div "maps-pin-1 Location" at bounding box center [531, 34] width 165 height 23
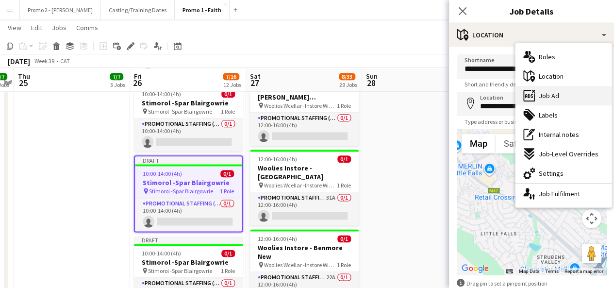
click at [574, 98] on div "ads-window Job Ad" at bounding box center [564, 95] width 96 height 19
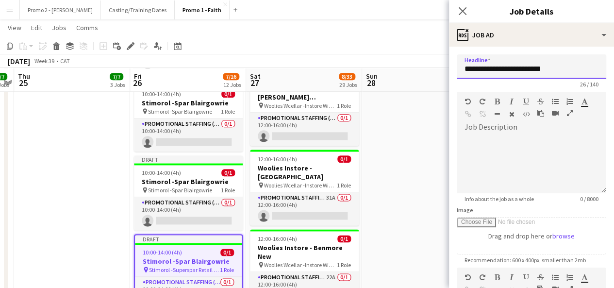
drag, startPoint x: 497, startPoint y: 68, endPoint x: 621, endPoint y: 52, distance: 125.3
paste input "*********"
type input "**********"
click at [493, 22] on div "Close pop-in Job Details" at bounding box center [531, 11] width 165 height 23
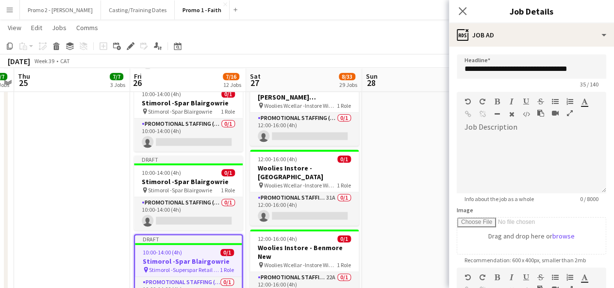
click at [493, 22] on div "Close pop-in Job Details" at bounding box center [531, 11] width 165 height 23
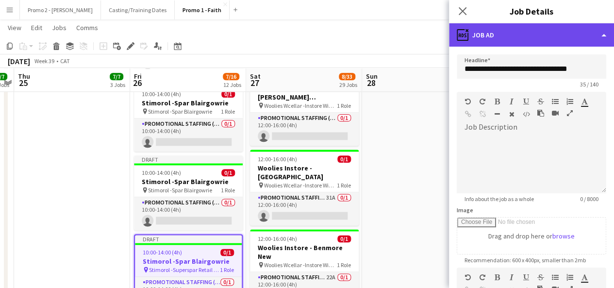
click at [499, 29] on div "ads-window Job Ad" at bounding box center [531, 34] width 165 height 23
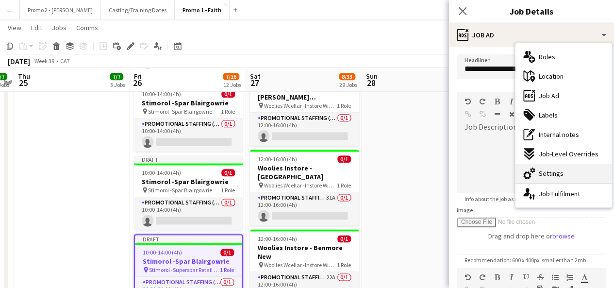
click at [569, 171] on div "cog-double-3 Settings" at bounding box center [564, 173] width 96 height 19
type input "*******"
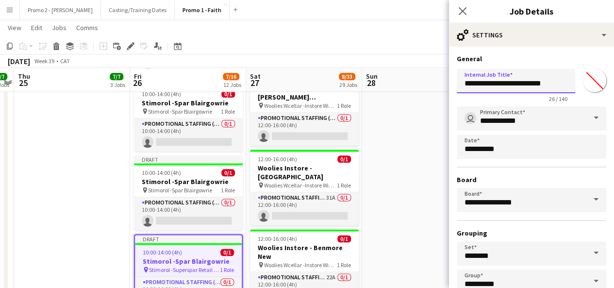
drag, startPoint x: 498, startPoint y: 85, endPoint x: 601, endPoint y: 75, distance: 103.9
click at [601, 75] on form "**********" at bounding box center [531, 197] width 165 height 286
paste input "*********"
type input "**********"
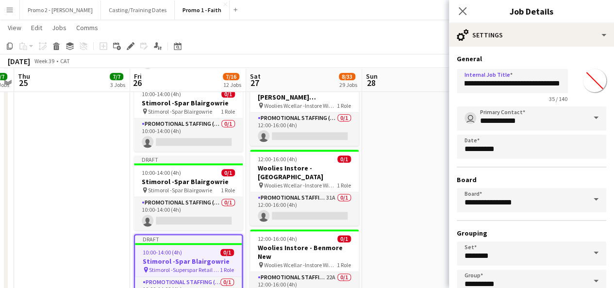
scroll to position [0, 0]
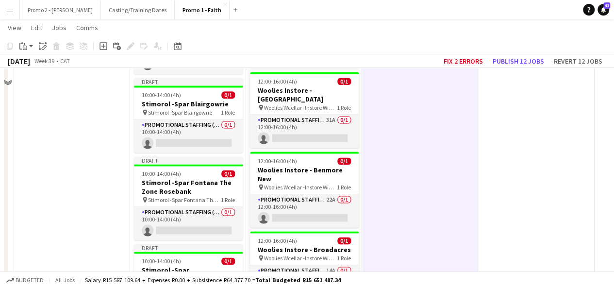
scroll to position [458, 0]
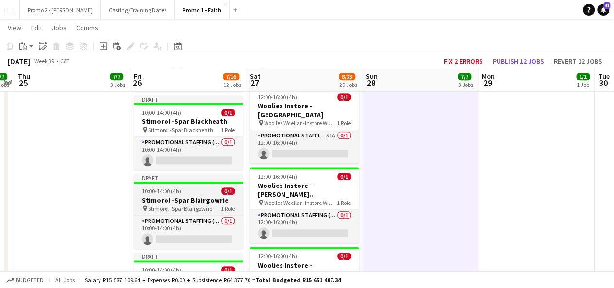
click at [173, 197] on h3 "Stimorol -Spar Blairgowrie" at bounding box center [188, 200] width 109 height 9
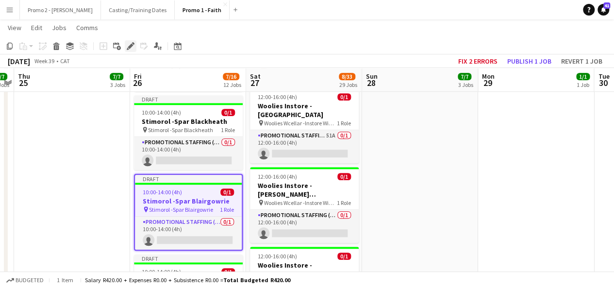
click at [127, 48] on icon at bounding box center [128, 49] width 2 height 2
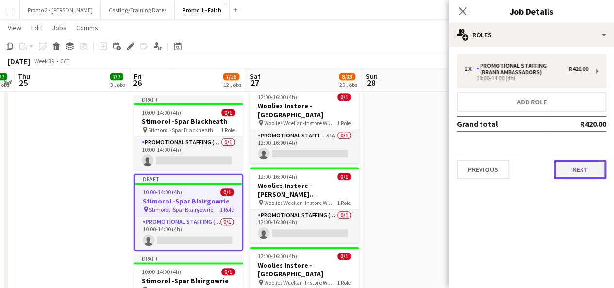
click at [590, 165] on button "Next" at bounding box center [580, 169] width 52 height 19
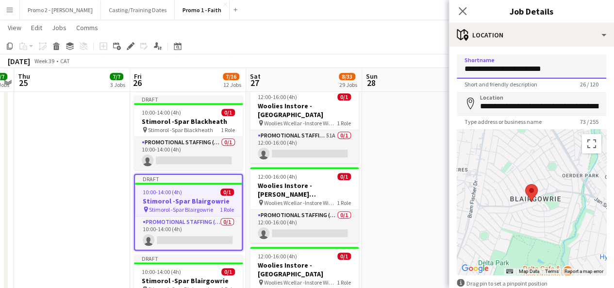
drag, startPoint x: 514, startPoint y: 68, endPoint x: 621, endPoint y: 59, distance: 107.7
drag, startPoint x: 497, startPoint y: 67, endPoint x: 562, endPoint y: 70, distance: 64.6
click at [562, 70] on input "**********" at bounding box center [532, 66] width 150 height 24
type input "**********"
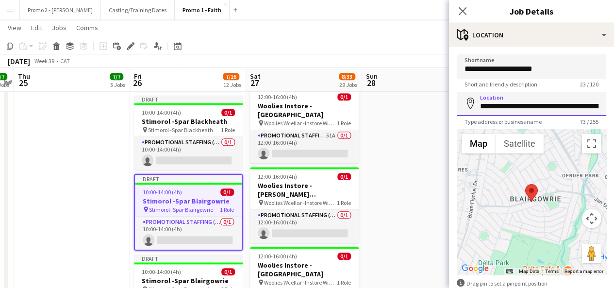
scroll to position [0, 127]
drag, startPoint x: 479, startPoint y: 103, endPoint x: 621, endPoint y: 98, distance: 141.9
paste input
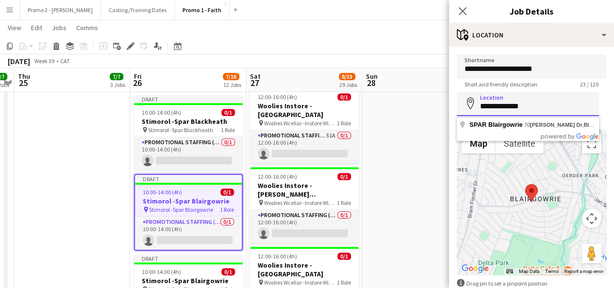
scroll to position [0, 0]
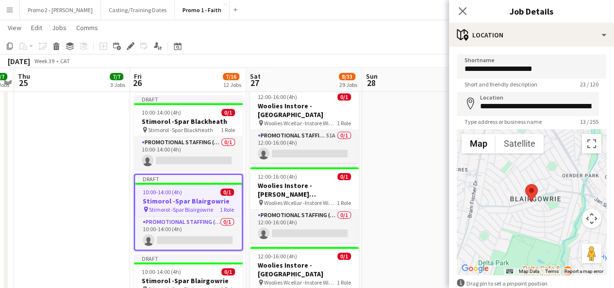
type input "**********"
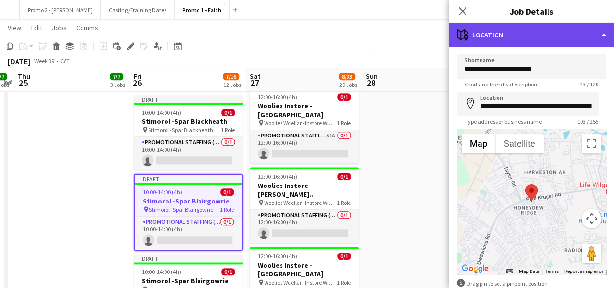
click at [527, 38] on div "maps-pin-1 Location" at bounding box center [531, 34] width 165 height 23
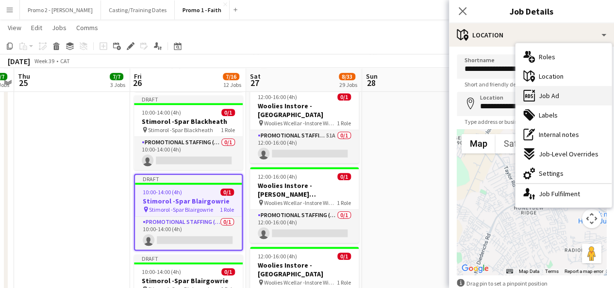
click at [574, 99] on div "ads-window Job Ad" at bounding box center [564, 95] width 96 height 19
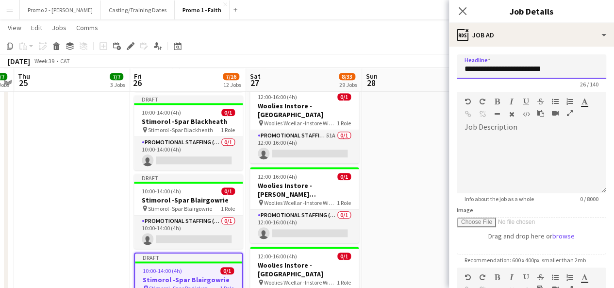
drag, startPoint x: 496, startPoint y: 67, endPoint x: 586, endPoint y: 63, distance: 90.4
click at [586, 63] on input "**********" at bounding box center [532, 66] width 150 height 24
paste input "text"
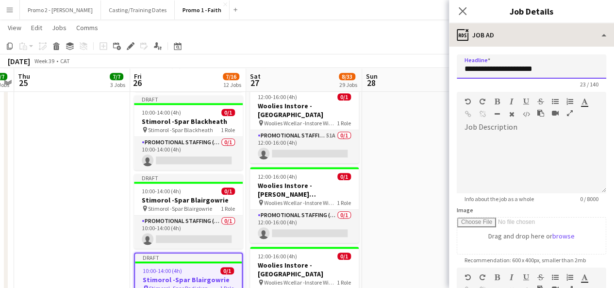
type input "**********"
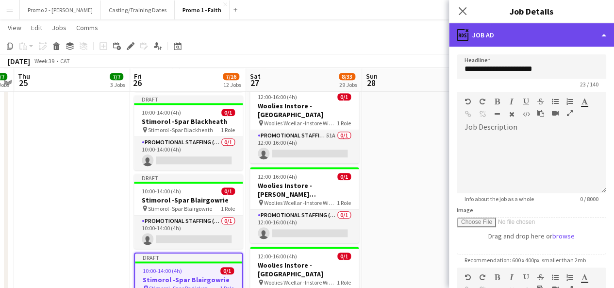
click at [543, 31] on div "ads-window Job Ad" at bounding box center [531, 34] width 165 height 23
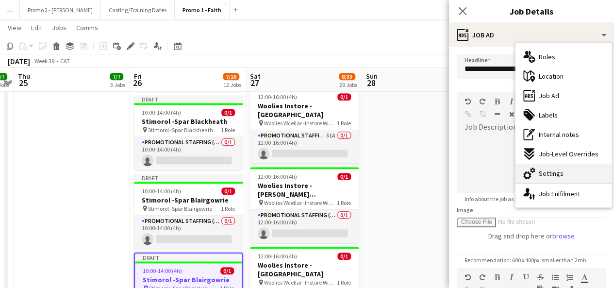
click at [578, 182] on div "cog-double-3 Settings" at bounding box center [564, 173] width 96 height 19
type input "*******"
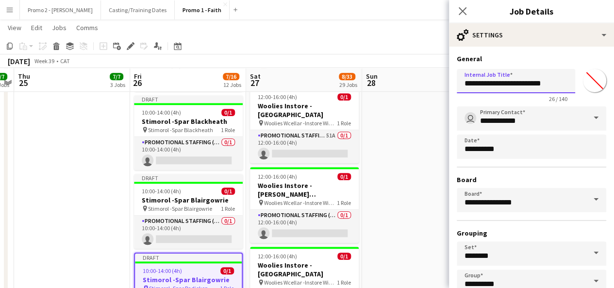
drag, startPoint x: 497, startPoint y: 83, endPoint x: 593, endPoint y: 72, distance: 96.3
click at [593, 72] on div "**********" at bounding box center [532, 83] width 150 height 37
paste input "text"
type input "**********"
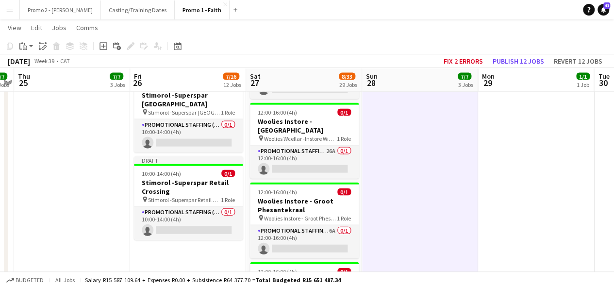
scroll to position [1002, 0]
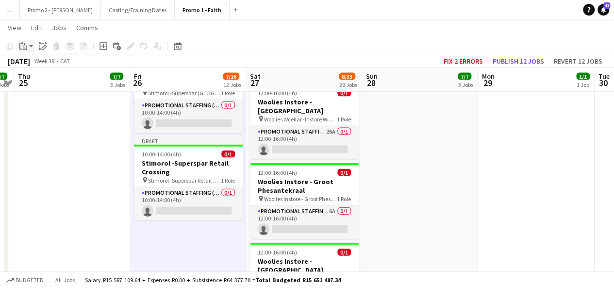
click at [31, 45] on app-action-btn "Paste" at bounding box center [25, 46] width 17 height 12
click at [47, 80] on link "Paste with crew Ctrl+Shift+V" at bounding box center [71, 81] width 91 height 9
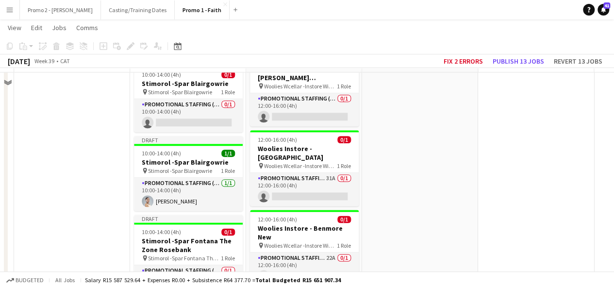
scroll to position [536, 0]
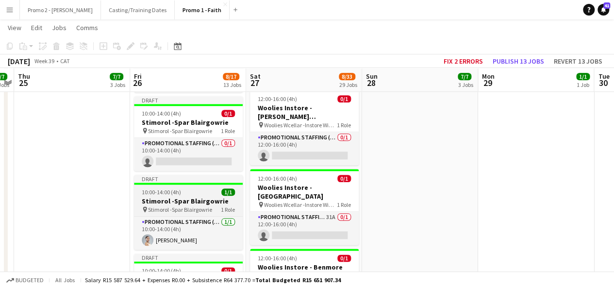
click at [158, 197] on h3 "Stimorol -Spar Blairgowrie" at bounding box center [188, 201] width 109 height 9
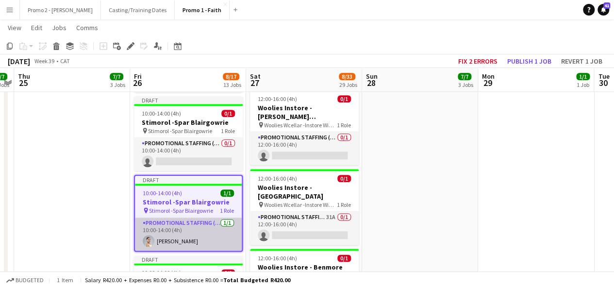
click at [197, 241] on app-card-role "Promotional Staffing (Brand Ambassadors) [DATE] 10:00-14:00 (4h) [PERSON_NAME]" at bounding box center [188, 234] width 107 height 33
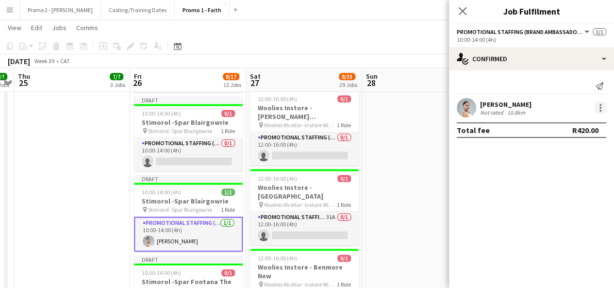
click at [598, 108] on div at bounding box center [601, 108] width 12 height 12
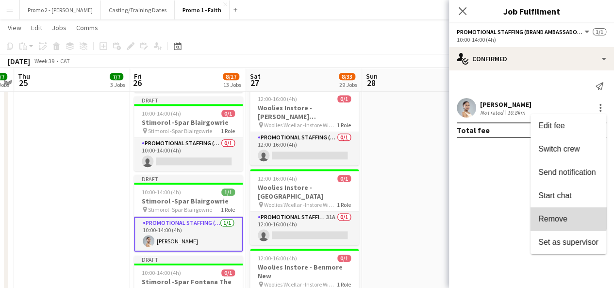
click at [558, 213] on button "Remove" at bounding box center [569, 218] width 76 height 23
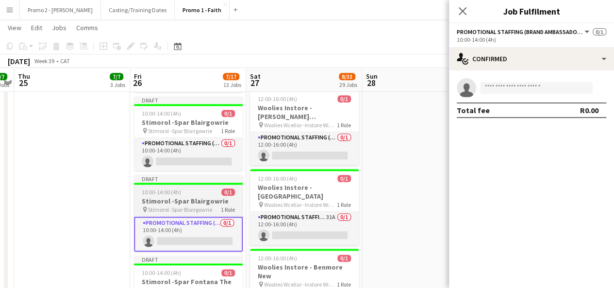
click at [191, 195] on app-job-card "Draft 10:00-14:00 (4h) 0/1 Stimorol -Spar Blairgowrie pin Stimorol -Spar Blairg…" at bounding box center [188, 213] width 109 height 77
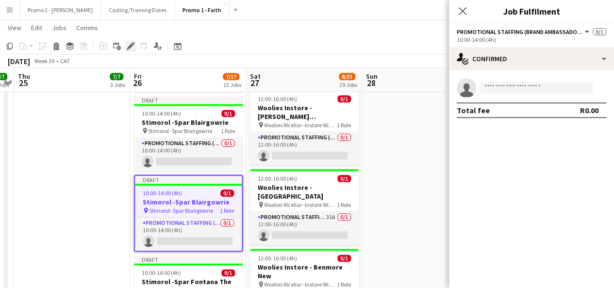
click at [133, 43] on icon at bounding box center [133, 43] width 2 height 2
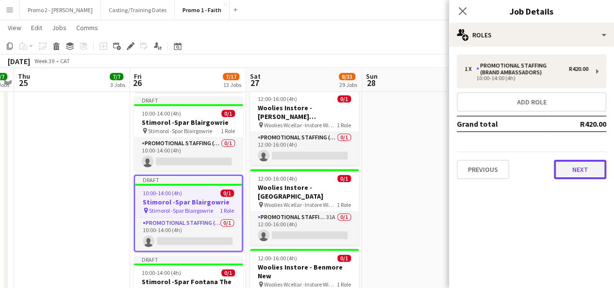
click at [582, 166] on button "Next" at bounding box center [580, 169] width 52 height 19
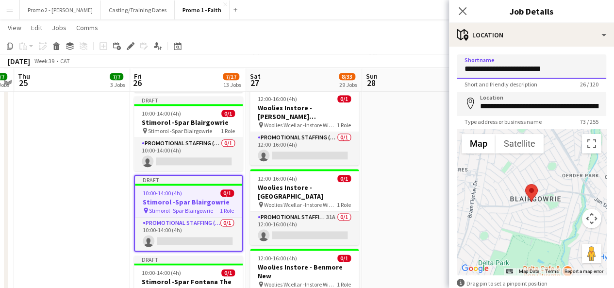
click at [500, 68] on input "**********" at bounding box center [532, 66] width 150 height 24
drag, startPoint x: 531, startPoint y: 69, endPoint x: 621, endPoint y: 65, distance: 89.9
type input "**********"
drag, startPoint x: 562, startPoint y: 63, endPoint x: 495, endPoint y: 70, distance: 67.3
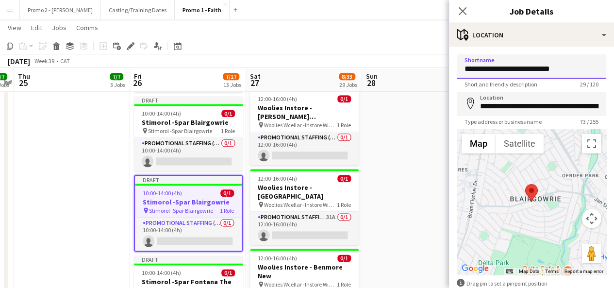
click at [495, 70] on input "**********" at bounding box center [532, 66] width 150 height 24
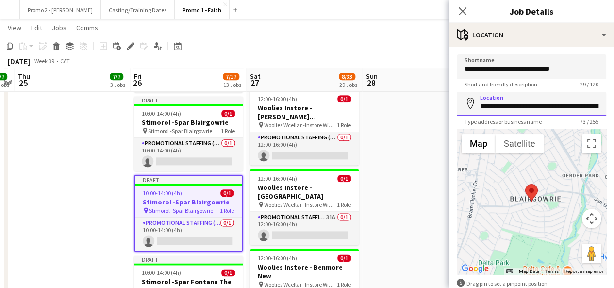
scroll to position [0, 127]
drag, startPoint x: 479, startPoint y: 106, endPoint x: 621, endPoint y: 109, distance: 142.3
paste input
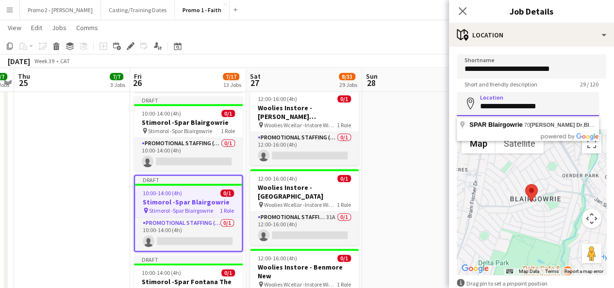
scroll to position [0, 0]
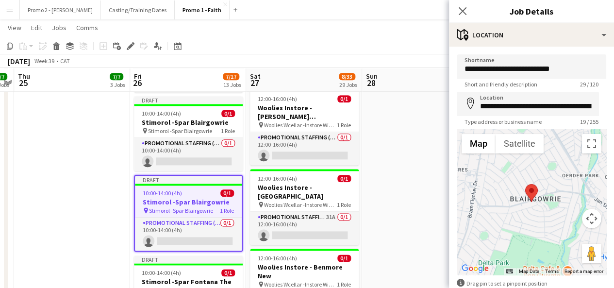
type input "**********"
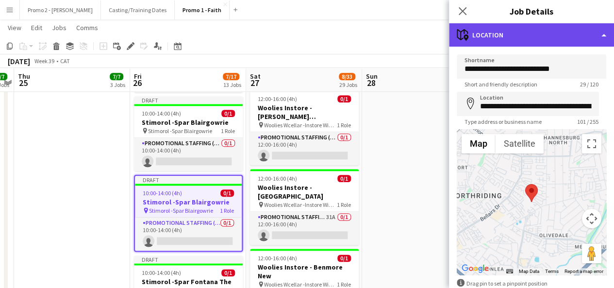
click at [521, 35] on div "maps-pin-1 Location" at bounding box center [531, 34] width 165 height 23
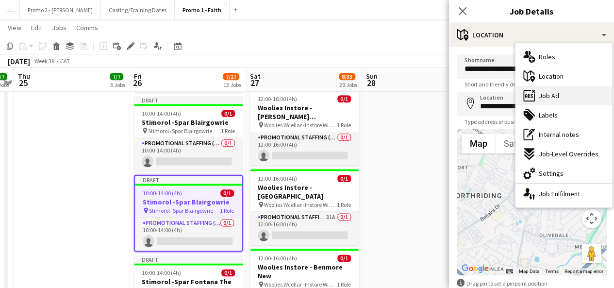
click at [566, 97] on div "ads-window Job Ad" at bounding box center [564, 95] width 96 height 19
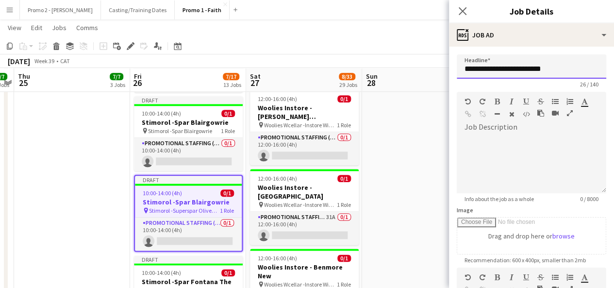
drag, startPoint x: 497, startPoint y: 68, endPoint x: 609, endPoint y: 67, distance: 112.2
click at [609, 67] on mat-expansion-panel "**********" at bounding box center [531, 167] width 165 height 241
paste input "***"
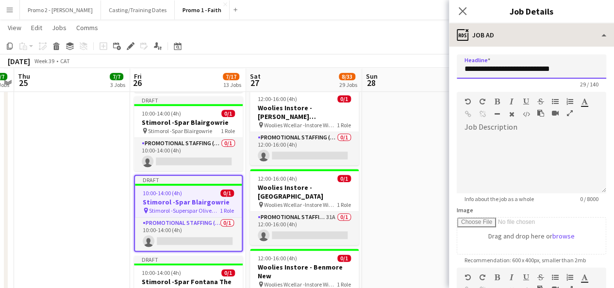
type input "**********"
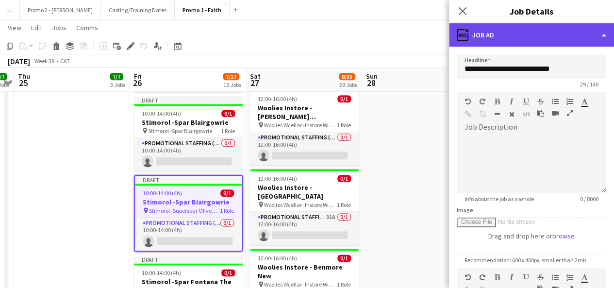
click at [523, 33] on div "ads-window Job Ad" at bounding box center [531, 34] width 165 height 23
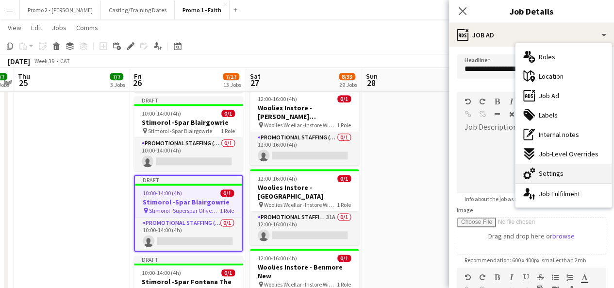
drag, startPoint x: 566, startPoint y: 184, endPoint x: 563, endPoint y: 176, distance: 8.0
click at [563, 176] on div "multiple-users-add Roles maps-pin-1 Location ads-window Job Ad tags-double Labe…" at bounding box center [564, 125] width 96 height 164
click at [563, 176] on div "cog-double-3 Settings" at bounding box center [564, 173] width 96 height 19
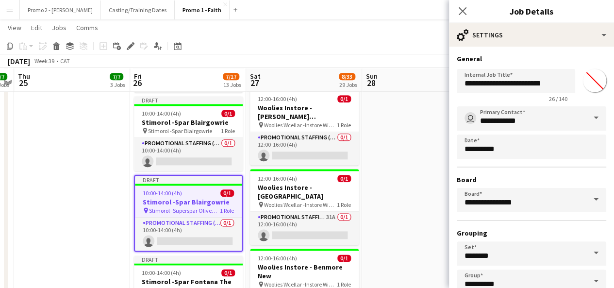
type input "*******"
drag, startPoint x: 498, startPoint y: 82, endPoint x: 621, endPoint y: 74, distance: 123.6
paste input "***"
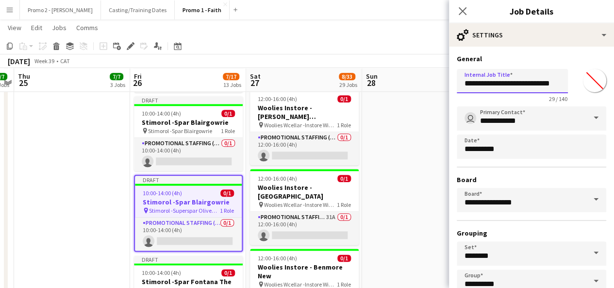
type input "**********"
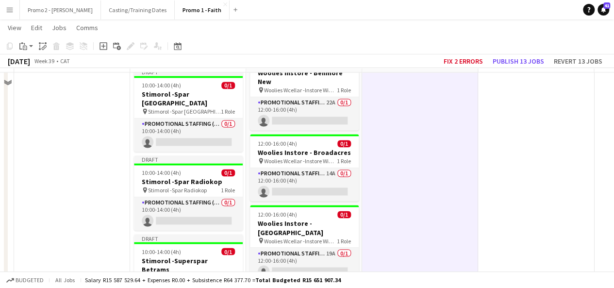
scroll to position [711, 0]
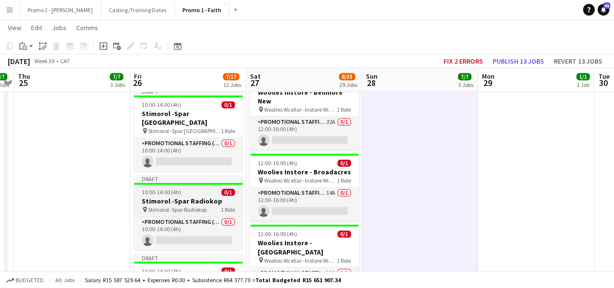
click at [167, 185] on app-job-card "Draft 10:00-14:00 (4h) 0/1 Stimorol -Spar Radiokop pin Stimorol -Spar Radiokop …" at bounding box center [188, 212] width 109 height 75
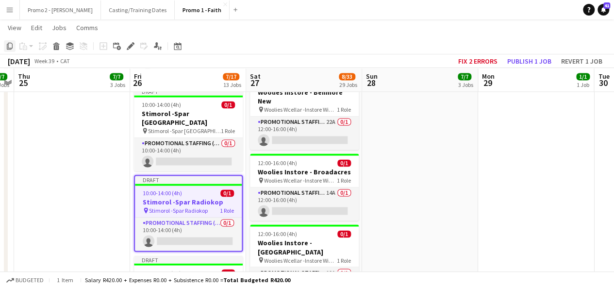
click at [11, 45] on icon "Copy" at bounding box center [10, 46] width 8 height 8
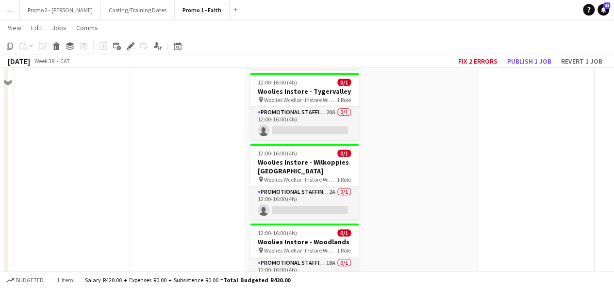
scroll to position [2389, 0]
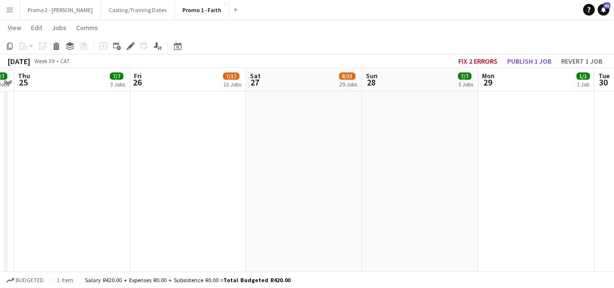
click at [282, 109] on app-date-cell "08:00-15:00 (7h) 1/1 Ingrams-PNP Mulbarton pin Ingrams-PNP Mulbarton 1 Role Pro…" at bounding box center [304, 135] width 116 height 4831
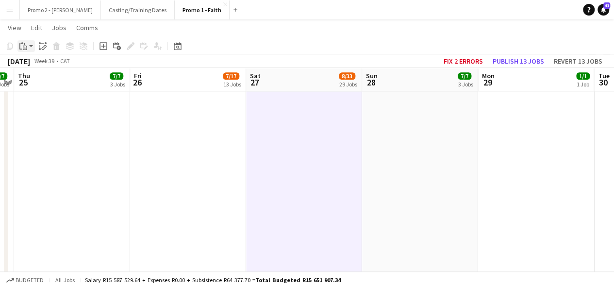
click at [30, 47] on app-action-btn "Paste" at bounding box center [25, 46] width 17 height 12
click at [46, 67] on link "Paste Ctrl+V" at bounding box center [71, 64] width 91 height 9
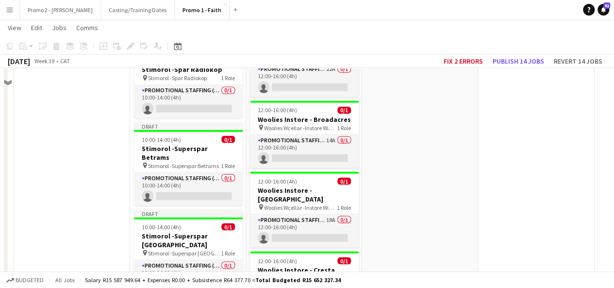
scroll to position [694, 0]
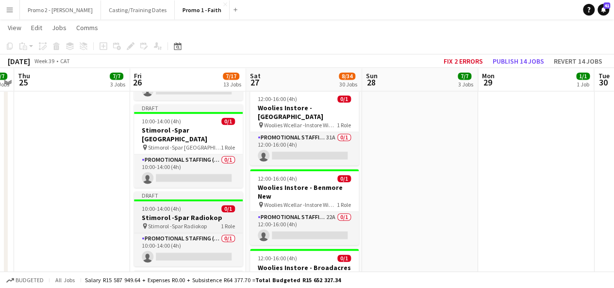
click at [152, 205] on span "10:00-14:00 (4h)" at bounding box center [161, 208] width 39 height 7
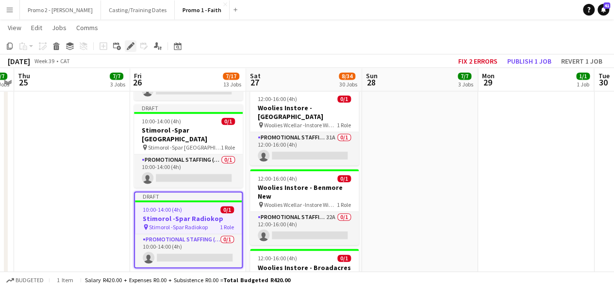
click at [131, 43] on icon "Edit" at bounding box center [131, 46] width 8 height 8
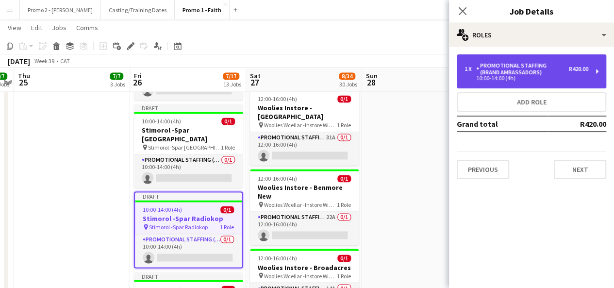
click at [553, 70] on div "Promotional Staffing (Brand Ambassadors)" at bounding box center [522, 69] width 93 height 14
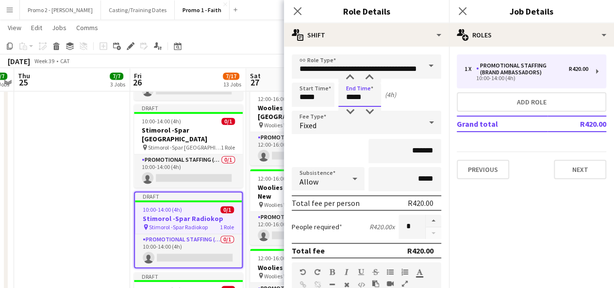
click at [352, 95] on input "*****" at bounding box center [359, 95] width 43 height 24
type input "*****"
click at [305, 96] on input "*****" at bounding box center [313, 95] width 43 height 24
type input "*****"
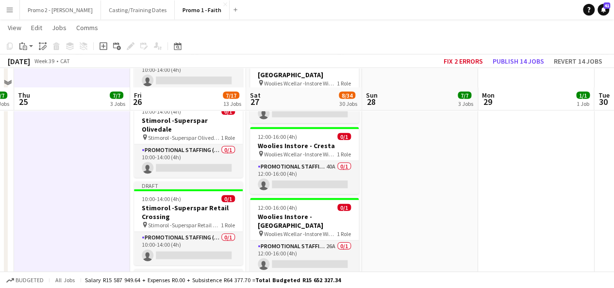
scroll to position [986, 0]
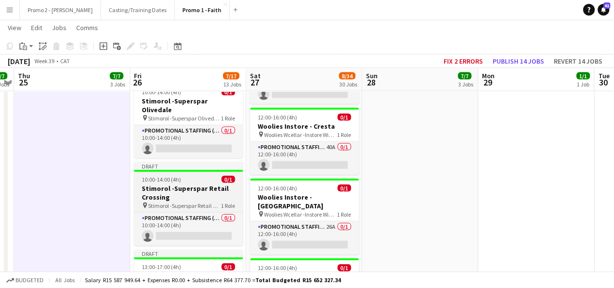
click at [171, 176] on span "10:00-14:00 (4h)" at bounding box center [161, 179] width 39 height 7
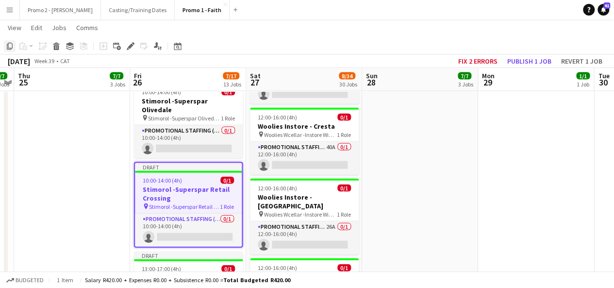
click at [11, 43] on icon at bounding box center [10, 46] width 6 height 7
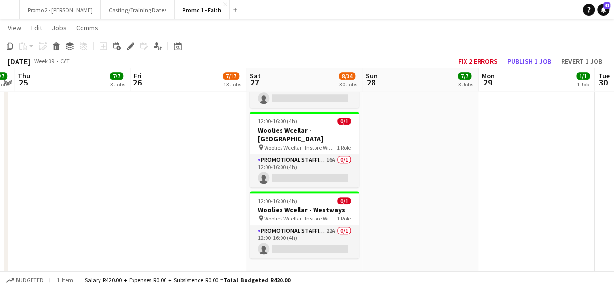
scroll to position [2471, 0]
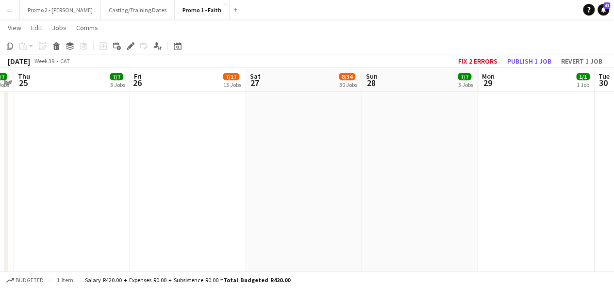
click at [269, 102] on app-date-cell "08:00-15:00 (7h) 1/1 Ingrams-PNP Mulbarton pin Ingrams-PNP Mulbarton 1 Role Pro…" at bounding box center [304, 53] width 116 height 4831
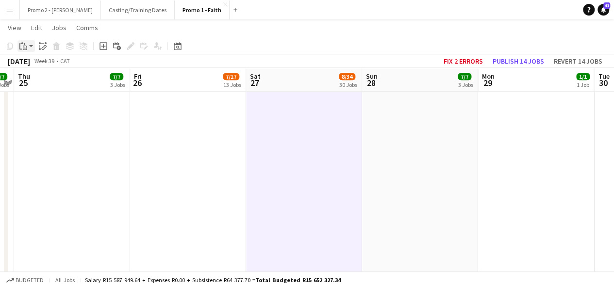
click at [30, 45] on app-action-btn "Paste" at bounding box center [25, 46] width 17 height 12
click at [42, 64] on link "Paste Ctrl+V" at bounding box center [71, 64] width 91 height 9
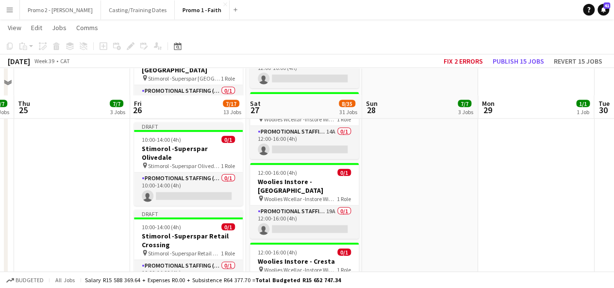
scroll to position [972, 0]
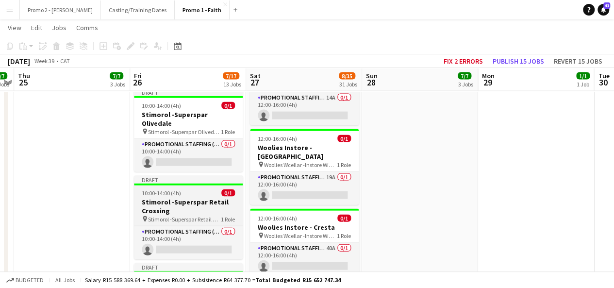
click at [164, 176] on app-job-card "Draft 10:00-14:00 (4h) 0/1 Stimorol -Superspar Retail Crossing pin Stimorol -Su…" at bounding box center [188, 218] width 109 height 84
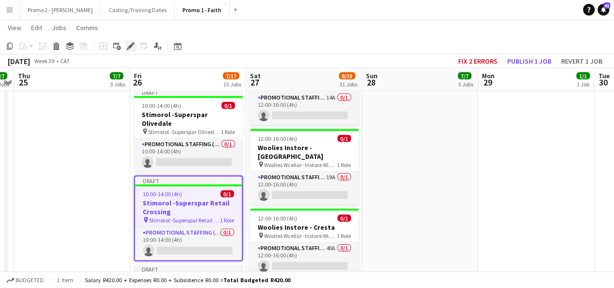
click at [128, 42] on icon "Edit" at bounding box center [131, 46] width 8 height 8
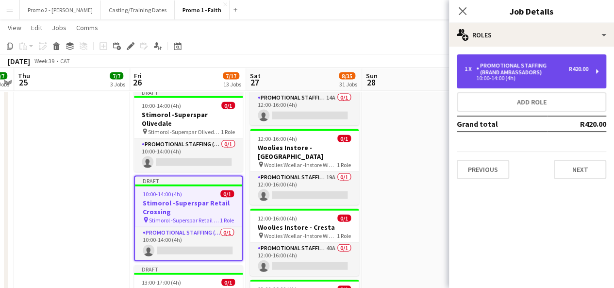
click at [507, 65] on div "Promotional Staffing (Brand Ambassadors)" at bounding box center [522, 69] width 93 height 14
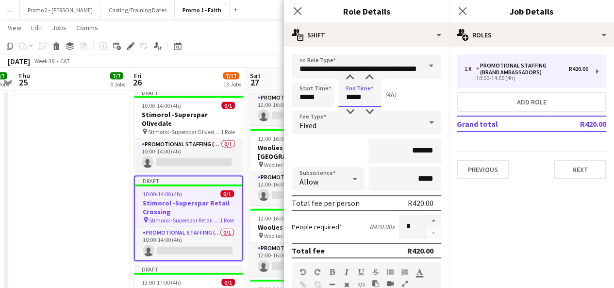
click at [352, 97] on input "*****" at bounding box center [359, 95] width 43 height 24
type input "*****"
click at [306, 97] on input "*****" at bounding box center [313, 95] width 43 height 24
type input "*****"
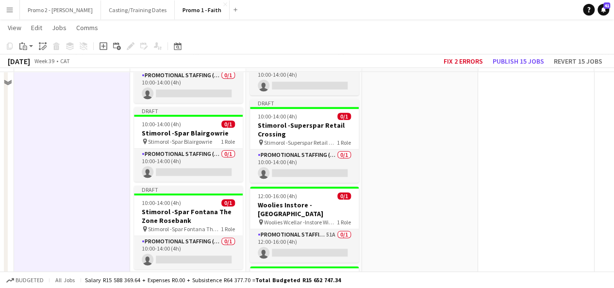
scroll to position [506, 0]
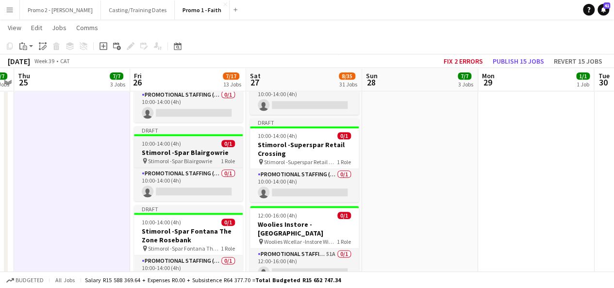
click at [163, 143] on span "10:00-14:00 (4h)" at bounding box center [161, 143] width 39 height 7
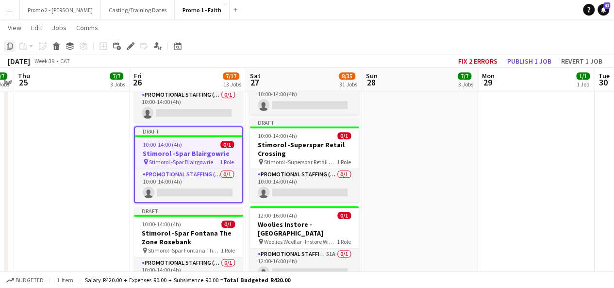
click at [11, 45] on icon "Copy" at bounding box center [10, 46] width 8 height 8
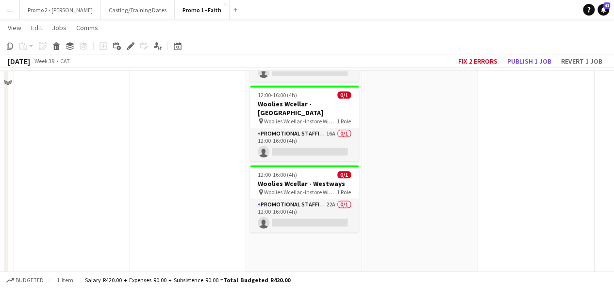
scroll to position [2410, 0]
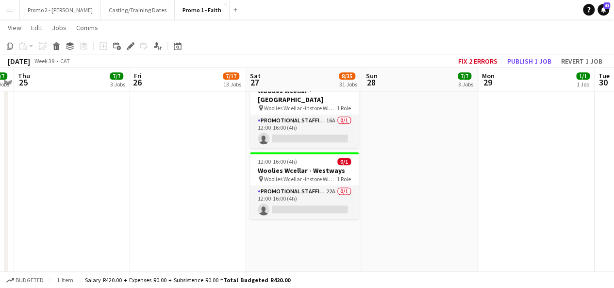
click at [301, 134] on app-date-cell "08:00-15:00 (7h) 1/1 Ingrams-PNP Mulbarton pin Ingrams-PNP Mulbarton 1 Role Pro…" at bounding box center [304, 114] width 116 height 4831
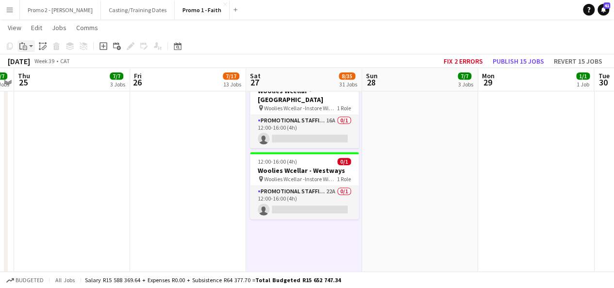
click at [31, 48] on app-action-btn "Paste" at bounding box center [25, 46] width 17 height 12
click at [46, 65] on link "Paste Ctrl+V" at bounding box center [71, 64] width 91 height 9
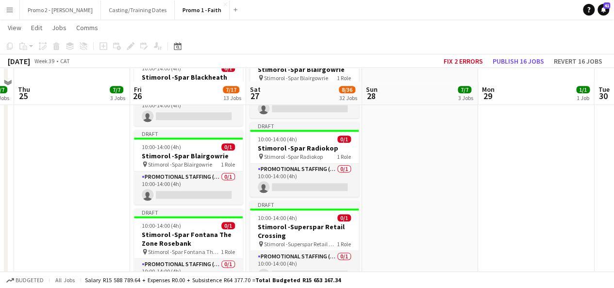
scroll to position [449, 0]
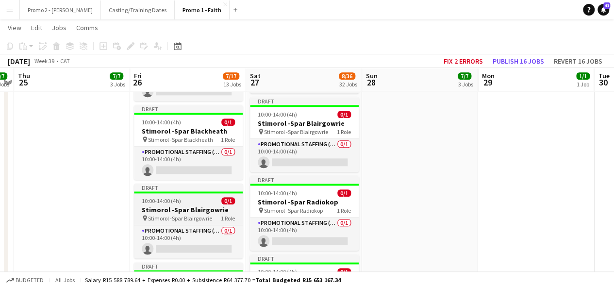
click at [154, 201] on span "10:00-14:00 (4h)" at bounding box center [161, 200] width 39 height 7
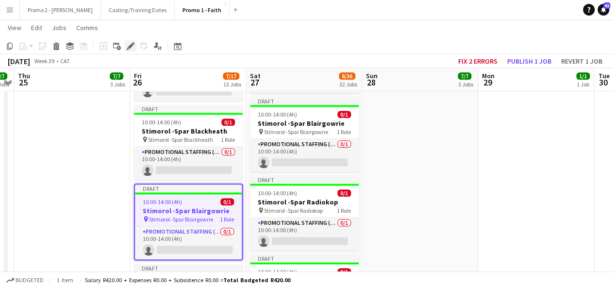
click at [131, 46] on icon at bounding box center [130, 46] width 5 height 5
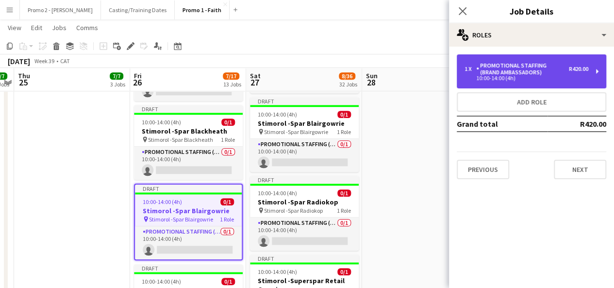
click at [551, 74] on div "Promotional Staffing (Brand Ambassadors)" at bounding box center [522, 69] width 93 height 14
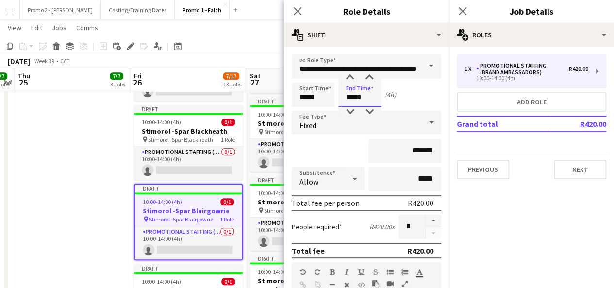
click at [352, 97] on input "*****" at bounding box center [359, 95] width 43 height 24
type input "*****"
click at [305, 96] on input "*****" at bounding box center [313, 95] width 43 height 24
type input "*****"
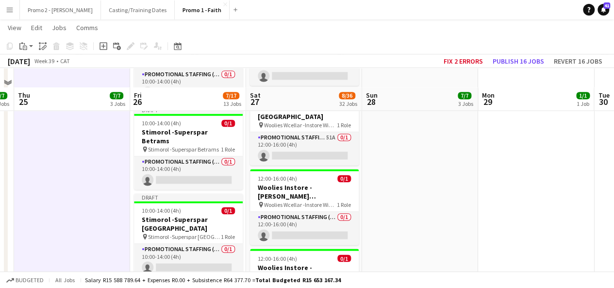
scroll to position [720, 0]
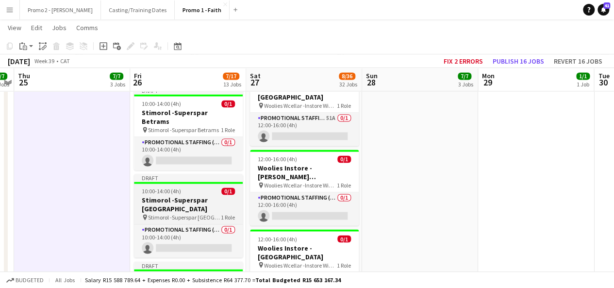
click at [150, 174] on app-job-card "Draft 10:00-14:00 (4h) 0/1 Stimorol -Superspar Eagle Canyon pin Stimorol -Super…" at bounding box center [188, 216] width 109 height 84
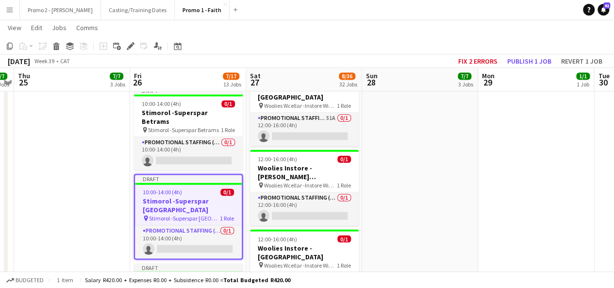
drag, startPoint x: 9, startPoint y: 46, endPoint x: 475, endPoint y: 123, distance: 472.4
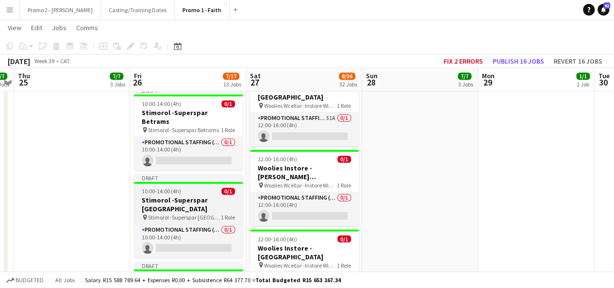
click at [147, 187] on span "10:00-14:00 (4h)" at bounding box center [161, 190] width 39 height 7
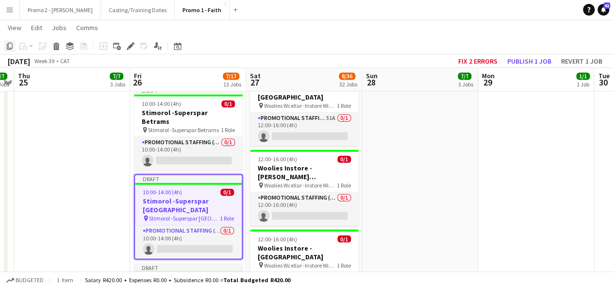
click at [9, 43] on icon "Copy" at bounding box center [10, 46] width 8 height 8
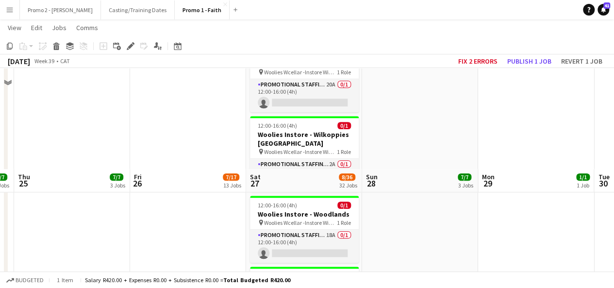
scroll to position [2422, 0]
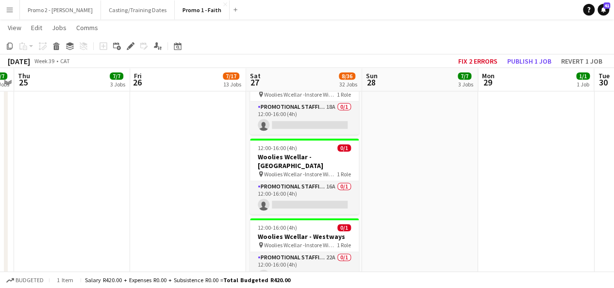
click at [297, 202] on app-date-cell "08:00-15:00 (7h) 1/1 Ingrams-PNP Mulbarton pin Ingrams-PNP Mulbarton 1 Role Pro…" at bounding box center [304, 102] width 116 height 4831
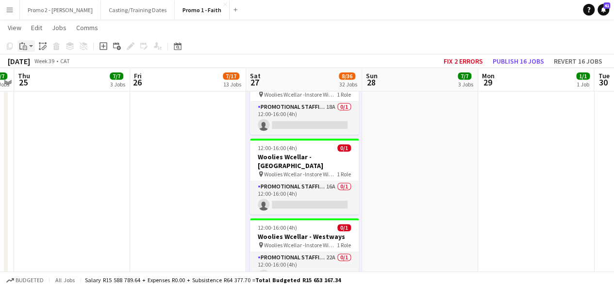
click at [31, 47] on app-action-btn "Paste" at bounding box center [25, 46] width 17 height 12
click at [31, 66] on link "Paste Ctrl+V" at bounding box center [71, 64] width 91 height 9
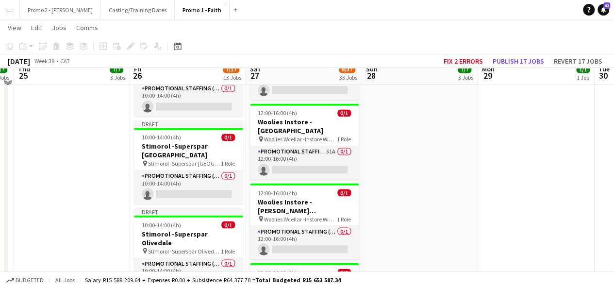
scroll to position [754, 0]
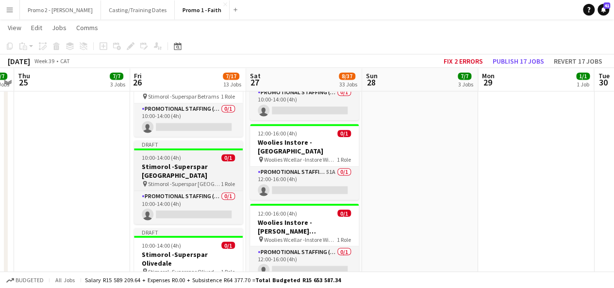
click at [154, 154] on span "10:00-14:00 (4h)" at bounding box center [161, 157] width 39 height 7
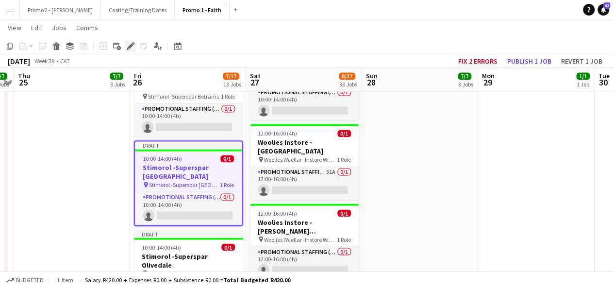
click at [131, 47] on icon at bounding box center [130, 46] width 5 height 5
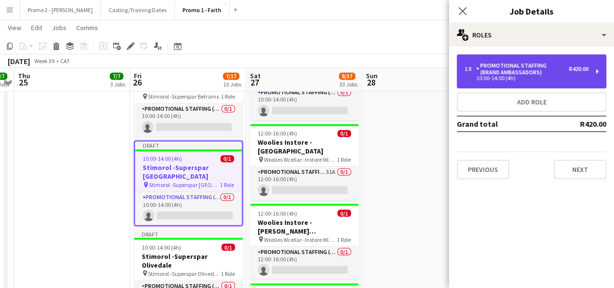
click at [503, 69] on div "Promotional Staffing (Brand Ambassadors)" at bounding box center [522, 69] width 93 height 14
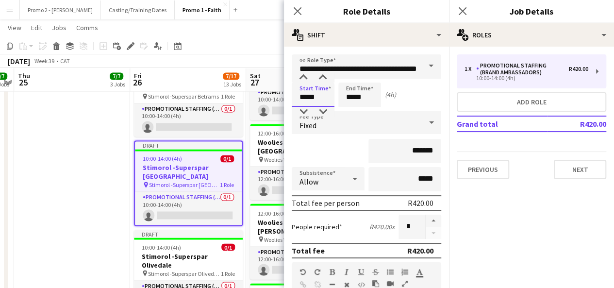
click at [306, 97] on input "*****" at bounding box center [313, 95] width 43 height 24
type input "*****"
click at [353, 96] on input "*****" at bounding box center [359, 95] width 43 height 24
type input "*****"
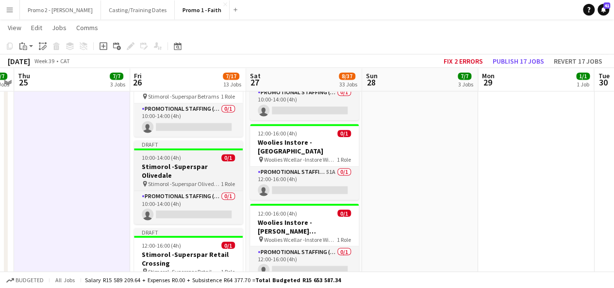
click at [156, 154] on span "10:00-14:00 (4h)" at bounding box center [161, 157] width 39 height 7
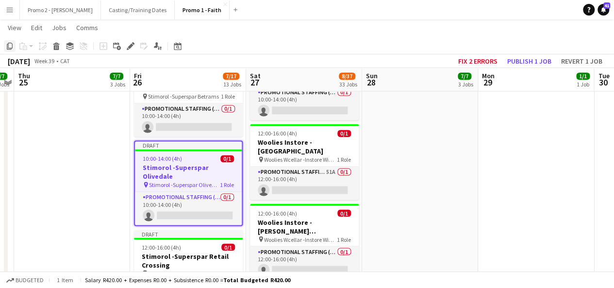
click at [9, 46] on icon "Copy" at bounding box center [10, 46] width 8 height 8
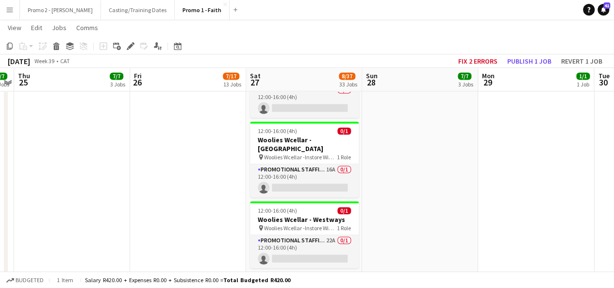
scroll to position [2567, 0]
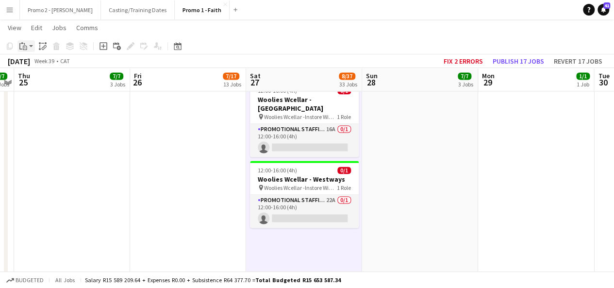
click at [32, 46] on app-action-btn "Paste" at bounding box center [25, 46] width 17 height 12
click at [43, 62] on link "Paste Ctrl+V" at bounding box center [71, 64] width 91 height 9
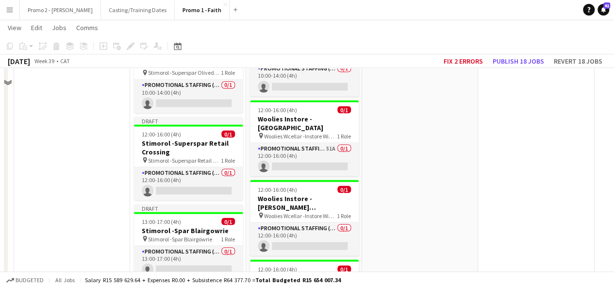
scroll to position [710, 0]
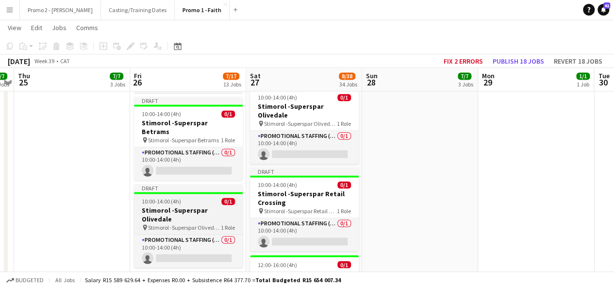
click at [170, 198] on span "10:00-14:00 (4h)" at bounding box center [161, 201] width 39 height 7
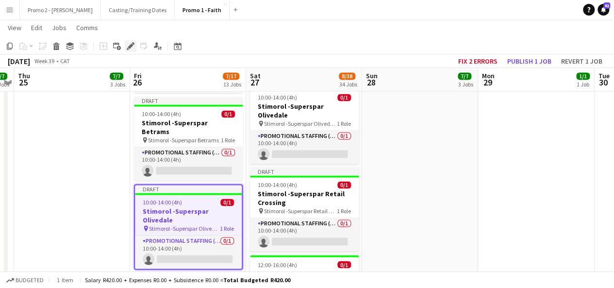
click at [127, 47] on icon "Edit" at bounding box center [131, 46] width 8 height 8
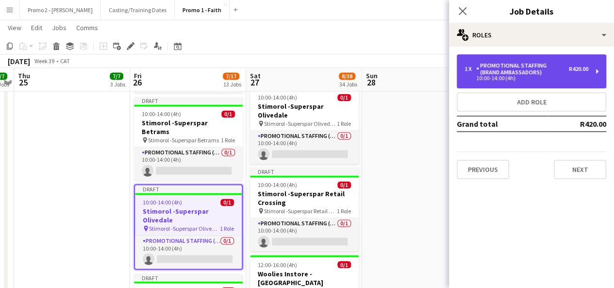
click at [523, 78] on div "10:00-14:00 (4h)" at bounding box center [527, 78] width 124 height 5
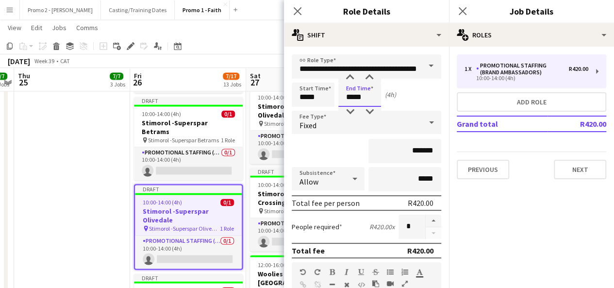
click at [354, 96] on input "*****" at bounding box center [359, 95] width 43 height 24
type input "*****"
click at [306, 97] on input "*****" at bounding box center [313, 95] width 43 height 24
type input "*****"
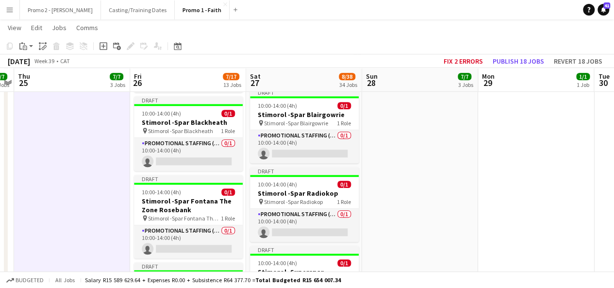
scroll to position [410, 0]
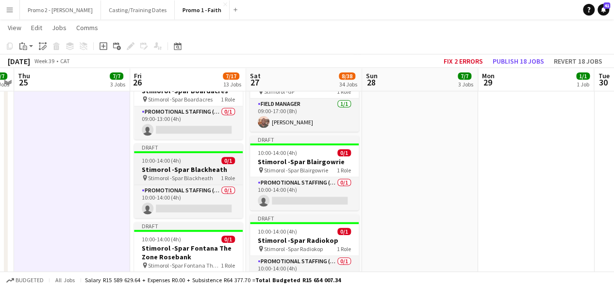
click at [154, 163] on app-job-card "Draft 10:00-14:00 (4h) 0/1 Stimorol -Spar Blackheath pin Stimorol -Spar Blackhe…" at bounding box center [188, 180] width 109 height 75
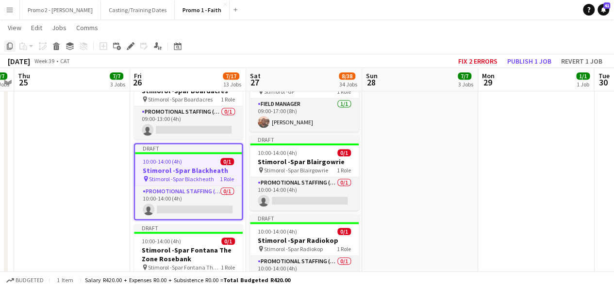
click at [9, 46] on icon "Copy" at bounding box center [10, 46] width 8 height 8
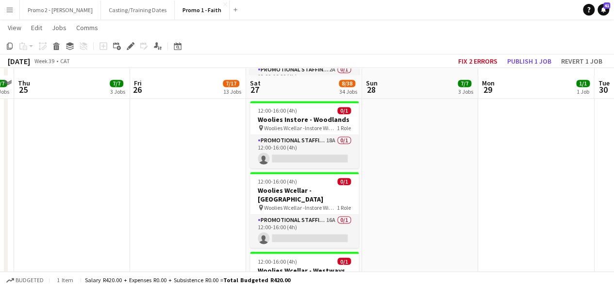
scroll to position [2597, 0]
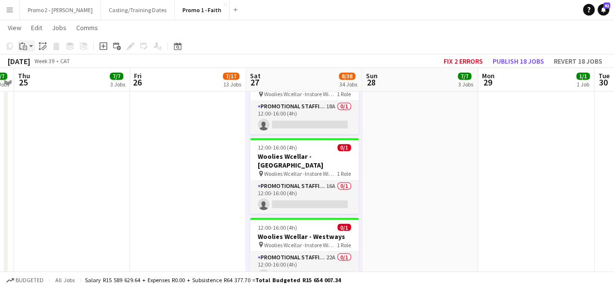
click at [31, 47] on app-action-btn "Paste" at bounding box center [25, 46] width 17 height 12
click at [42, 67] on link "Paste Ctrl+V" at bounding box center [71, 64] width 91 height 9
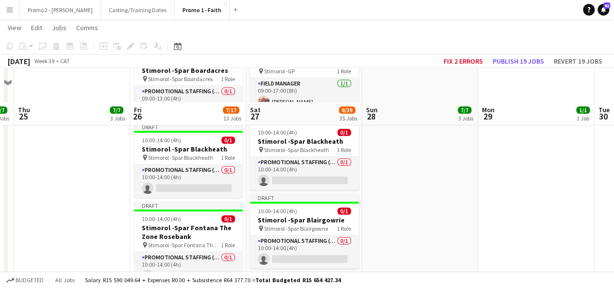
scroll to position [403, 0]
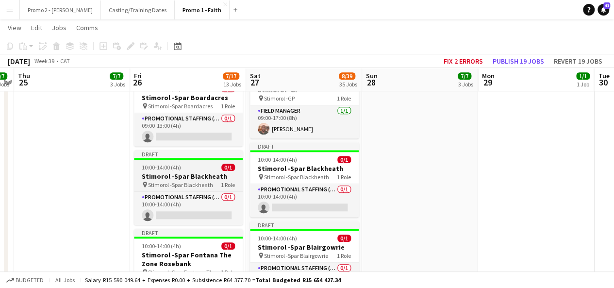
click at [154, 167] on span "10:00-14:00 (4h)" at bounding box center [161, 167] width 39 height 7
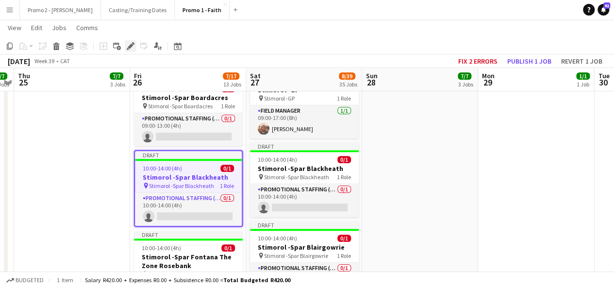
click at [127, 47] on icon "Edit" at bounding box center [131, 46] width 8 height 8
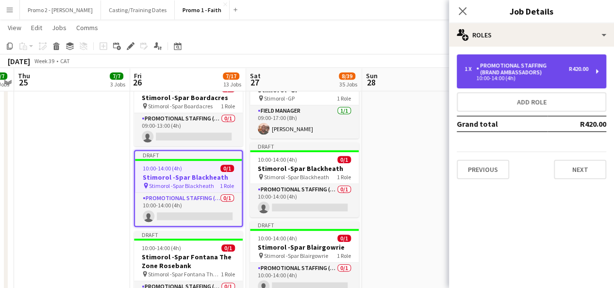
click at [522, 75] on div "Promotional Staffing (Brand Ambassadors)" at bounding box center [522, 69] width 93 height 14
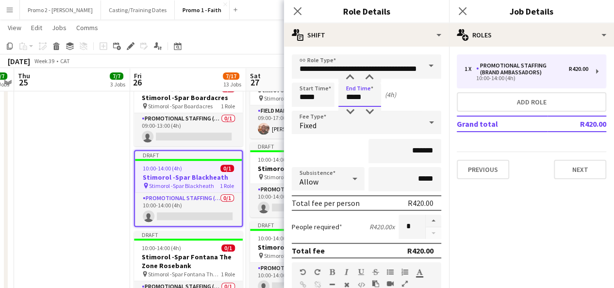
click at [353, 95] on input "*****" at bounding box center [359, 95] width 43 height 24
type input "*****"
click at [306, 97] on input "*****" at bounding box center [313, 95] width 43 height 24
type input "*****"
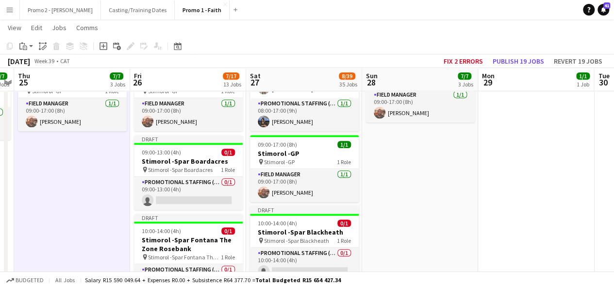
scroll to position [326, 0]
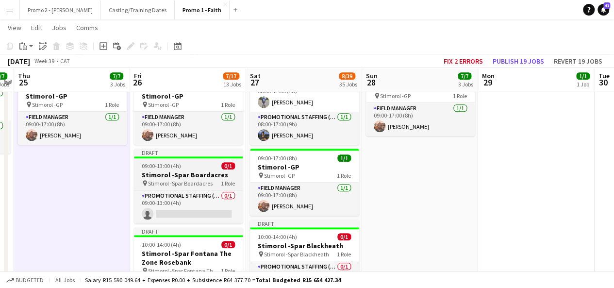
click at [157, 169] on app-job-card "Draft 09:00-13:00 (4h) 0/1 Stimorol -Spar Boardacres pin Stimorol -Spar Boardac…" at bounding box center [188, 186] width 109 height 75
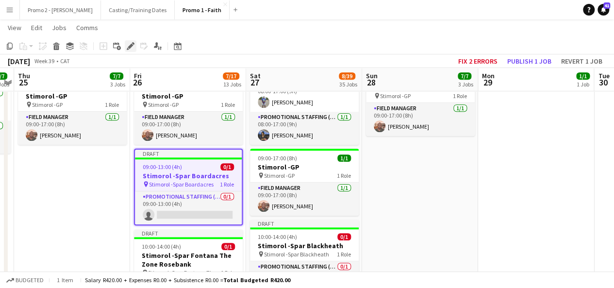
click at [133, 47] on icon "Edit" at bounding box center [131, 46] width 8 height 8
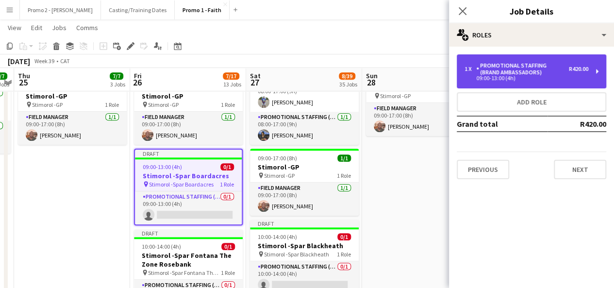
click at [546, 60] on div "1 x Promotional Staffing (Brand Ambassadors) R420.00 09:00-13:00 (4h)" at bounding box center [532, 71] width 150 height 34
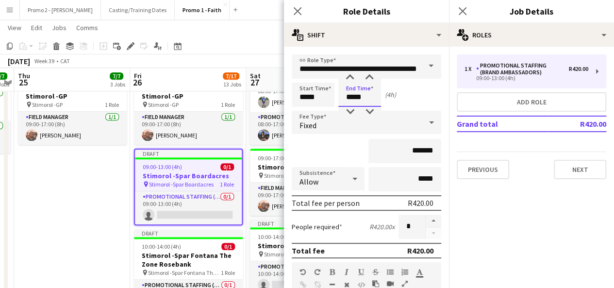
click at [353, 95] on input "*****" at bounding box center [359, 95] width 43 height 24
type input "*****"
drag, startPoint x: 306, startPoint y: 97, endPoint x: 294, endPoint y: 98, distance: 12.2
click at [294, 98] on input "*****" at bounding box center [313, 95] width 43 height 24
type input "*****"
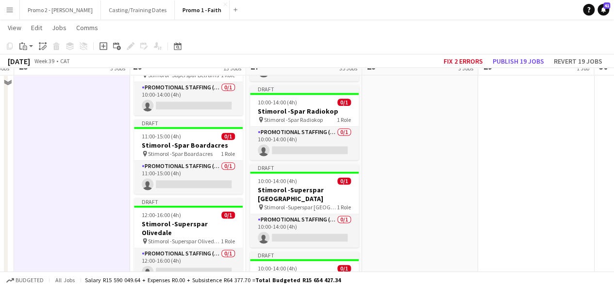
scroll to position [598, 0]
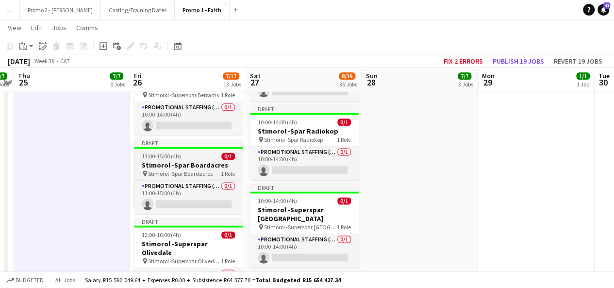
click at [156, 147] on div at bounding box center [188, 148] width 109 height 2
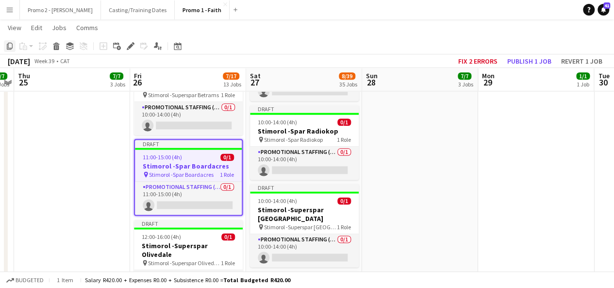
click at [10, 45] on icon "Copy" at bounding box center [10, 46] width 8 height 8
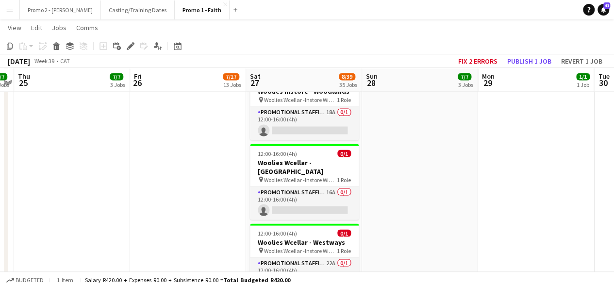
scroll to position [2711, 0]
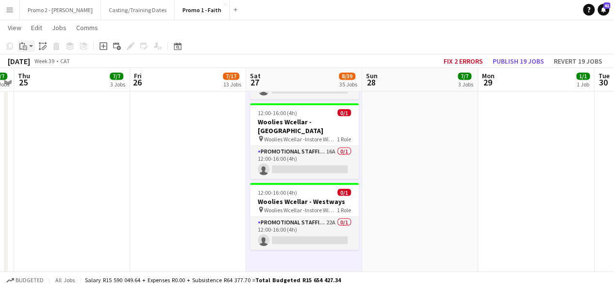
click at [29, 44] on app-action-btn "Paste" at bounding box center [25, 46] width 17 height 12
click at [43, 68] on link "Paste Ctrl+V" at bounding box center [71, 64] width 91 height 9
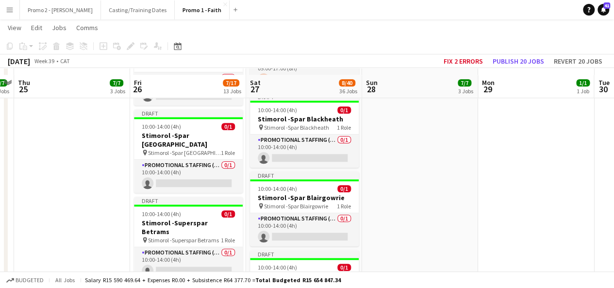
scroll to position [460, 0]
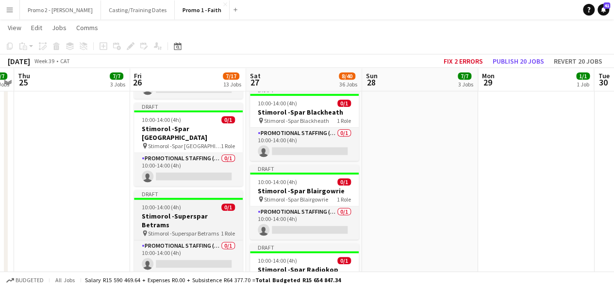
click at [171, 203] on span "10:00-14:00 (4h)" at bounding box center [161, 206] width 39 height 7
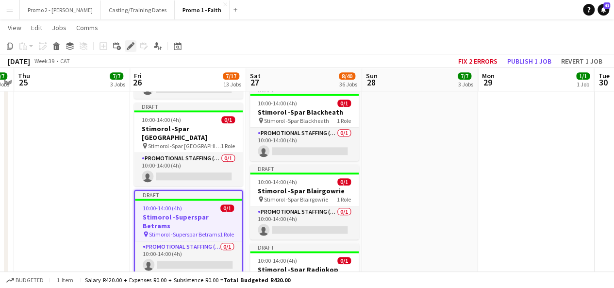
click at [132, 46] on icon at bounding box center [130, 46] width 5 height 5
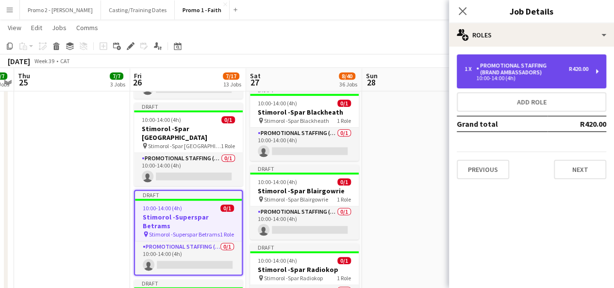
click at [537, 80] on div "10:00-14:00 (4h)" at bounding box center [527, 78] width 124 height 5
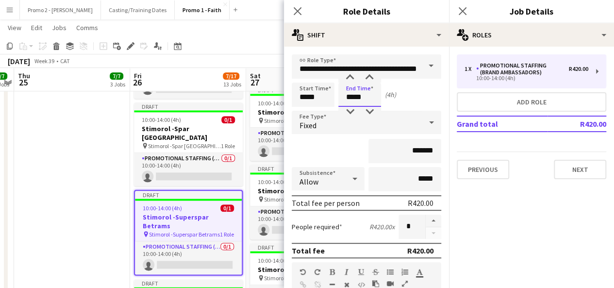
click at [353, 98] on input "*****" at bounding box center [359, 95] width 43 height 24
type input "*****"
click at [307, 96] on input "*****" at bounding box center [313, 95] width 43 height 24
type input "*****"
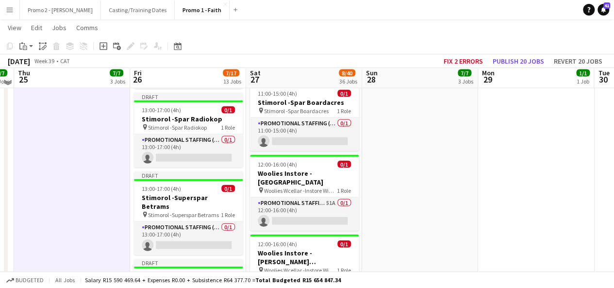
scroll to position [965, 0]
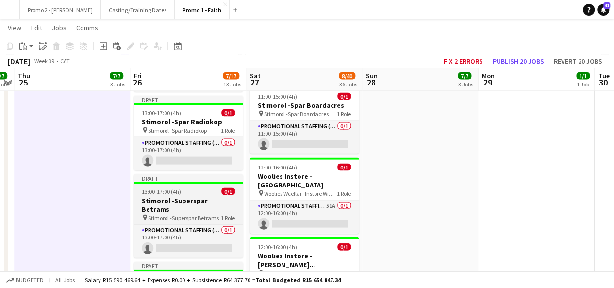
click at [152, 188] on span "13:00-17:00 (4h)" at bounding box center [161, 191] width 39 height 7
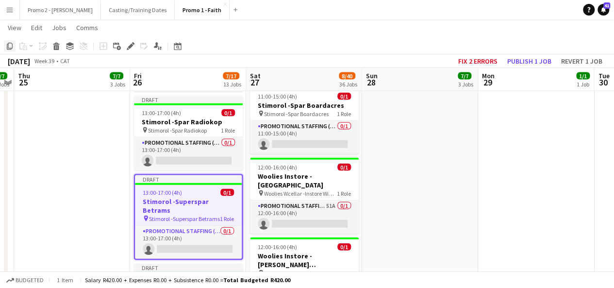
click at [9, 49] on icon at bounding box center [10, 46] width 6 height 7
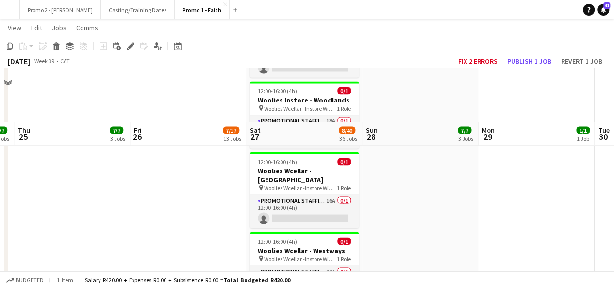
scroll to position [2795, 0]
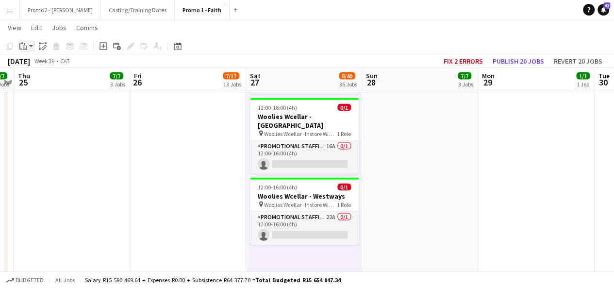
click at [30, 48] on app-action-btn "Paste" at bounding box center [25, 46] width 17 height 12
click at [50, 64] on link "Paste Ctrl+V" at bounding box center [71, 64] width 91 height 9
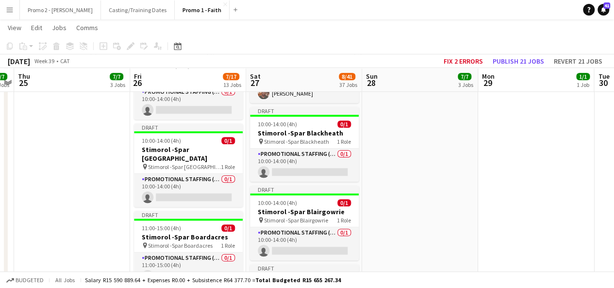
scroll to position [425, 0]
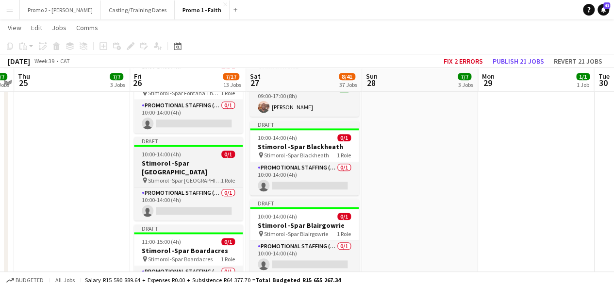
click at [161, 153] on span "10:00-14:00 (4h)" at bounding box center [161, 154] width 39 height 7
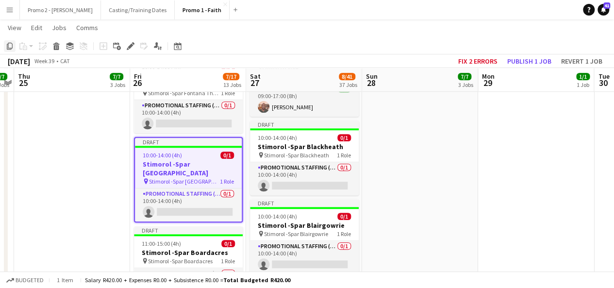
click at [13, 44] on icon at bounding box center [10, 46] width 6 height 7
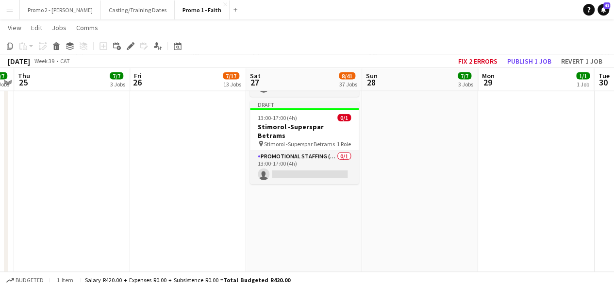
scroll to position [3091, 0]
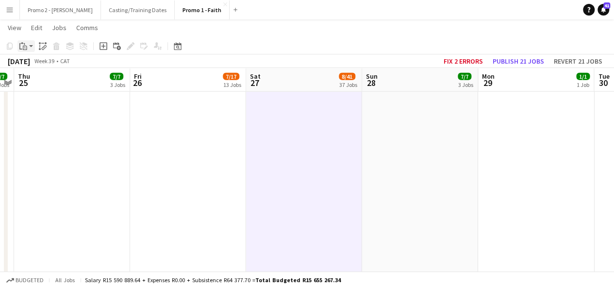
click at [32, 46] on app-action-btn "Paste" at bounding box center [25, 46] width 17 height 12
click at [44, 65] on link "Paste Ctrl+V" at bounding box center [71, 64] width 91 height 9
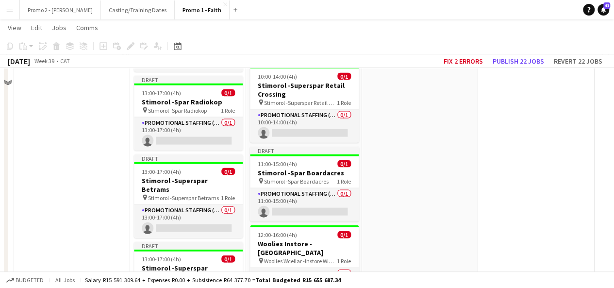
scroll to position [850, 0]
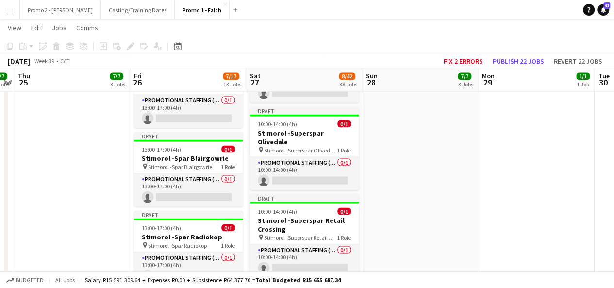
drag, startPoint x: 610, startPoint y: 57, endPoint x: 621, endPoint y: 57, distance: 11.2
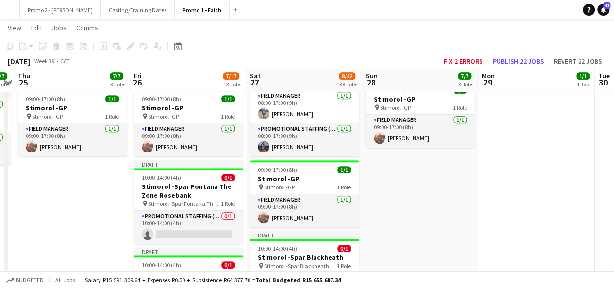
scroll to position [321, 0]
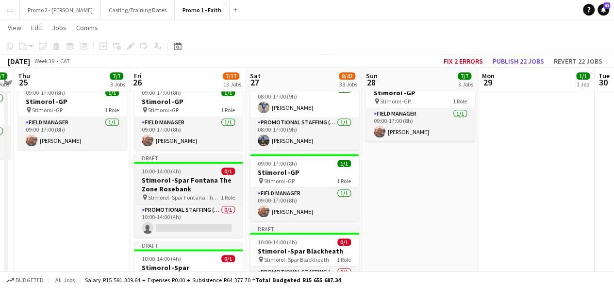
click at [174, 180] on h3 "Stimorol -Spar Fontana The Zone Rosebank" at bounding box center [188, 184] width 109 height 17
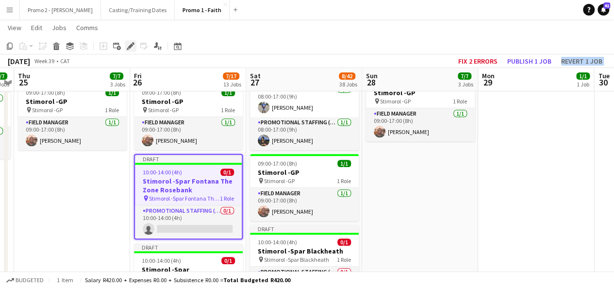
click at [133, 46] on icon at bounding box center [130, 46] width 5 height 5
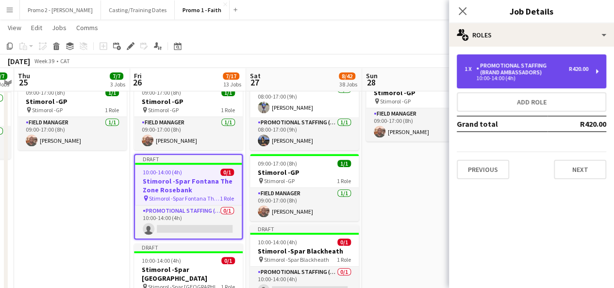
click at [549, 65] on div "Promotional Staffing (Brand Ambassadors)" at bounding box center [522, 69] width 93 height 14
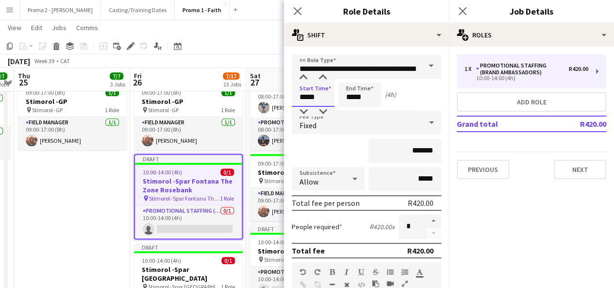
click at [307, 98] on input "*****" at bounding box center [313, 95] width 43 height 24
type input "*****"
click at [353, 96] on input "*****" at bounding box center [359, 95] width 43 height 24
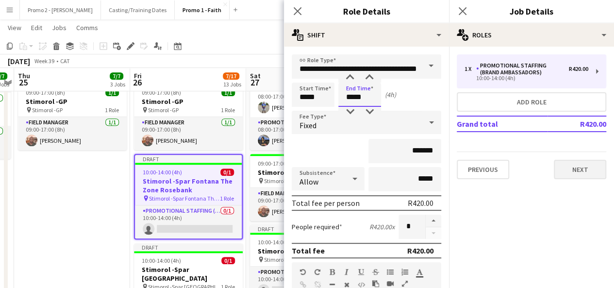
type input "*****"
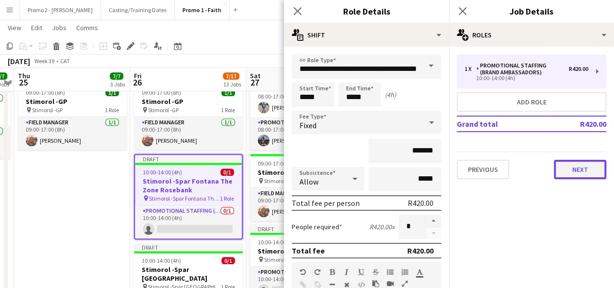
click at [577, 169] on button "Next" at bounding box center [580, 169] width 52 height 19
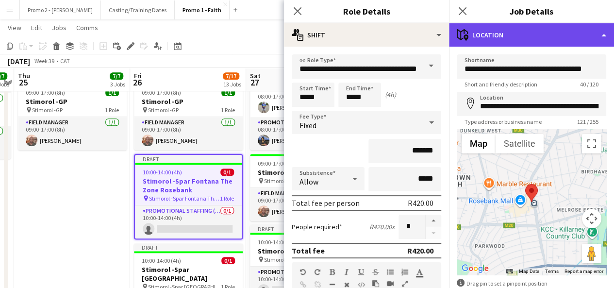
click at [547, 36] on div "maps-pin-1 Location" at bounding box center [531, 34] width 165 height 23
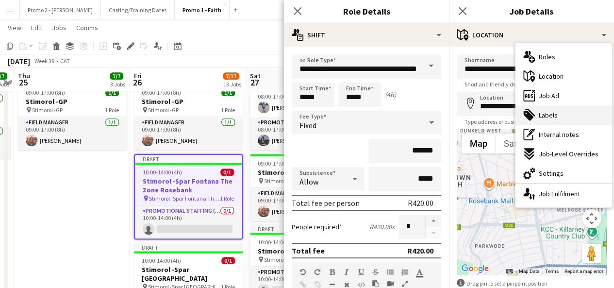
click at [559, 113] on div "tags-double Labels" at bounding box center [564, 114] width 96 height 19
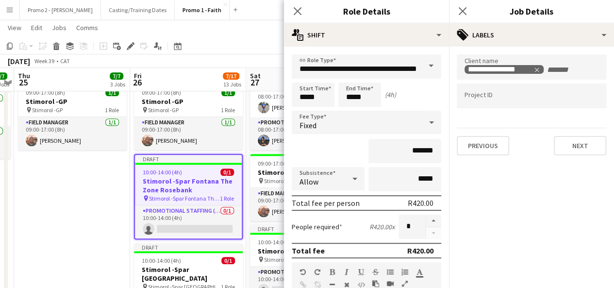
click at [251, 56] on div "September 2025 Week 39 • CAT Fix 2 errors Publish 1 job Revert 1 job" at bounding box center [307, 61] width 614 height 14
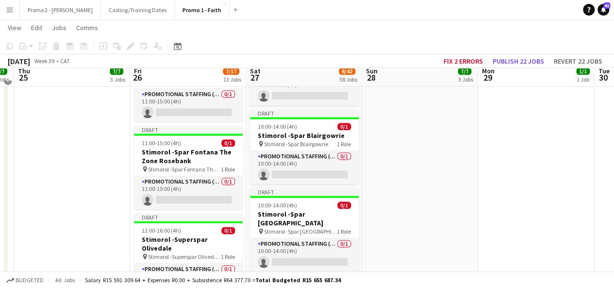
scroll to position [496, 0]
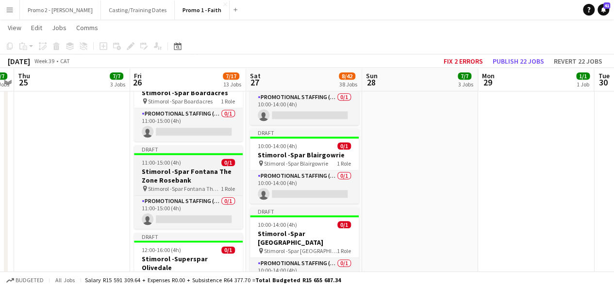
click at [155, 159] on span "11:00-15:00 (4h)" at bounding box center [161, 162] width 39 height 7
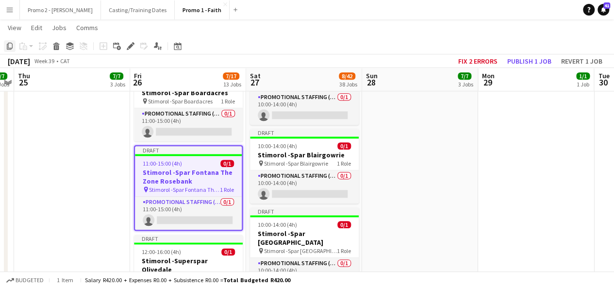
click at [10, 48] on icon "Copy" at bounding box center [10, 46] width 8 height 8
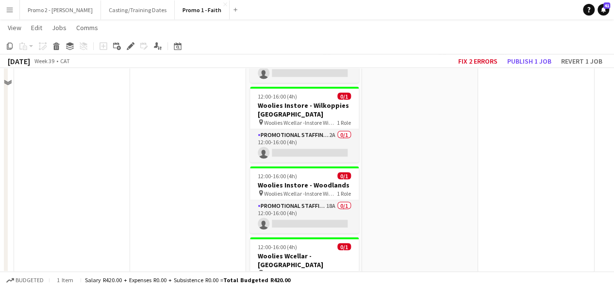
scroll to position [2979, 0]
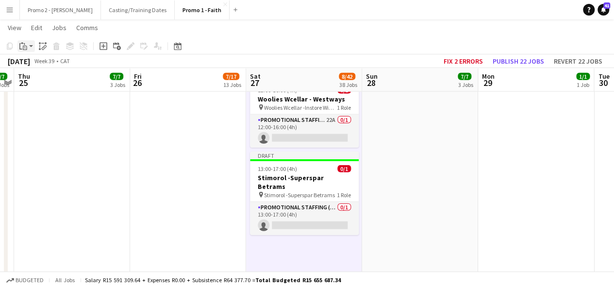
click at [29, 47] on app-action-btn "Paste" at bounding box center [25, 46] width 17 height 12
click at [36, 65] on link "Paste Ctrl+V" at bounding box center [71, 64] width 91 height 9
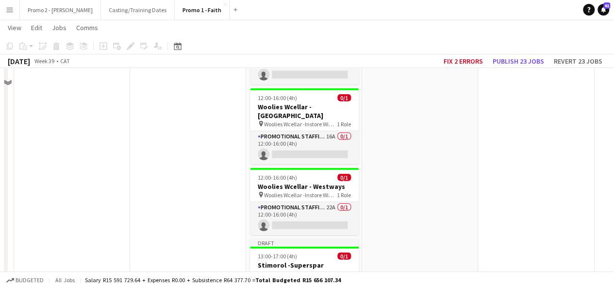
scroll to position [4, 0]
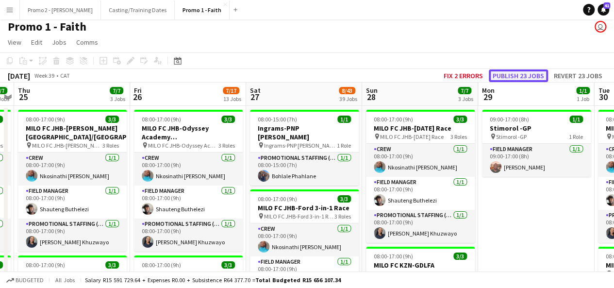
click at [531, 75] on button "Publish 23 jobs" at bounding box center [518, 75] width 59 height 13
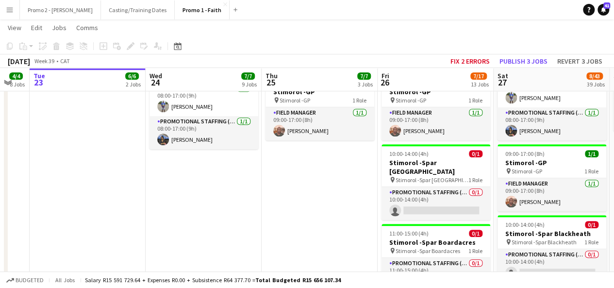
scroll to position [0, 195]
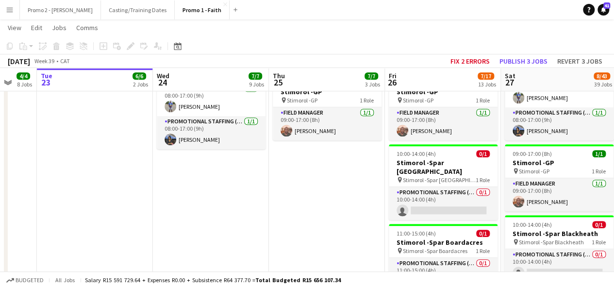
drag, startPoint x: 88, startPoint y: 175, endPoint x: 343, endPoint y: 176, distance: 254.9
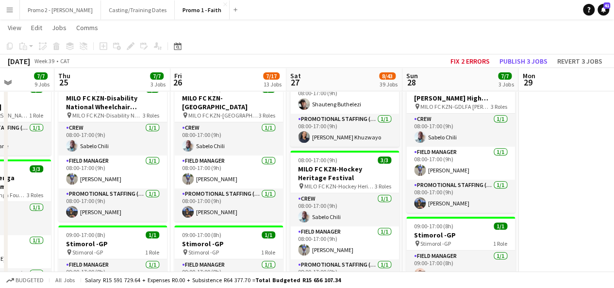
scroll to position [0, 462]
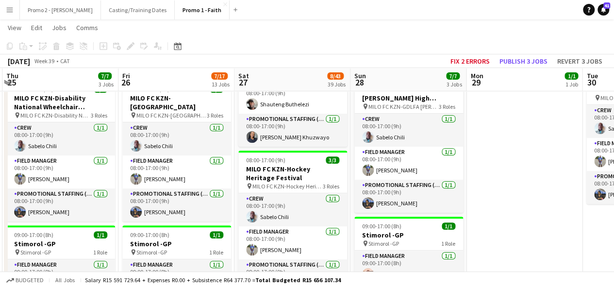
drag, startPoint x: 547, startPoint y: 155, endPoint x: 280, endPoint y: 147, distance: 266.7
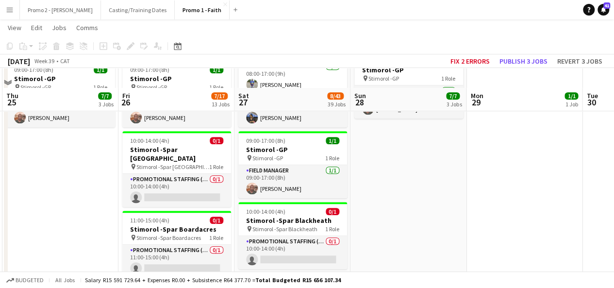
scroll to position [364, 0]
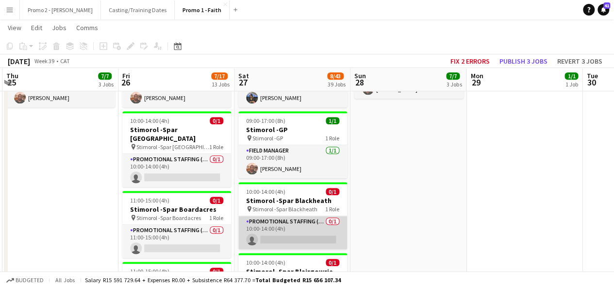
click at [293, 230] on app-card-role "Promotional Staffing (Brand Ambassadors) 0/1 10:00-14:00 (4h) single-neutral-ac…" at bounding box center [292, 232] width 109 height 33
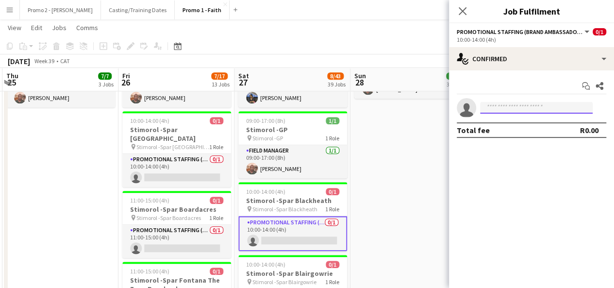
click at [521, 109] on input at bounding box center [536, 108] width 113 height 12
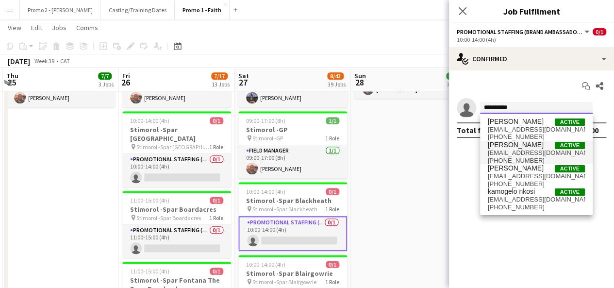
type input "**********"
click at [516, 149] on span "[PERSON_NAME]" at bounding box center [516, 145] width 56 height 8
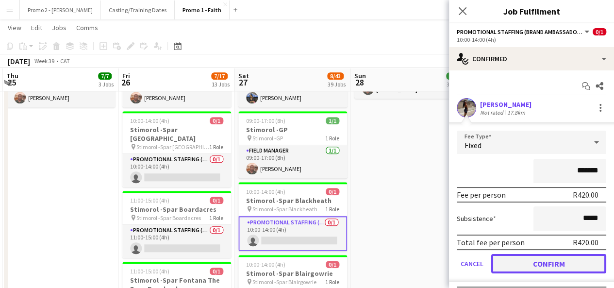
click at [550, 268] on button "Confirm" at bounding box center [548, 263] width 115 height 19
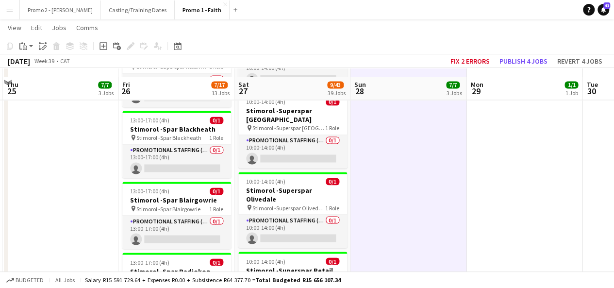
scroll to position [771, 0]
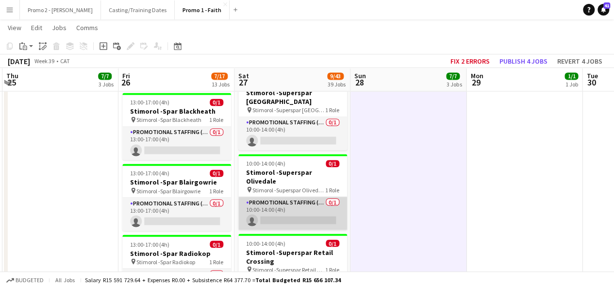
click at [290, 197] on app-card-role "Promotional Staffing (Brand Ambassadors) 0/1 10:00-14:00 (4h) single-neutral-ac…" at bounding box center [292, 213] width 109 height 33
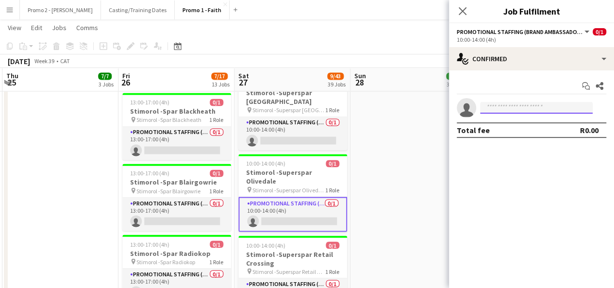
click at [525, 103] on input at bounding box center [536, 108] width 113 height 12
type input "*"
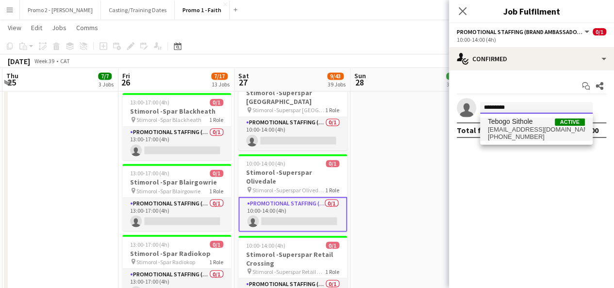
type input "*********"
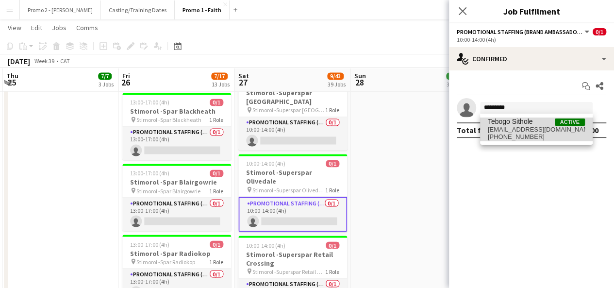
click at [517, 124] on span "Tebogo Sithole" at bounding box center [510, 121] width 45 height 8
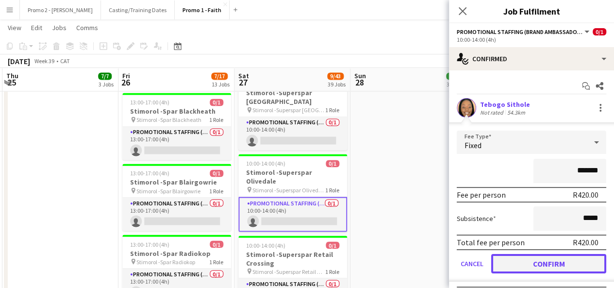
click at [553, 267] on button "Confirm" at bounding box center [548, 263] width 115 height 19
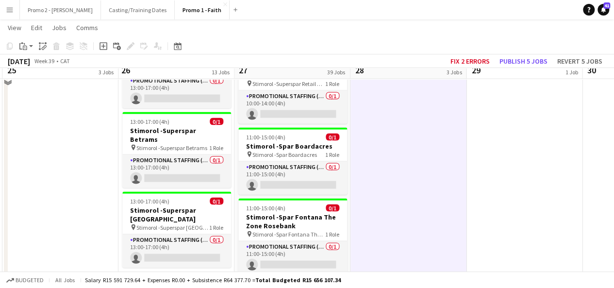
scroll to position [966, 0]
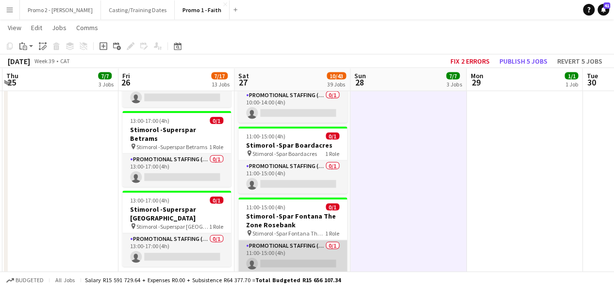
click at [303, 240] on app-card-role "Promotional Staffing (Brand Ambassadors) 0/1 11:00-15:00 (4h) single-neutral-ac…" at bounding box center [292, 256] width 109 height 33
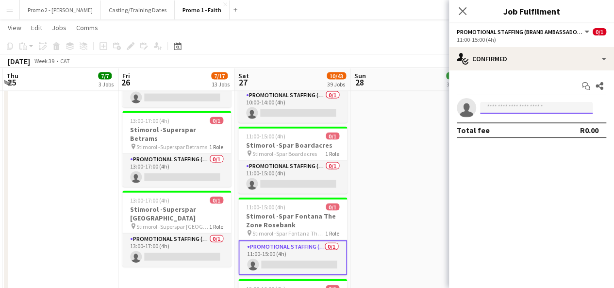
click at [517, 109] on input at bounding box center [536, 108] width 113 height 12
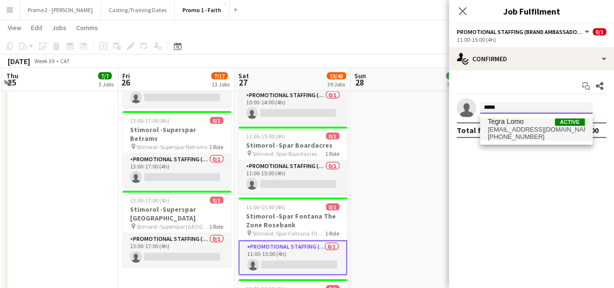
type input "*****"
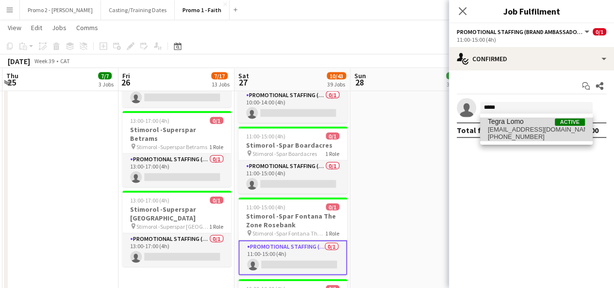
click at [517, 126] on span "tegranyota2004@gmail.com" at bounding box center [536, 130] width 97 height 8
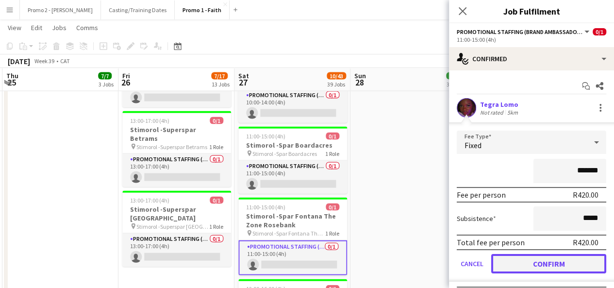
click at [545, 264] on button "Confirm" at bounding box center [548, 263] width 115 height 19
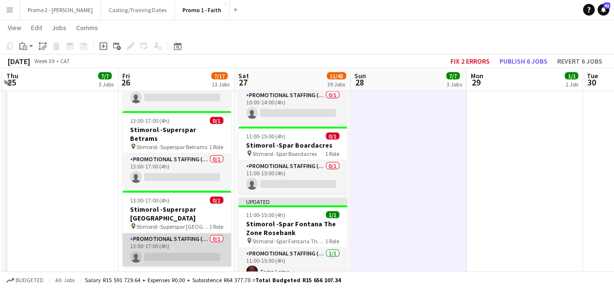
click at [187, 234] on app-card-role "Promotional Staffing (Brand Ambassadors) 0/1 13:00-17:00 (4h) single-neutral-ac…" at bounding box center [176, 250] width 109 height 33
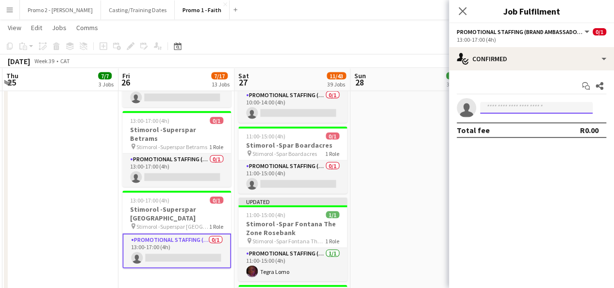
click at [515, 105] on input at bounding box center [536, 108] width 113 height 12
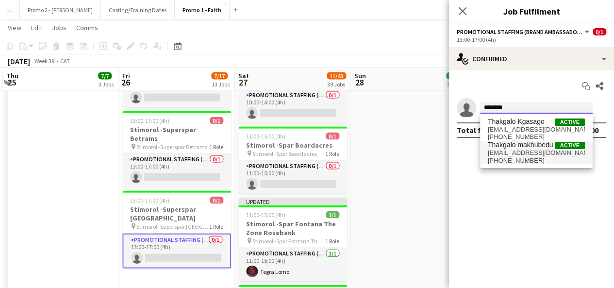
type input "********"
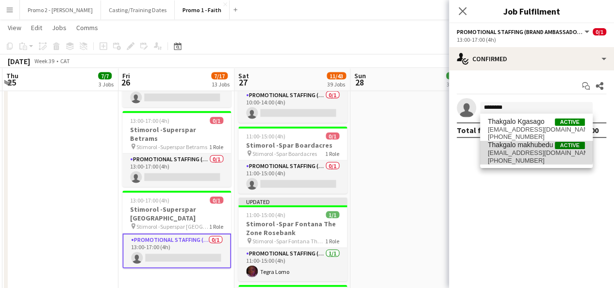
click at [518, 142] on span "Thakgalo makhubedu" at bounding box center [521, 145] width 66 height 8
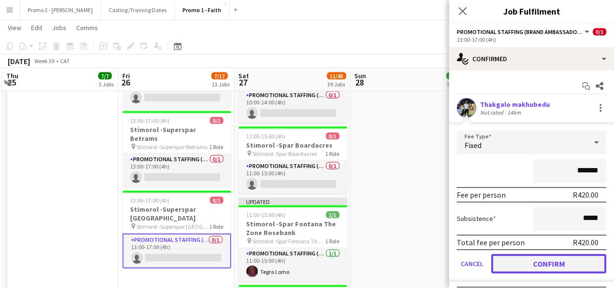
click at [552, 259] on button "Confirm" at bounding box center [548, 263] width 115 height 19
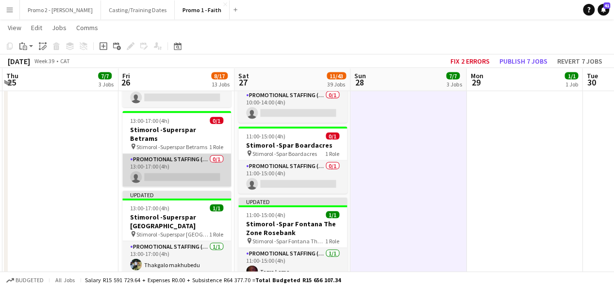
click at [185, 154] on app-card-role "Promotional Staffing (Brand Ambassadors) 0/1 13:00-17:00 (4h) single-neutral-ac…" at bounding box center [176, 170] width 109 height 33
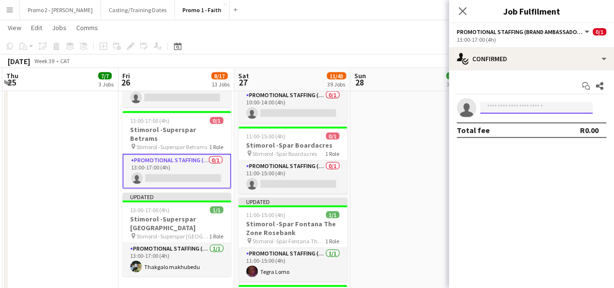
click at [530, 109] on input at bounding box center [536, 108] width 113 height 12
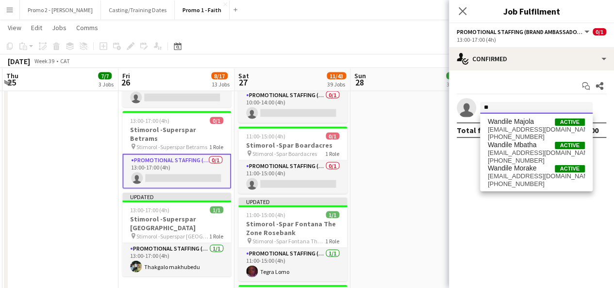
type input "*"
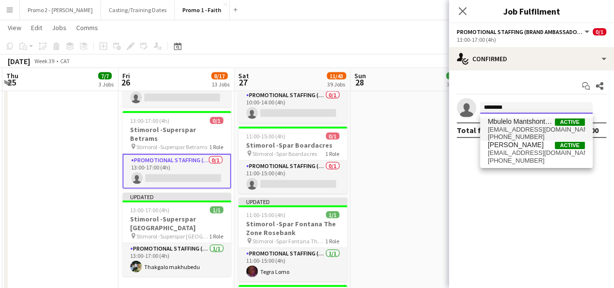
type input "*******"
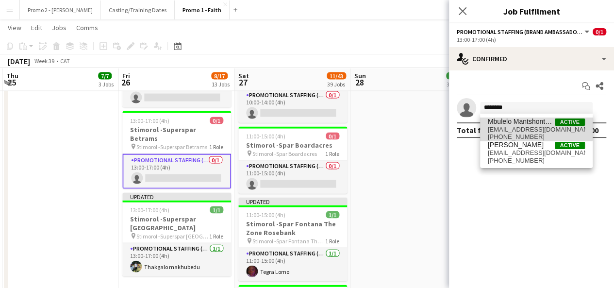
click at [523, 124] on span "Mbulelo Mantshontsho" at bounding box center [521, 121] width 67 height 8
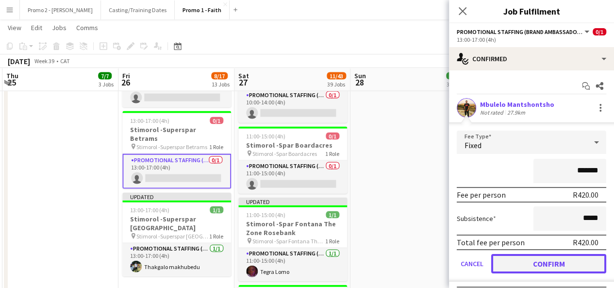
click at [555, 265] on button "Confirm" at bounding box center [548, 263] width 115 height 19
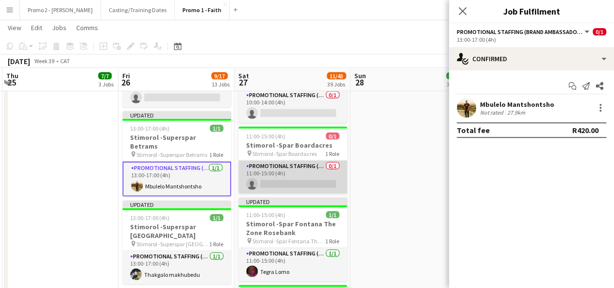
click at [305, 161] on app-card-role "Promotional Staffing (Brand Ambassadors) 0/1 11:00-15:00 (4h) single-neutral-ac…" at bounding box center [292, 177] width 109 height 33
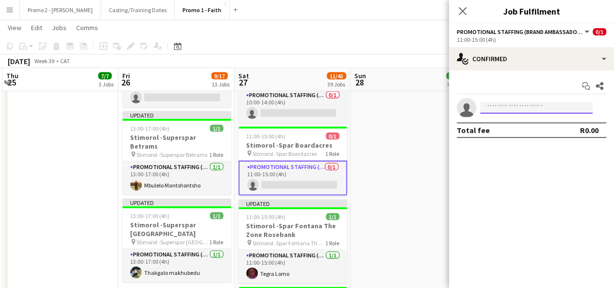
click at [541, 104] on input at bounding box center [536, 108] width 113 height 12
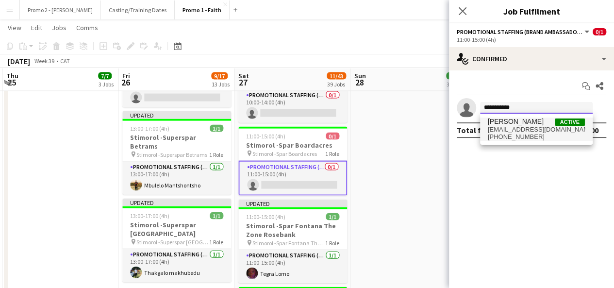
type input "**********"
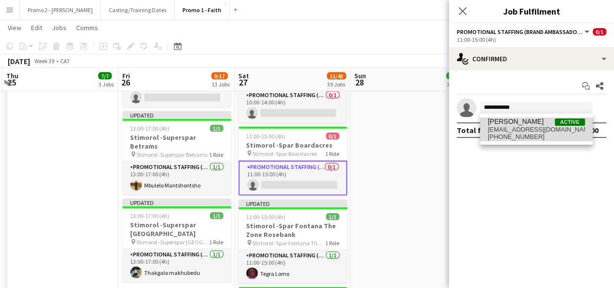
click at [527, 121] on span "[PERSON_NAME]" at bounding box center [516, 121] width 56 height 8
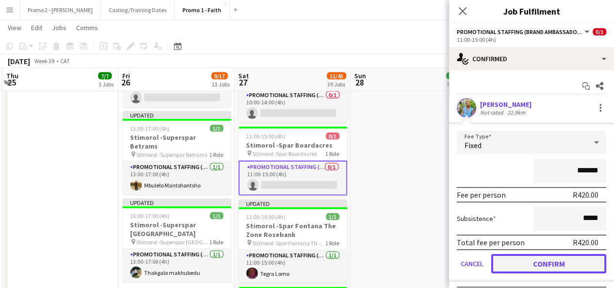
click at [555, 260] on button "Confirm" at bounding box center [548, 263] width 115 height 19
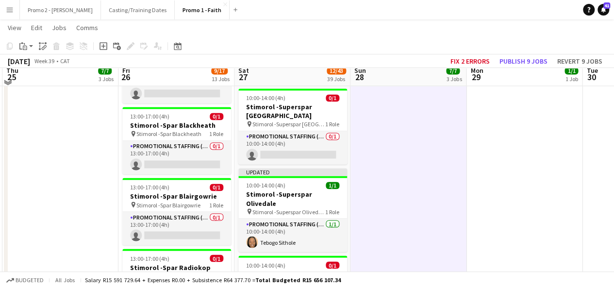
scroll to position [752, 0]
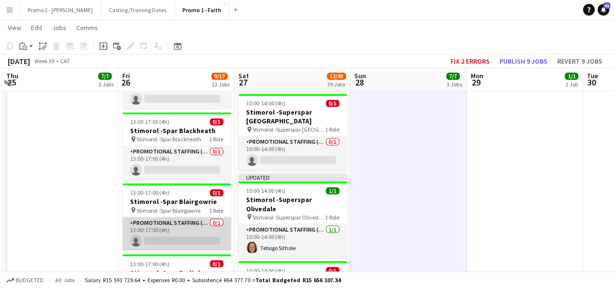
click at [169, 218] on app-card-role "Promotional Staffing (Brand Ambassadors) 0/1 13:00-17:00 (4h) single-neutral-ac…" at bounding box center [176, 233] width 109 height 33
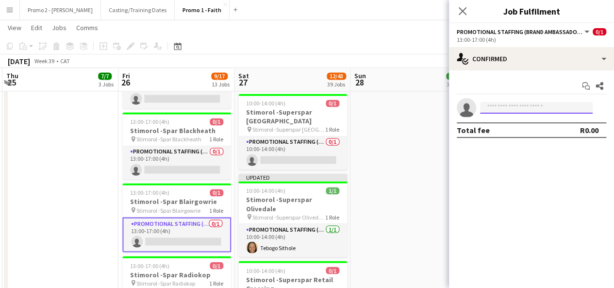
click at [528, 108] on input at bounding box center [536, 108] width 113 height 12
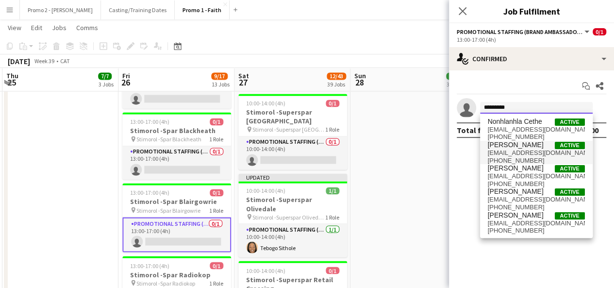
type input "*********"
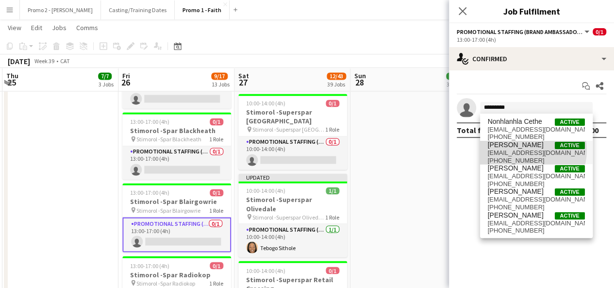
click at [525, 150] on span "magwala6@gmail.com" at bounding box center [536, 153] width 97 height 8
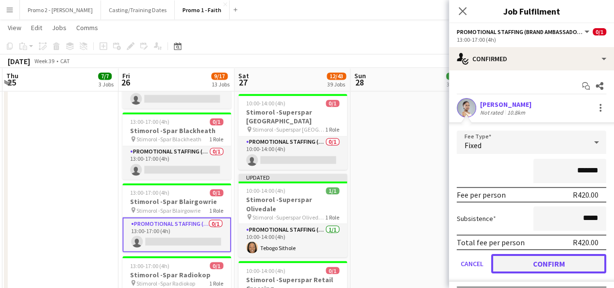
click at [562, 263] on button "Confirm" at bounding box center [548, 263] width 115 height 19
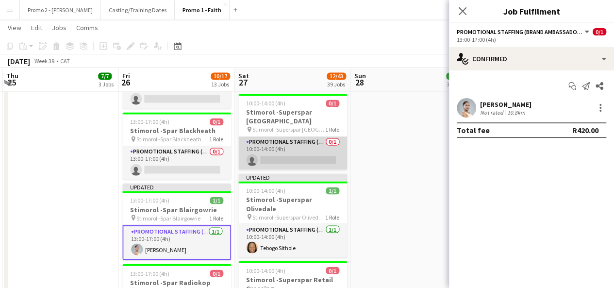
click at [317, 136] on app-card-role "Promotional Staffing (Brand Ambassadors) 0/1 10:00-14:00 (4h) single-neutral-ac…" at bounding box center [292, 152] width 109 height 33
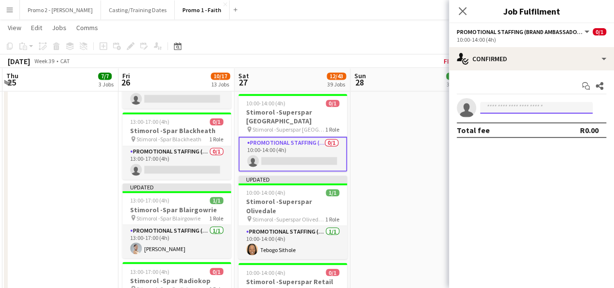
click at [506, 104] on input at bounding box center [536, 108] width 113 height 12
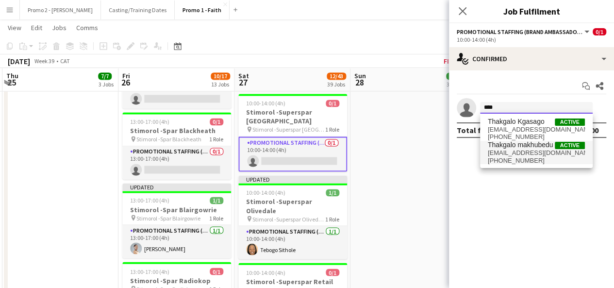
type input "****"
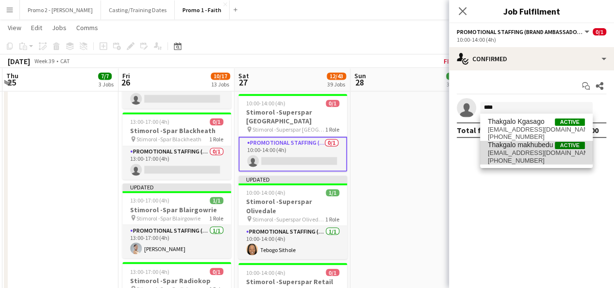
click at [514, 148] on span "Thakgalo makhubedu" at bounding box center [521, 145] width 66 height 8
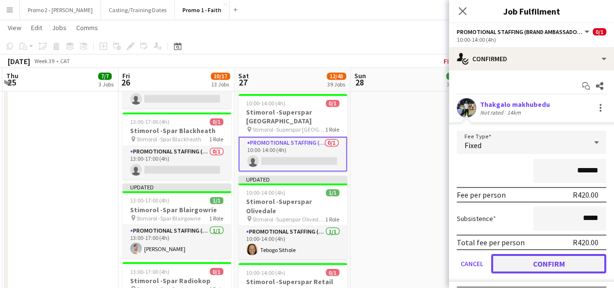
click at [564, 264] on button "Confirm" at bounding box center [548, 263] width 115 height 19
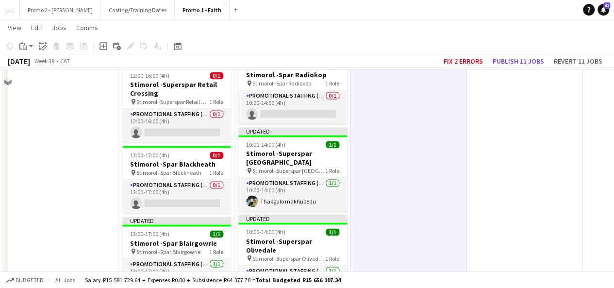
scroll to position [694, 0]
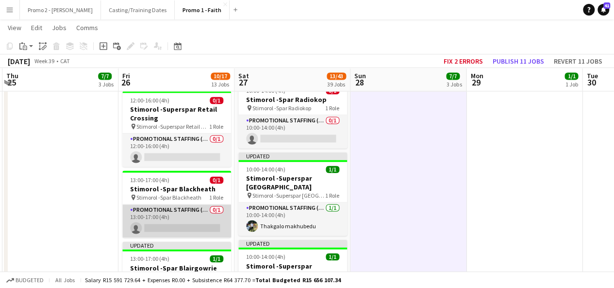
click at [176, 212] on app-card-role "Promotional Staffing (Brand Ambassadors) 0/1 13:00-17:00 (4h) single-neutral-ac…" at bounding box center [176, 220] width 109 height 33
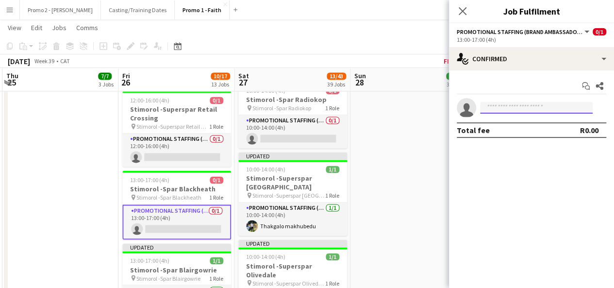
click at [506, 106] on input at bounding box center [536, 108] width 113 height 12
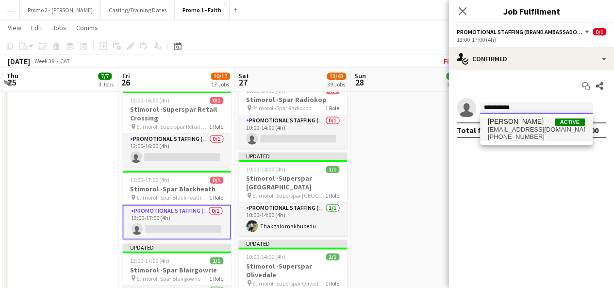
type input "**********"
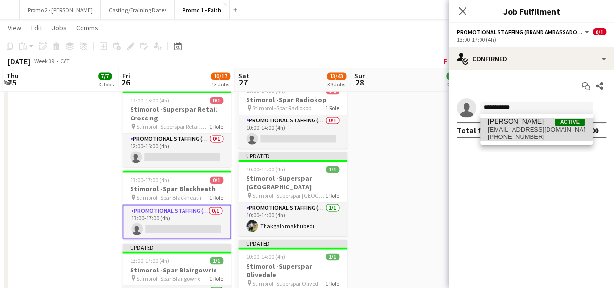
click at [513, 124] on span "[PERSON_NAME]" at bounding box center [516, 121] width 56 height 8
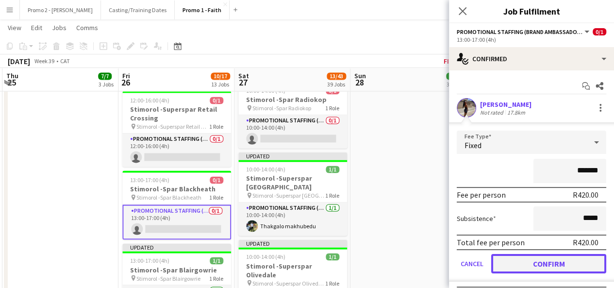
click at [550, 262] on button "Confirm" at bounding box center [548, 263] width 115 height 19
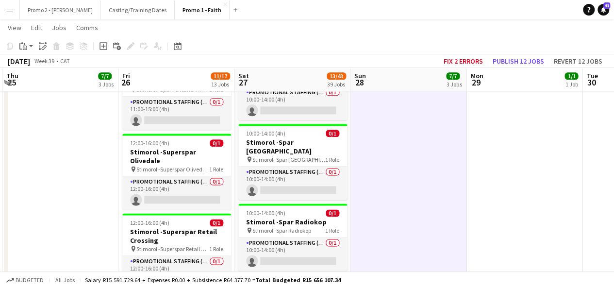
scroll to position [558, 0]
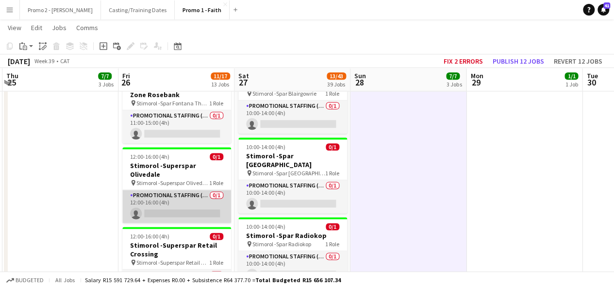
click at [201, 195] on app-card-role "Promotional Staffing (Brand Ambassadors) 0/1 12:00-16:00 (4h) single-neutral-ac…" at bounding box center [176, 206] width 109 height 33
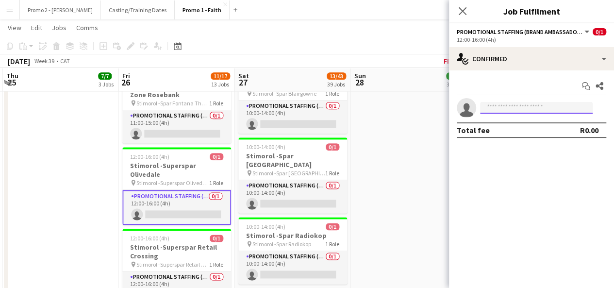
click at [520, 103] on input at bounding box center [536, 108] width 113 height 12
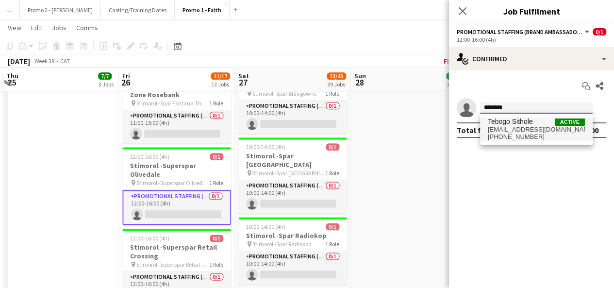
type input "********"
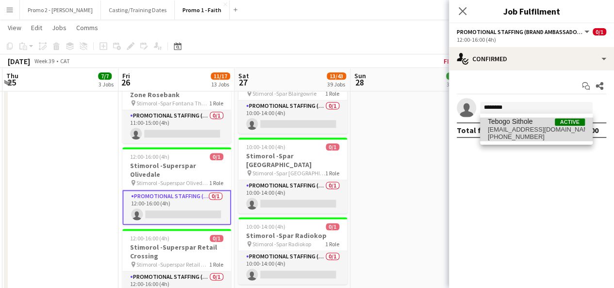
click at [507, 126] on span "sitholetebogo93@gmail.com" at bounding box center [536, 130] width 97 height 8
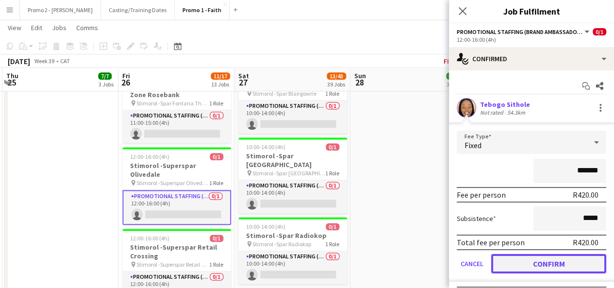
click at [561, 261] on button "Confirm" at bounding box center [548, 263] width 115 height 19
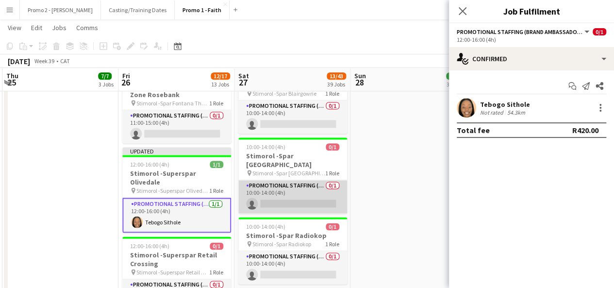
click at [313, 187] on app-card-role "Promotional Staffing (Brand Ambassadors) 0/1 10:00-14:00 (4h) single-neutral-ac…" at bounding box center [292, 196] width 109 height 33
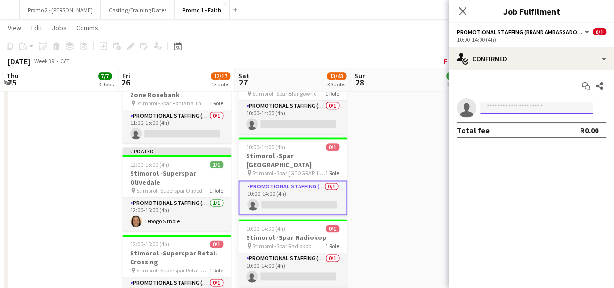
click at [512, 105] on input at bounding box center [536, 108] width 113 height 12
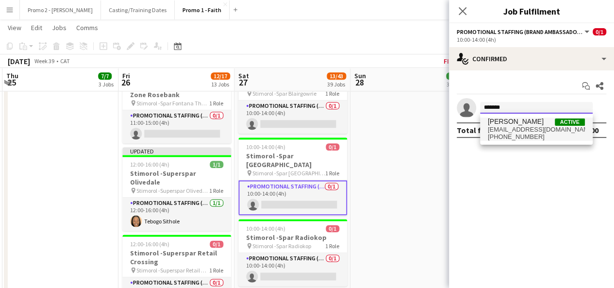
type input "*******"
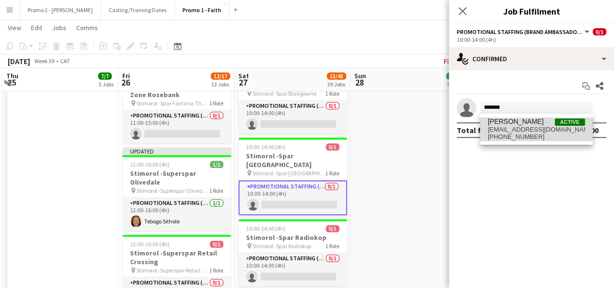
click at [511, 133] on span "studiosgravitational@gmail.com" at bounding box center [536, 130] width 97 height 8
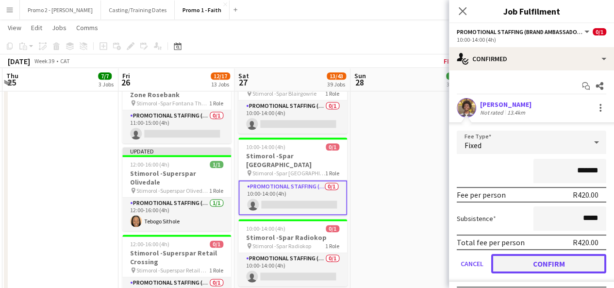
click at [558, 258] on button "Confirm" at bounding box center [548, 263] width 115 height 19
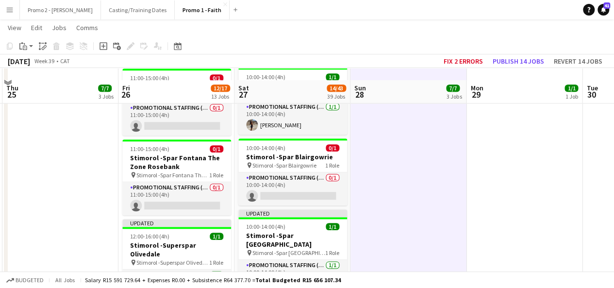
scroll to position [480, 0]
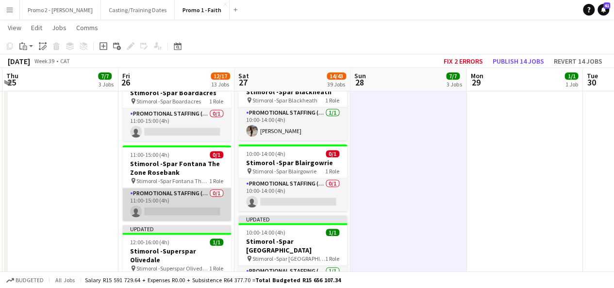
click at [195, 202] on app-card-role "Promotional Staffing (Brand Ambassadors) 0/1 11:00-15:00 (4h) single-neutral-ac…" at bounding box center [176, 204] width 109 height 33
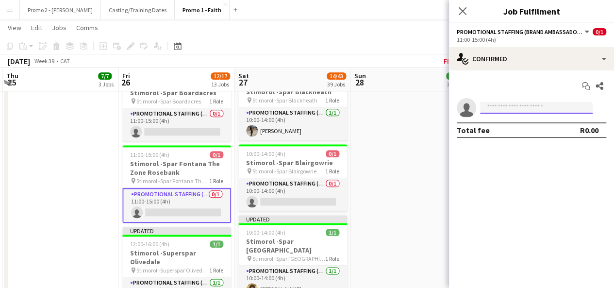
click at [504, 105] on input at bounding box center [536, 108] width 113 height 12
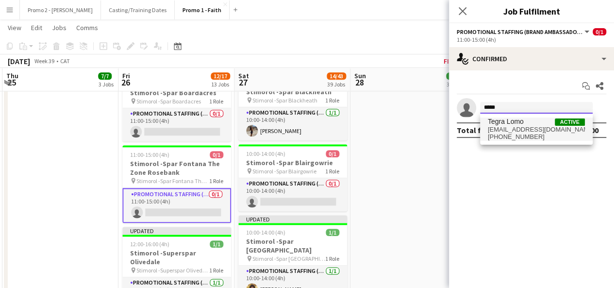
type input "*****"
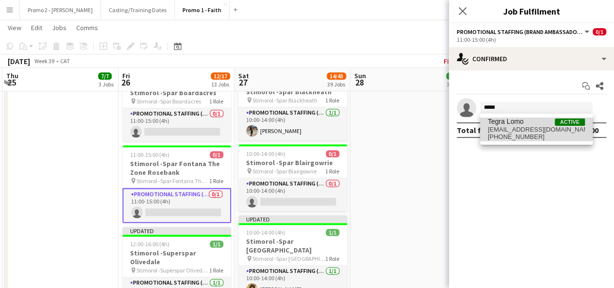
click at [521, 124] on span "Tegra Lomo" at bounding box center [506, 121] width 36 height 8
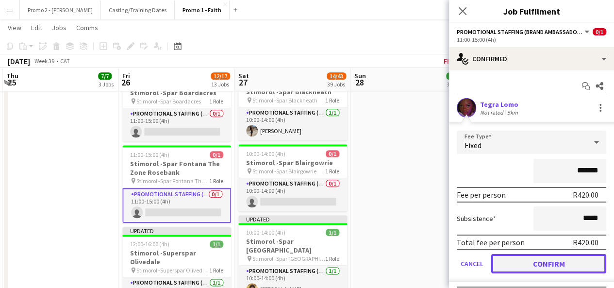
click at [557, 257] on button "Confirm" at bounding box center [548, 263] width 115 height 19
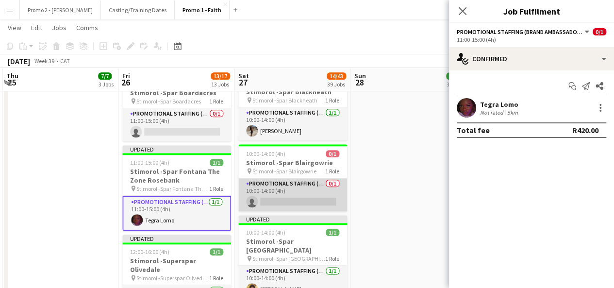
click at [317, 191] on app-card-role "Promotional Staffing (Brand Ambassadors) 0/1 10:00-14:00 (4h) single-neutral-ac…" at bounding box center [292, 194] width 109 height 33
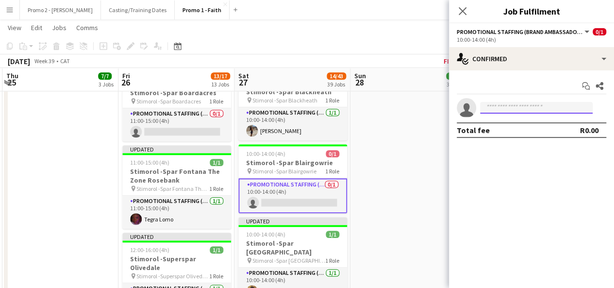
click at [508, 105] on input at bounding box center [536, 108] width 113 height 12
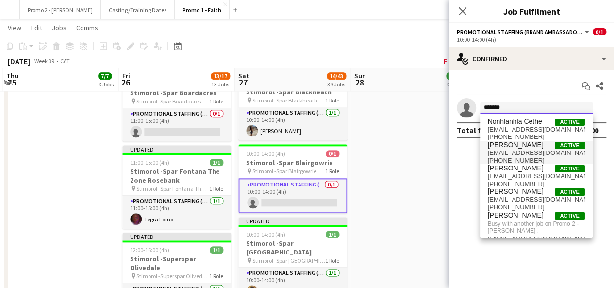
type input "*******"
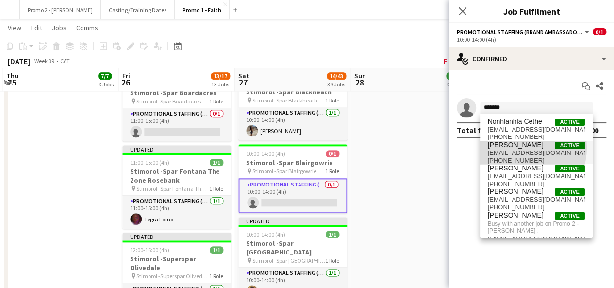
click at [518, 148] on span "[PERSON_NAME]" at bounding box center [516, 145] width 56 height 8
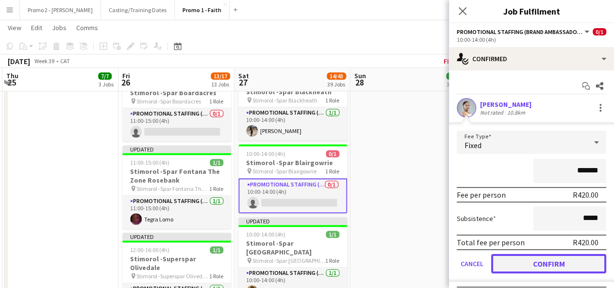
click at [570, 256] on button "Confirm" at bounding box center [548, 263] width 115 height 19
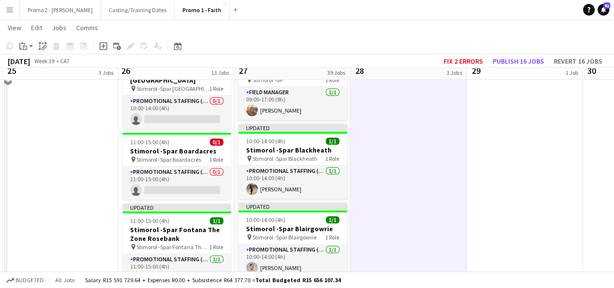
scroll to position [402, 0]
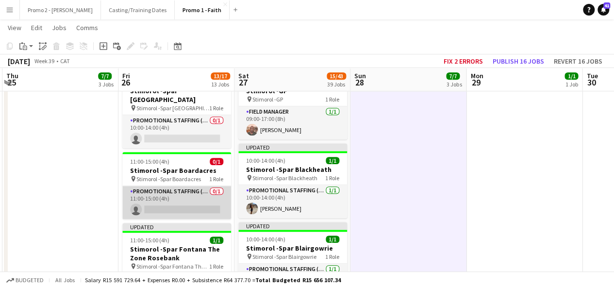
click at [195, 200] on app-card-role "Promotional Staffing (Brand Ambassadors) 0/1 11:00-15:00 (4h) single-neutral-ac…" at bounding box center [176, 202] width 109 height 33
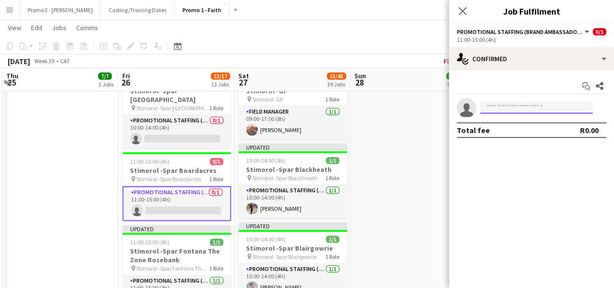
click at [515, 109] on input at bounding box center [536, 108] width 113 height 12
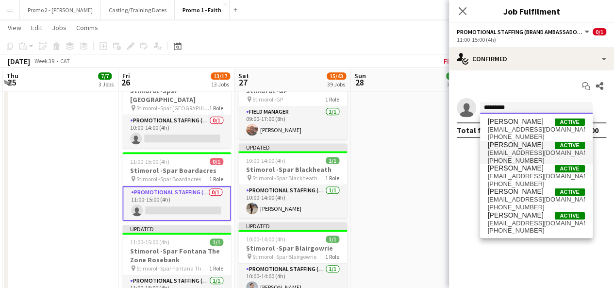
type input "*********"
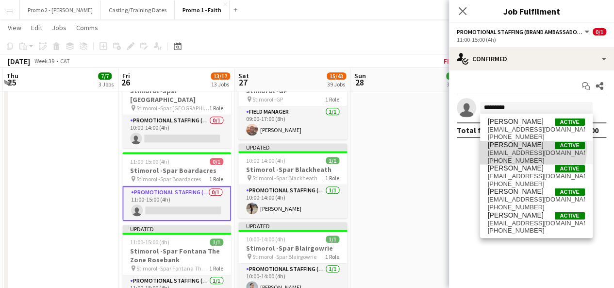
click at [508, 148] on span "[PERSON_NAME]" at bounding box center [516, 145] width 56 height 8
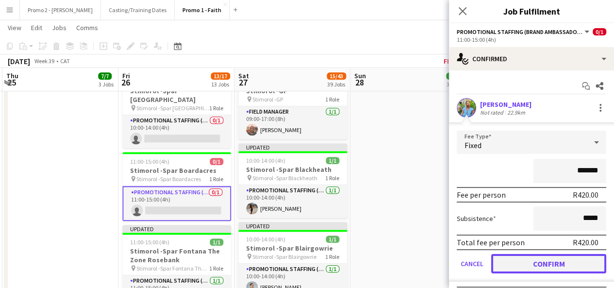
click at [565, 264] on button "Confirm" at bounding box center [548, 263] width 115 height 19
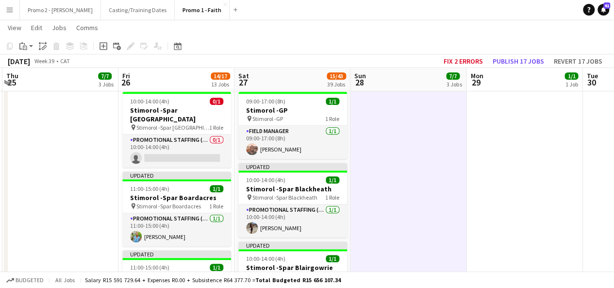
scroll to position [364, 0]
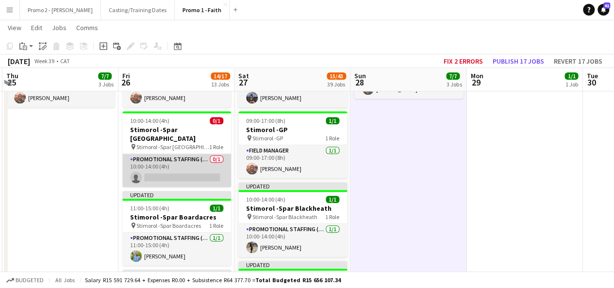
click at [163, 171] on app-card-role "Promotional Staffing (Brand Ambassadors) 0/1 10:00-14:00 (4h) single-neutral-ac…" at bounding box center [176, 170] width 109 height 33
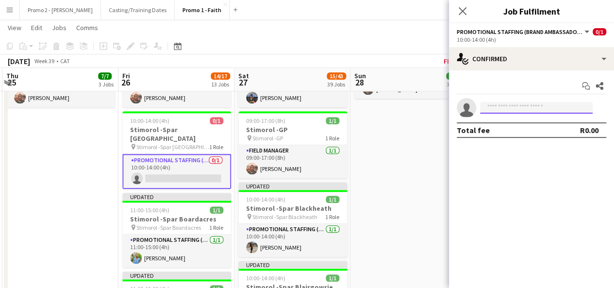
click at [535, 112] on input at bounding box center [536, 108] width 113 height 12
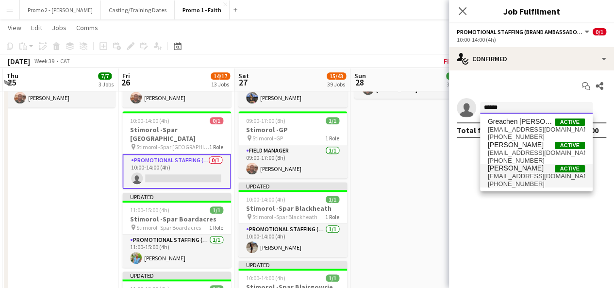
type input "*****"
click at [511, 169] on span "Isaac Lomo" at bounding box center [516, 168] width 56 height 8
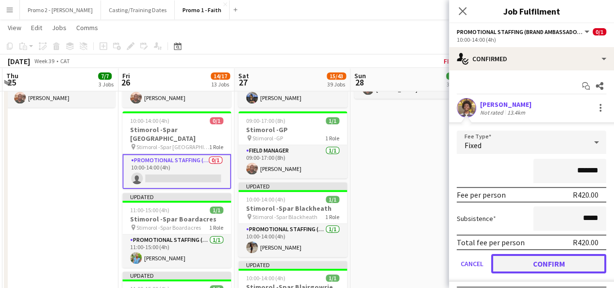
click at [559, 264] on button "Confirm" at bounding box center [548, 263] width 115 height 19
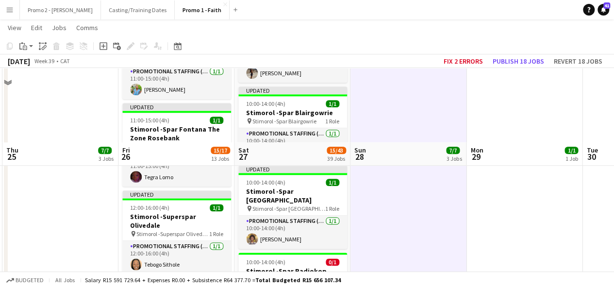
scroll to position [619, 0]
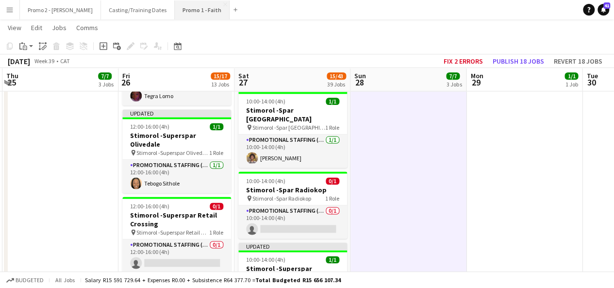
click at [175, 13] on button "Promo 1 - Faith Close" at bounding box center [202, 9] width 55 height 19
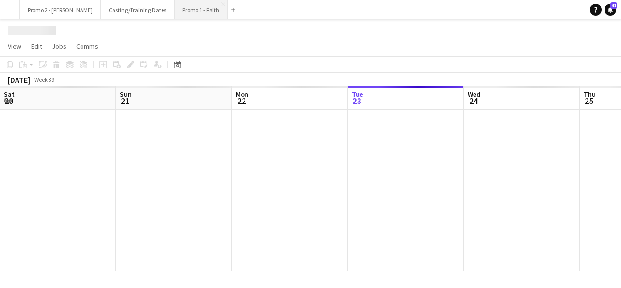
scroll to position [0, 232]
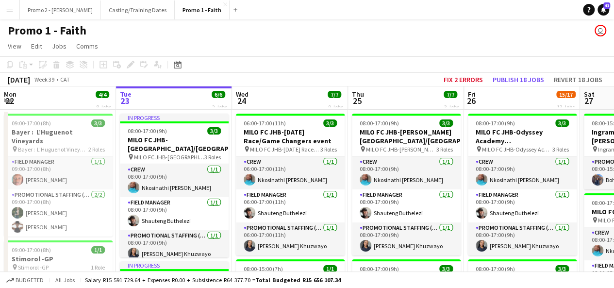
click at [11, 10] on app-icon "Menu" at bounding box center [10, 10] width 8 height 8
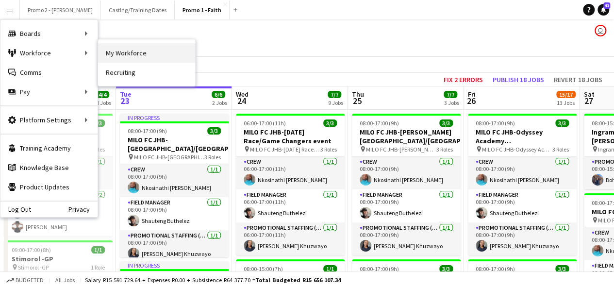
click at [136, 50] on link "My Workforce" at bounding box center [146, 52] width 97 height 19
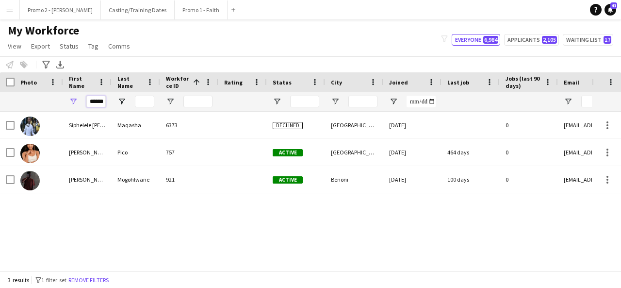
drag, startPoint x: 90, startPoint y: 101, endPoint x: 217, endPoint y: 108, distance: 126.4
click at [217, 108] on div "******" at bounding box center [519, 101] width 1038 height 19
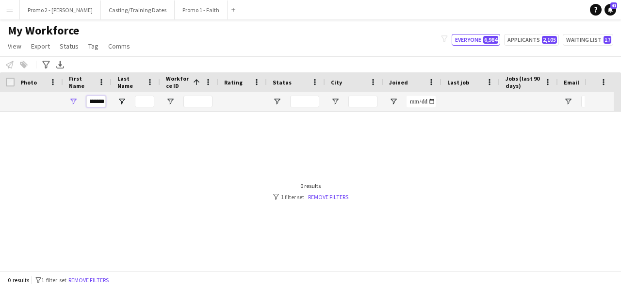
scroll to position [0, 8]
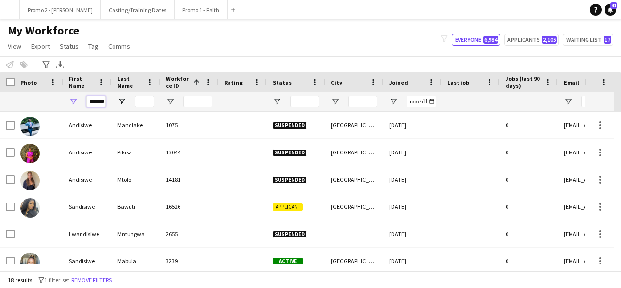
type input "********"
click at [140, 100] on input "Last Name Filter Input" at bounding box center [144, 102] width 19 height 12
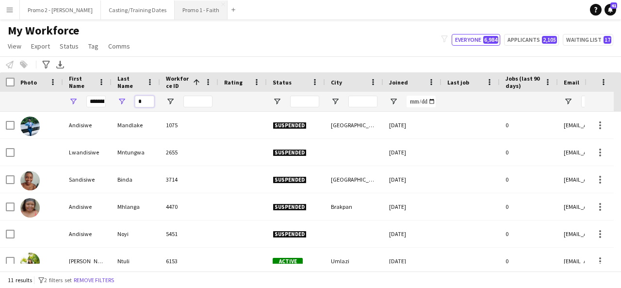
type input "*"
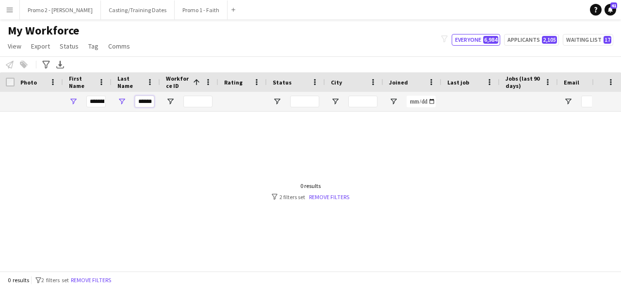
scroll to position [0, 5]
type input "******"
click at [343, 196] on link "Remove filters" at bounding box center [329, 196] width 40 height 7
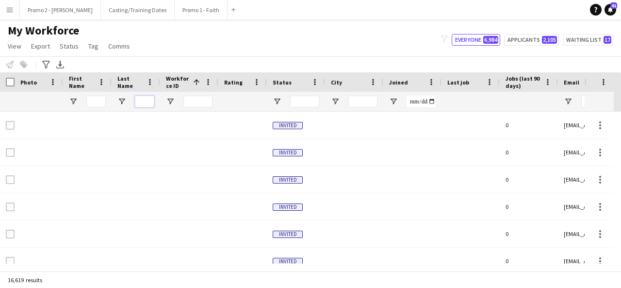
click at [149, 100] on input "Last Name Filter Input" at bounding box center [144, 102] width 19 height 12
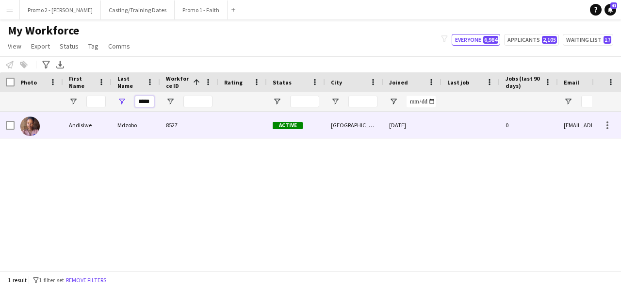
type input "*****"
click at [35, 129] on img at bounding box center [29, 126] width 19 height 19
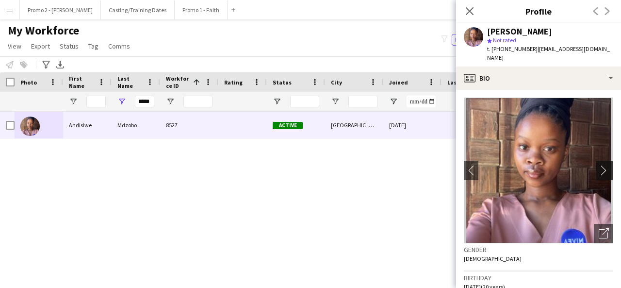
click at [604, 167] on button "chevron-right" at bounding box center [606, 170] width 19 height 19
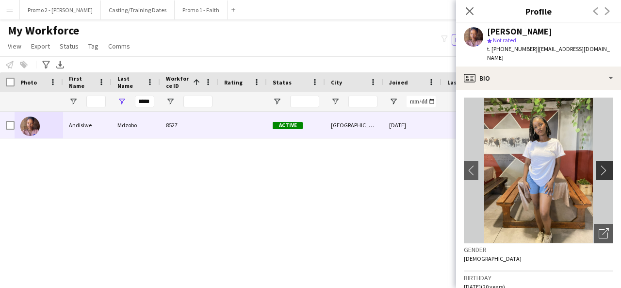
click at [599, 165] on app-icon "chevron-right" at bounding box center [606, 170] width 15 height 10
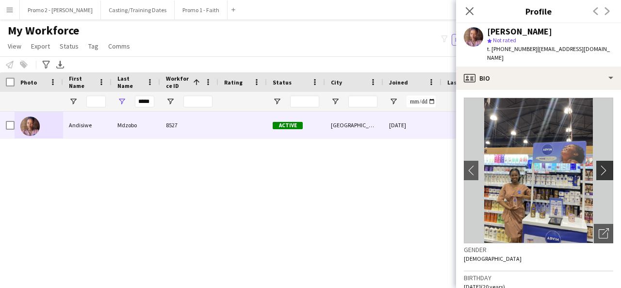
click at [599, 165] on app-icon "chevron-right" at bounding box center [606, 170] width 15 height 10
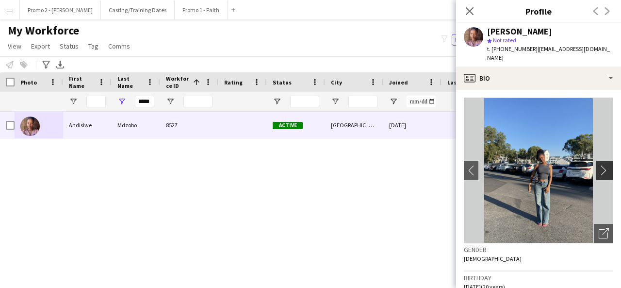
click at [599, 165] on app-icon "chevron-right" at bounding box center [606, 170] width 15 height 10
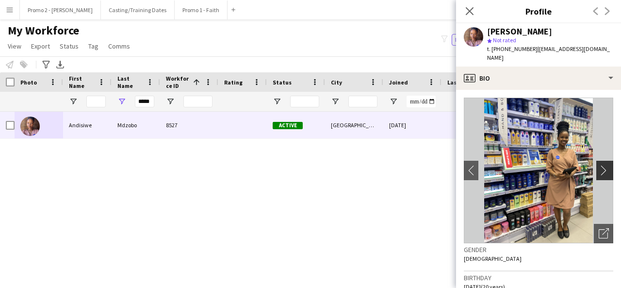
click at [599, 165] on app-icon "chevron-right" at bounding box center [606, 170] width 15 height 10
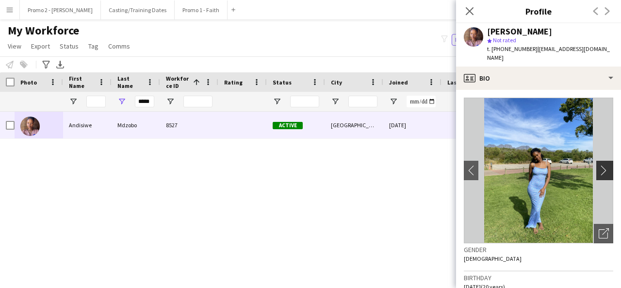
click at [599, 165] on app-icon "chevron-right" at bounding box center [606, 170] width 15 height 10
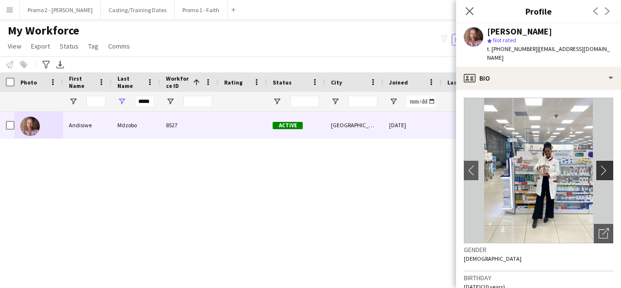
click at [599, 165] on app-icon "chevron-right" at bounding box center [606, 170] width 15 height 10
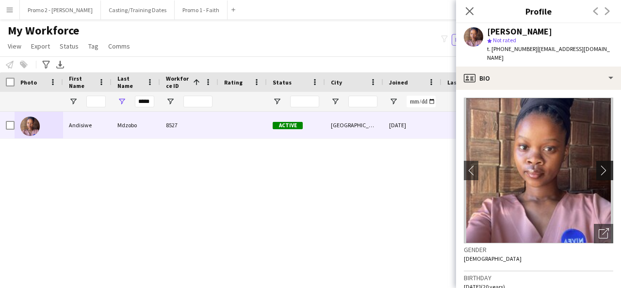
click at [599, 165] on app-icon "chevron-right" at bounding box center [606, 170] width 15 height 10
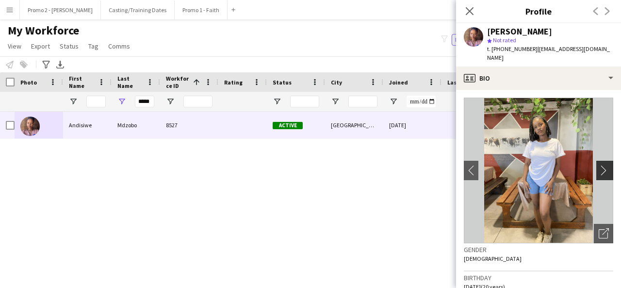
click at [599, 165] on app-icon "chevron-right" at bounding box center [606, 170] width 15 height 10
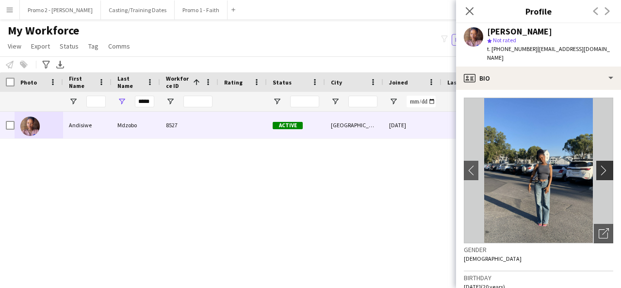
click at [599, 165] on app-icon "chevron-right" at bounding box center [606, 170] width 15 height 10
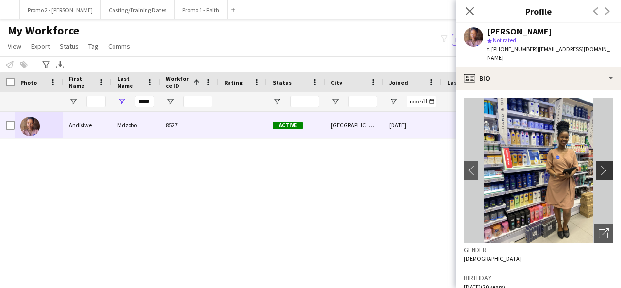
click at [599, 165] on app-icon "chevron-right" at bounding box center [606, 170] width 15 height 10
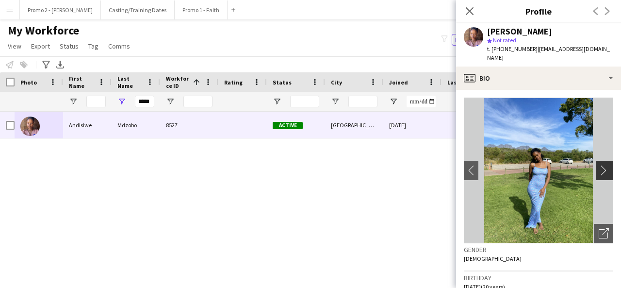
click at [599, 165] on app-icon "chevron-right" at bounding box center [606, 170] width 15 height 10
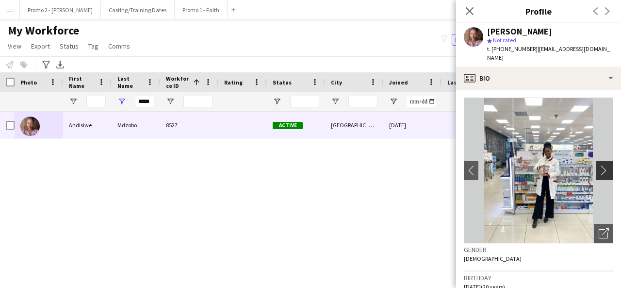
click at [599, 165] on app-icon "chevron-right" at bounding box center [606, 170] width 15 height 10
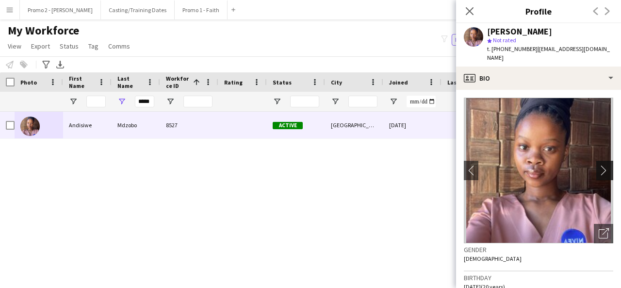
click at [599, 165] on app-icon "chevron-right" at bounding box center [606, 170] width 15 height 10
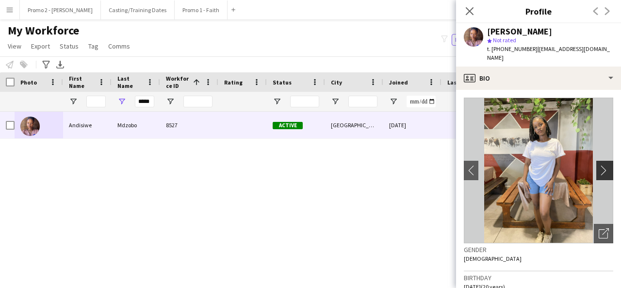
click at [599, 165] on app-icon "chevron-right" at bounding box center [606, 170] width 15 height 10
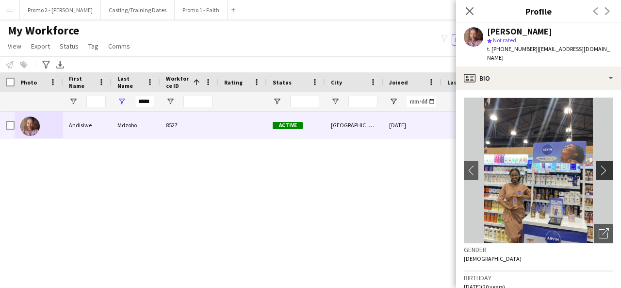
click at [599, 165] on app-icon "chevron-right" at bounding box center [606, 170] width 15 height 10
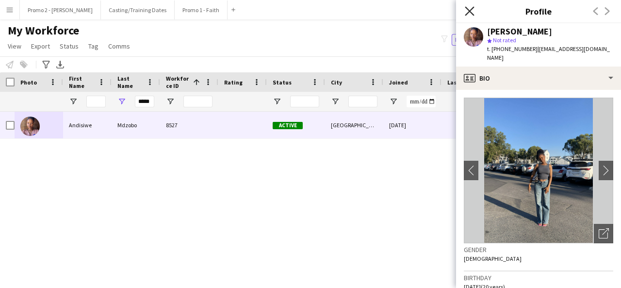
click at [469, 10] on icon at bounding box center [469, 10] width 9 height 9
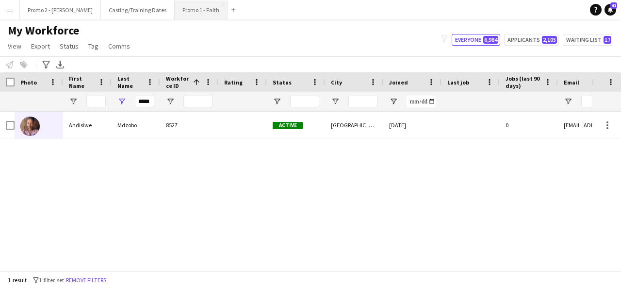
click at [175, 16] on button "Promo 1 - Faith Close" at bounding box center [201, 9] width 53 height 19
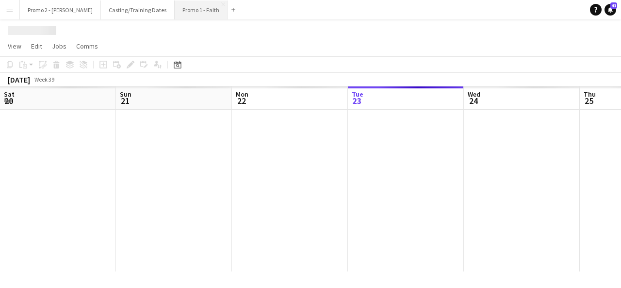
scroll to position [0, 232]
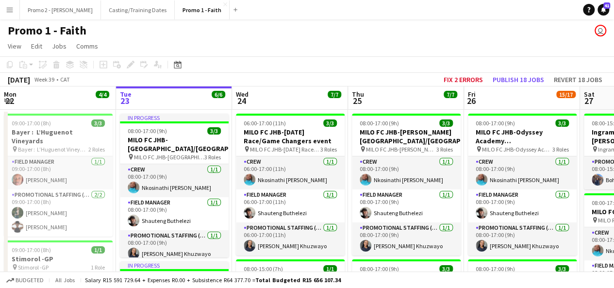
click at [10, 5] on button "Menu" at bounding box center [9, 9] width 19 height 19
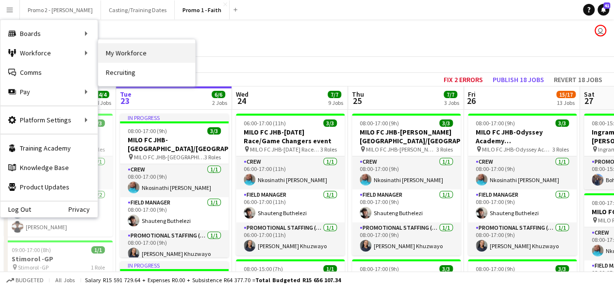
click at [150, 50] on link "My Workforce" at bounding box center [146, 52] width 97 height 19
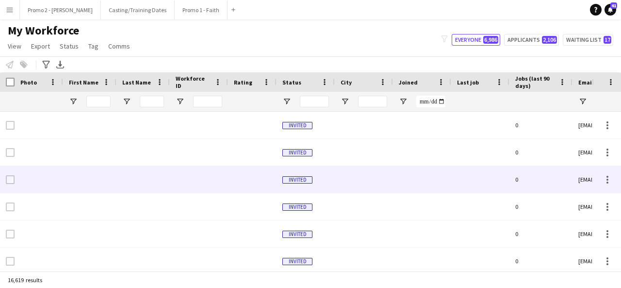
type input "*****"
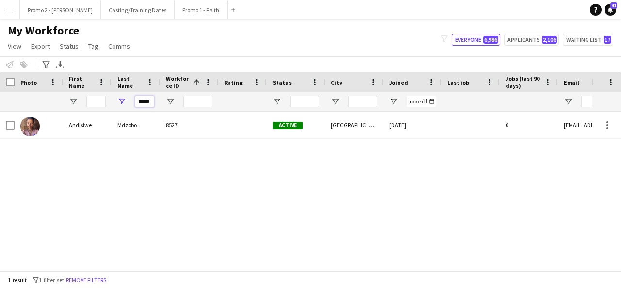
drag, startPoint x: 135, startPoint y: 105, endPoint x: 375, endPoint y: 28, distance: 251.8
click at [375, 28] on main "My Workforce View Views Default view Applicants New view Update view Delete vie…" at bounding box center [310, 146] width 621 height 255
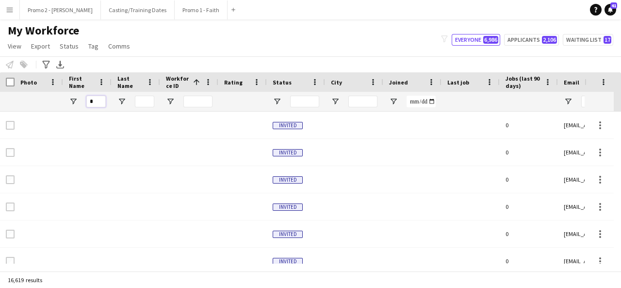
click at [90, 100] on input "*" at bounding box center [95, 102] width 19 height 12
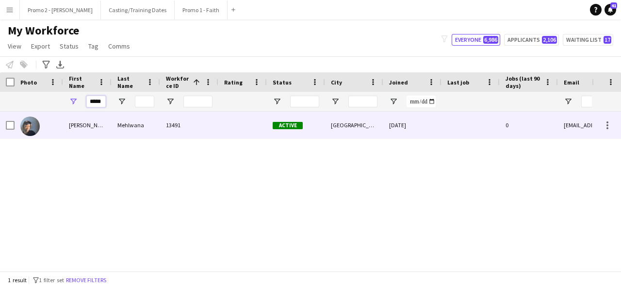
type input "*****"
click at [121, 122] on div "Mehlwana" at bounding box center [136, 125] width 49 height 27
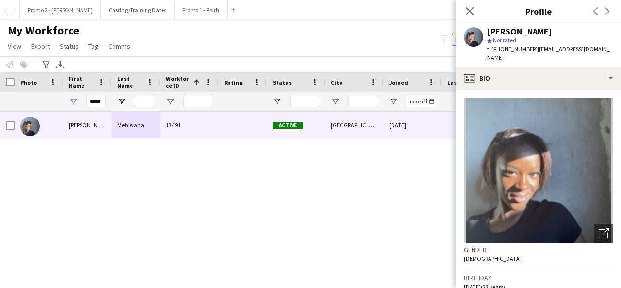
click at [589, 176] on img at bounding box center [539, 171] width 150 height 146
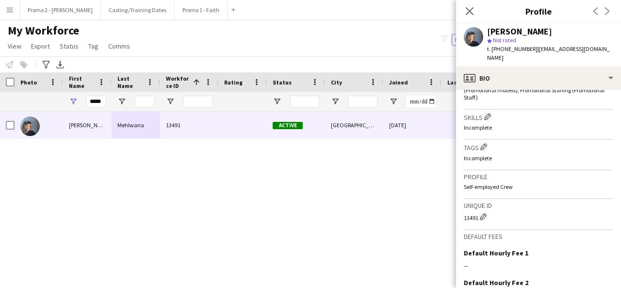
scroll to position [433, 0]
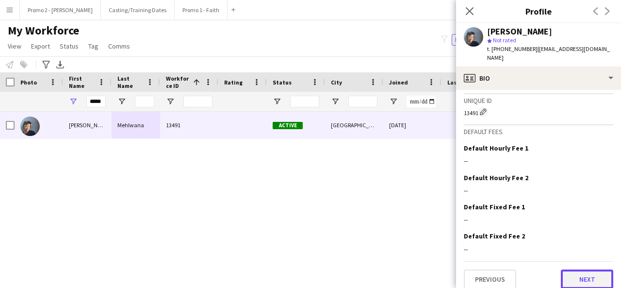
click at [584, 286] on button "Next" at bounding box center [587, 278] width 52 height 19
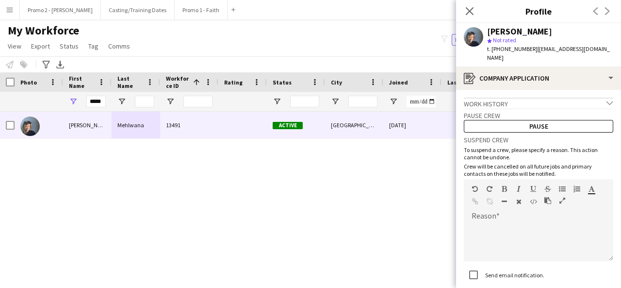
scroll to position [60, 0]
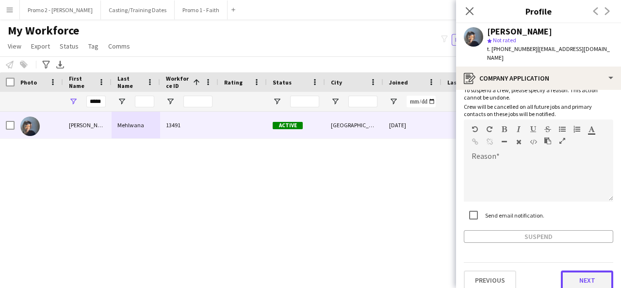
click at [576, 272] on button "Next" at bounding box center [587, 279] width 52 height 19
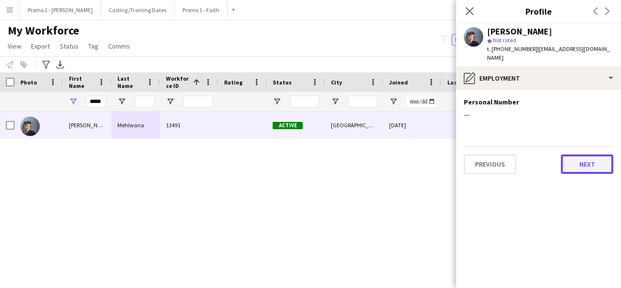
click at [588, 154] on button "Next" at bounding box center [587, 163] width 52 height 19
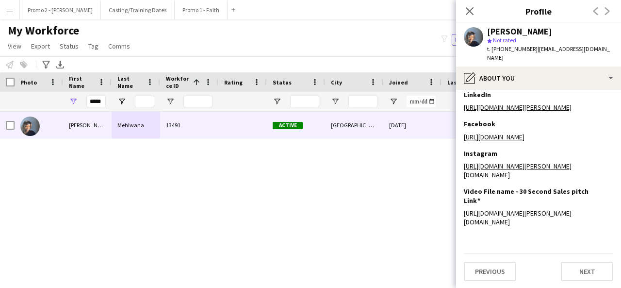
scroll to position [237, 0]
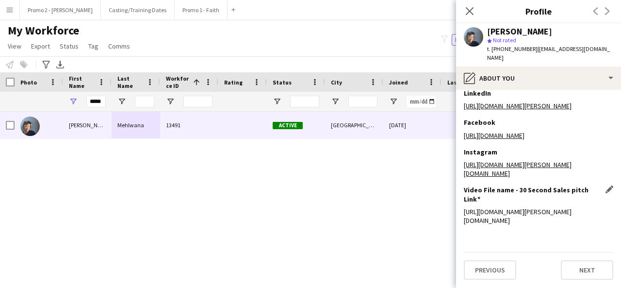
click at [539, 220] on div "https://www.instagram.com/sammy.mehlwana?igsh=NGZsZGh5eXZ4ZHo4&utm_source=qr" at bounding box center [539, 215] width 150 height 17
click at [606, 190] on app-icon "Edit this field" at bounding box center [610, 189] width 8 height 8
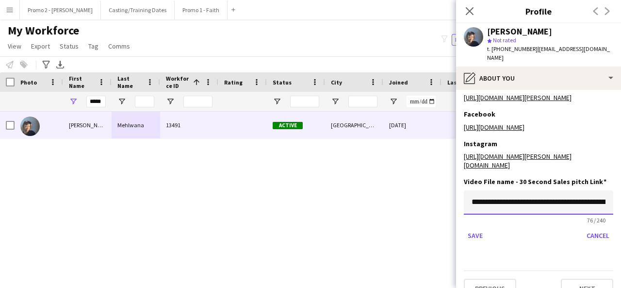
click at [553, 207] on input "**********" at bounding box center [539, 202] width 150 height 24
drag, startPoint x: 469, startPoint y: 213, endPoint x: 621, endPoint y: 186, distance: 153.8
click at [614, 186] on app-section-data-types "Bio Edit this field I'm Sammy Mihlali Mehlwana I'm 23 years old and I located i…" at bounding box center [538, 189] width 165 height 198
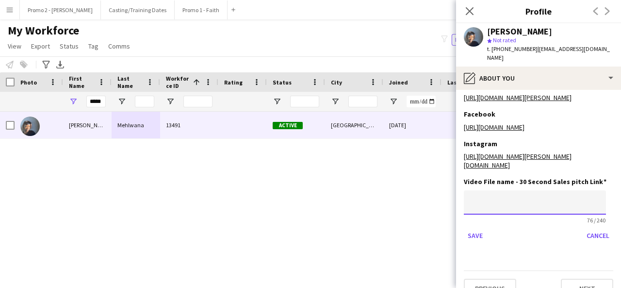
scroll to position [0, 0]
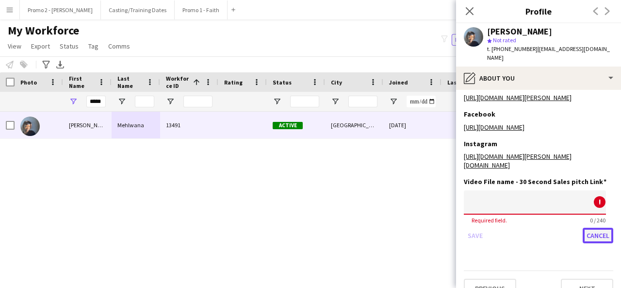
click at [595, 243] on button "Cancel" at bounding box center [598, 236] width 31 height 16
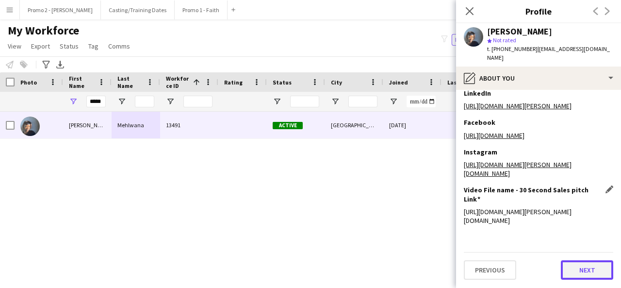
click at [579, 261] on button "Next" at bounding box center [587, 269] width 52 height 19
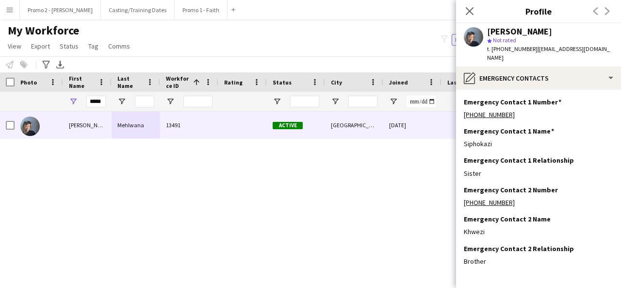
scroll to position [31, 0]
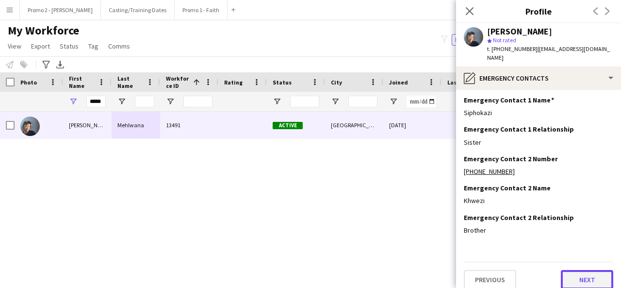
click at [574, 270] on button "Next" at bounding box center [587, 279] width 52 height 19
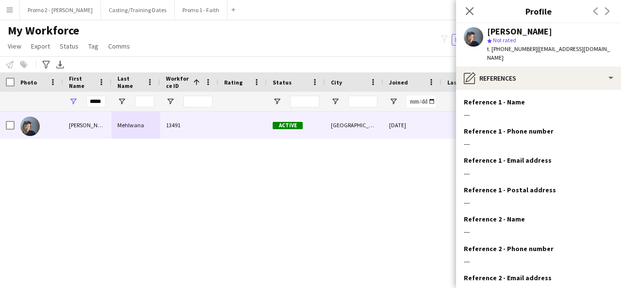
scroll to position [89, 0]
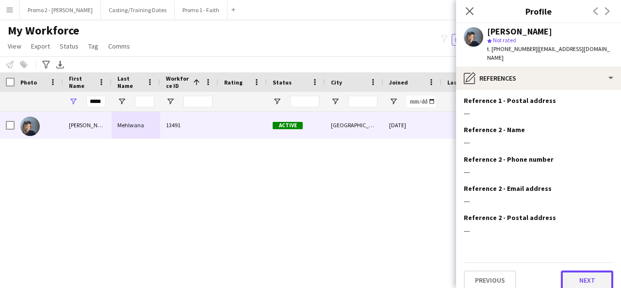
click at [592, 270] on button "Next" at bounding box center [587, 279] width 52 height 19
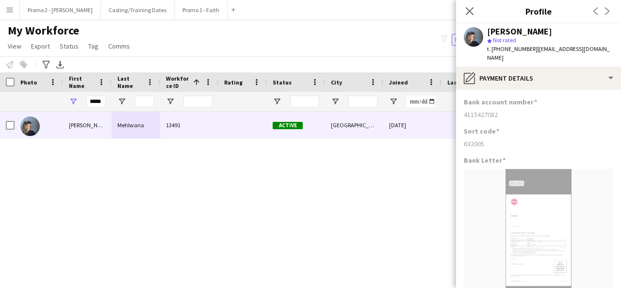
scroll to position [121, 0]
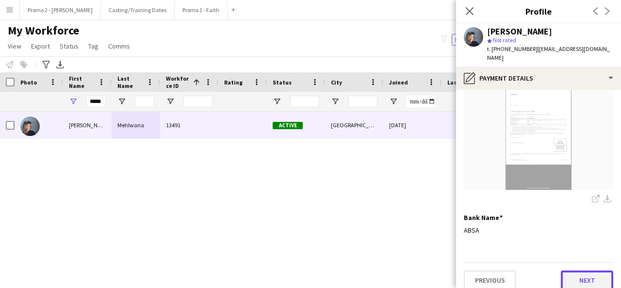
click at [581, 270] on button "Next" at bounding box center [587, 279] width 52 height 19
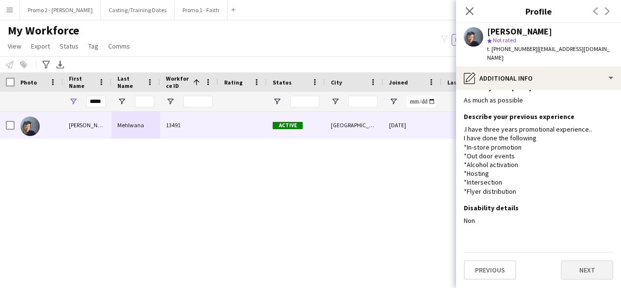
scroll to position [0, 0]
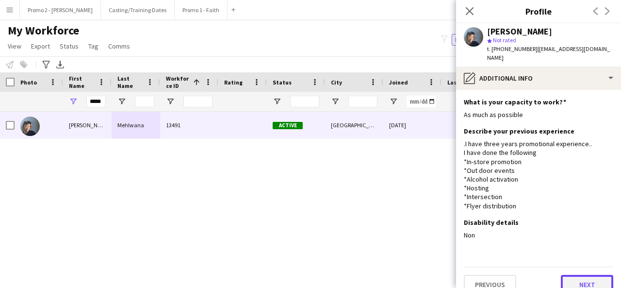
click at [589, 276] on button "Next" at bounding box center [587, 284] width 52 height 19
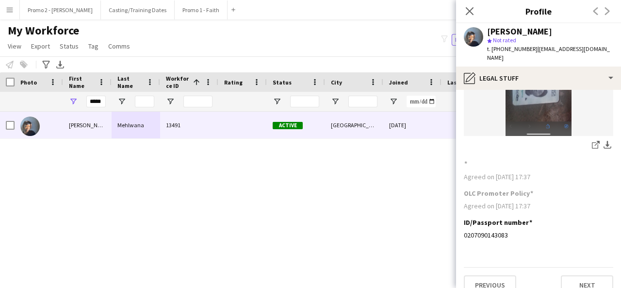
scroll to position [121, 0]
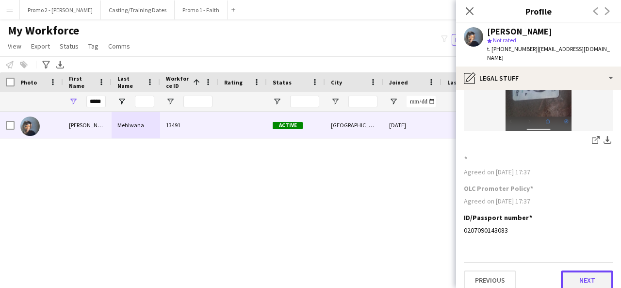
click at [584, 273] on button "Next" at bounding box center [587, 279] width 52 height 19
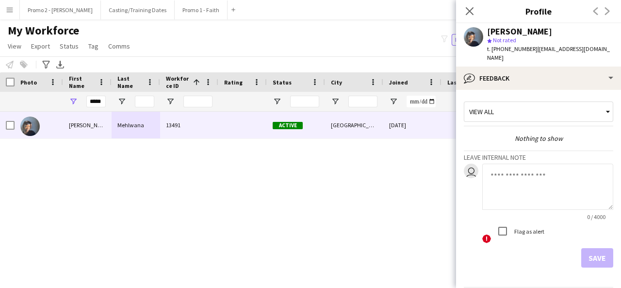
scroll to position [24, 0]
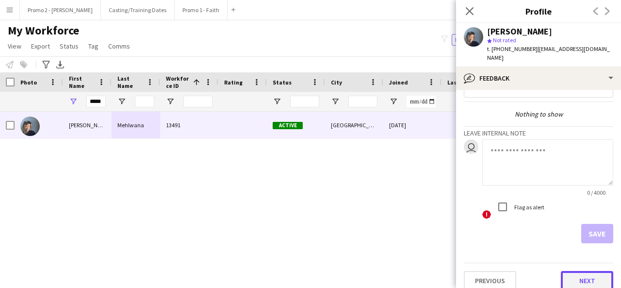
click at [568, 271] on button "Next" at bounding box center [587, 280] width 52 height 19
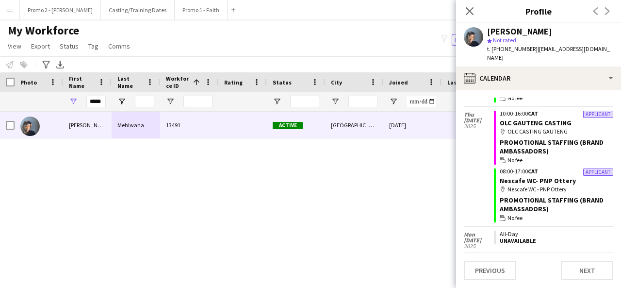
drag, startPoint x: 614, startPoint y: 105, endPoint x: 611, endPoint y: 234, distance: 128.7
click at [611, 234] on app-calendar-tab "calendar-full Select date Sat 2 Aug 2025 Reserve list 09:00-17:00 CAT Listerine…" at bounding box center [538, 189] width 165 height 198
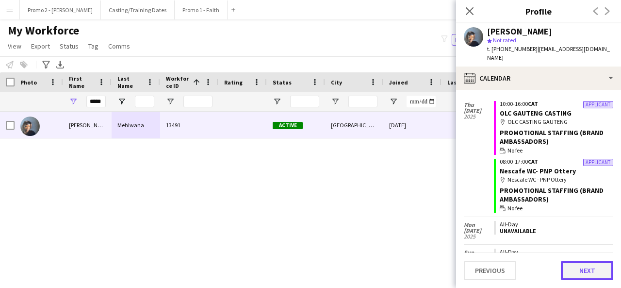
click at [583, 275] on button "Next" at bounding box center [587, 270] width 52 height 19
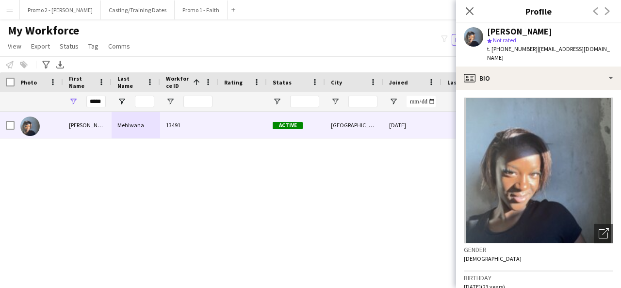
click at [460, 15] on div "Close pop-in" at bounding box center [469, 11] width 27 height 22
click at [474, 7] on icon at bounding box center [469, 10] width 9 height 9
